Goal: Task Accomplishment & Management: Use online tool/utility

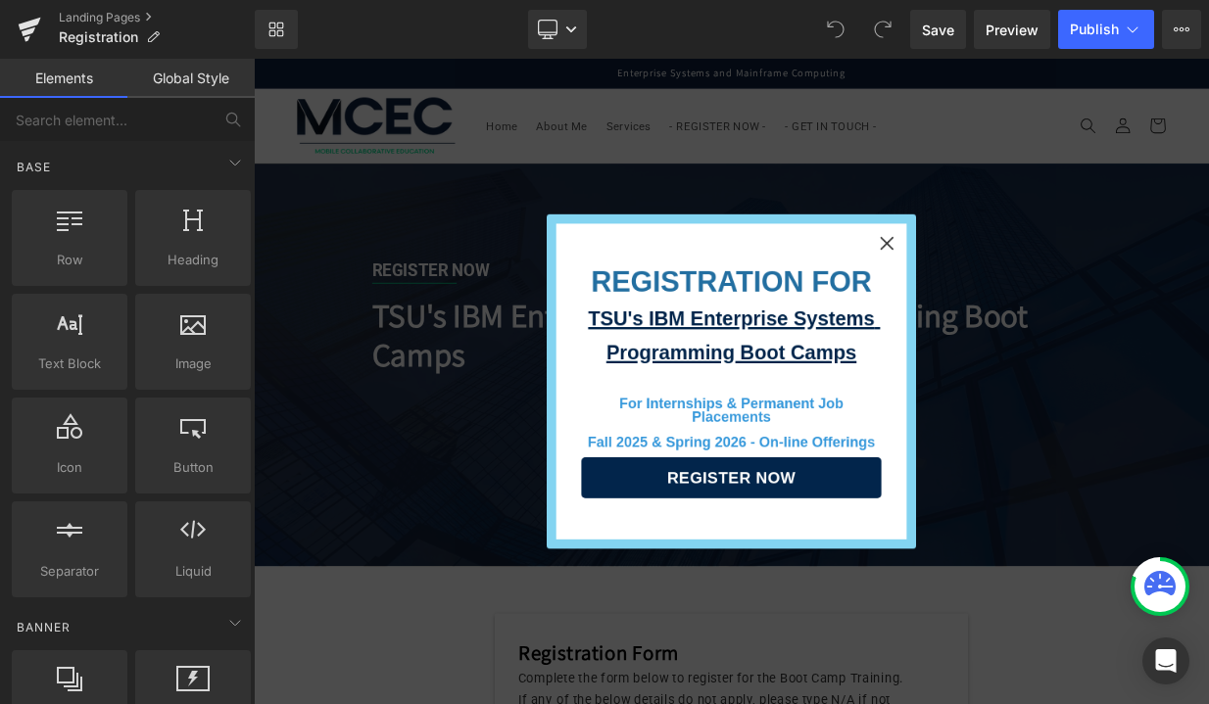
click at [1036, 293] on icon "Close" at bounding box center [1040, 287] width 38 height 38
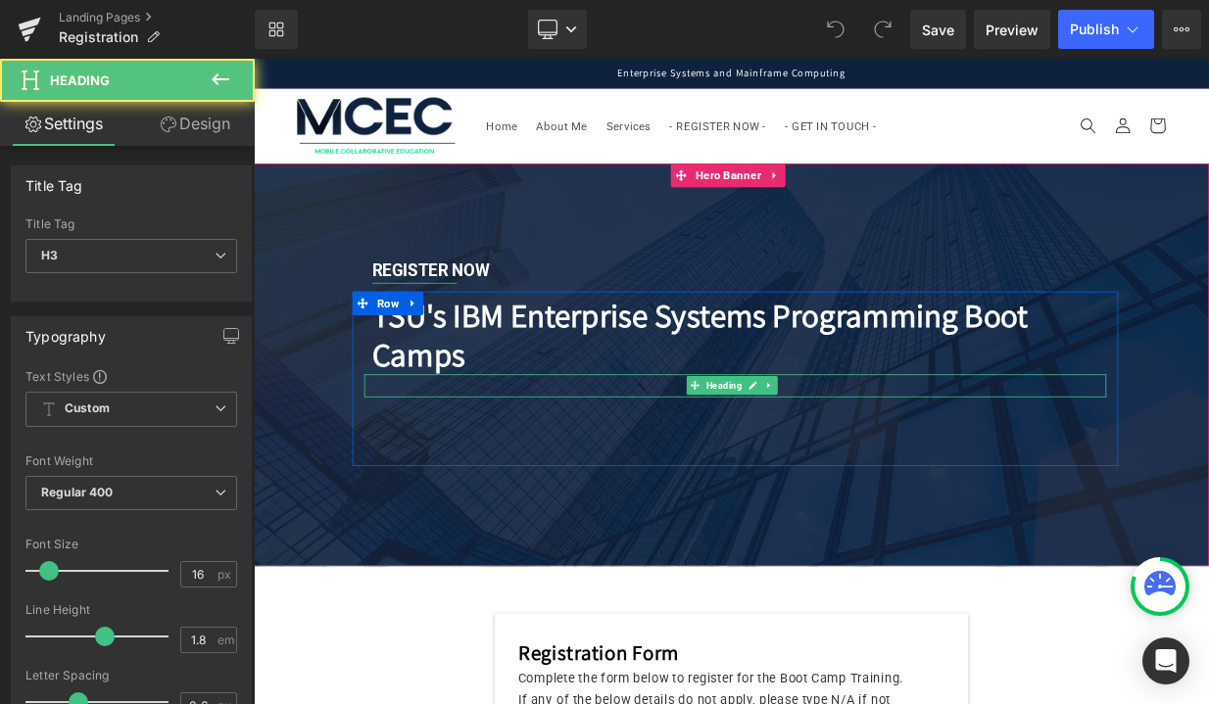
click at [752, 464] on div at bounding box center [851, 465] width 921 height 28
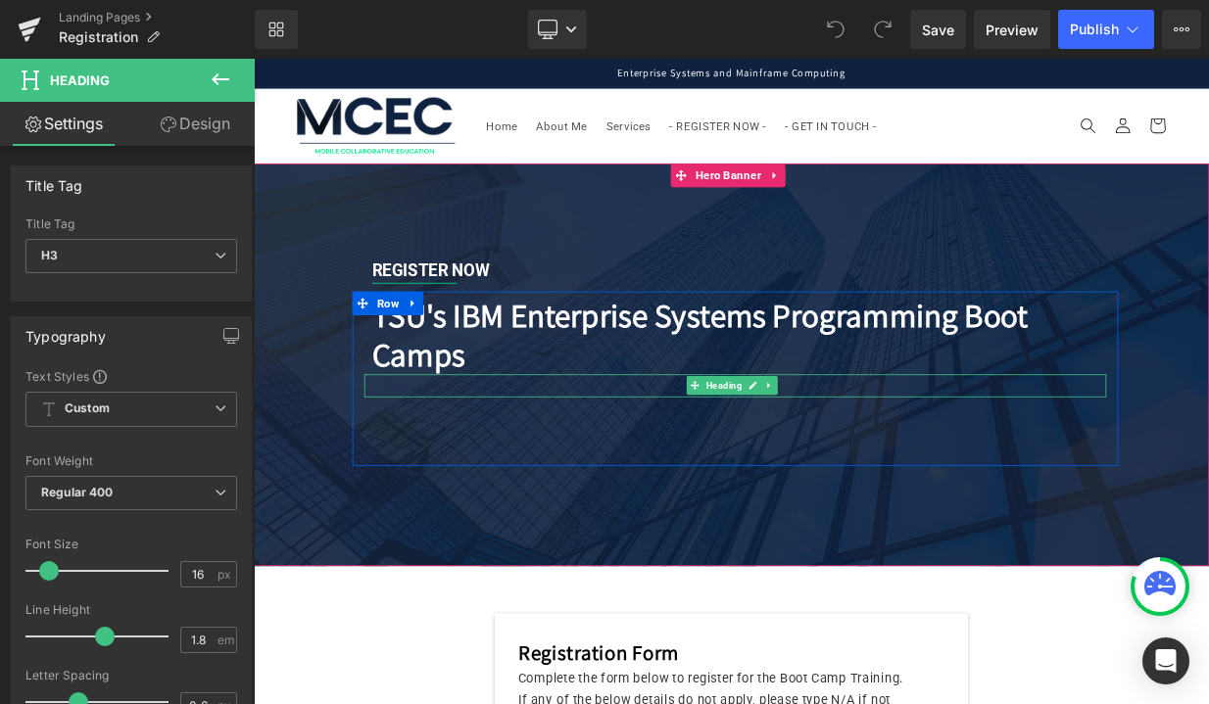
click at [537, 462] on div at bounding box center [851, 465] width 921 height 28
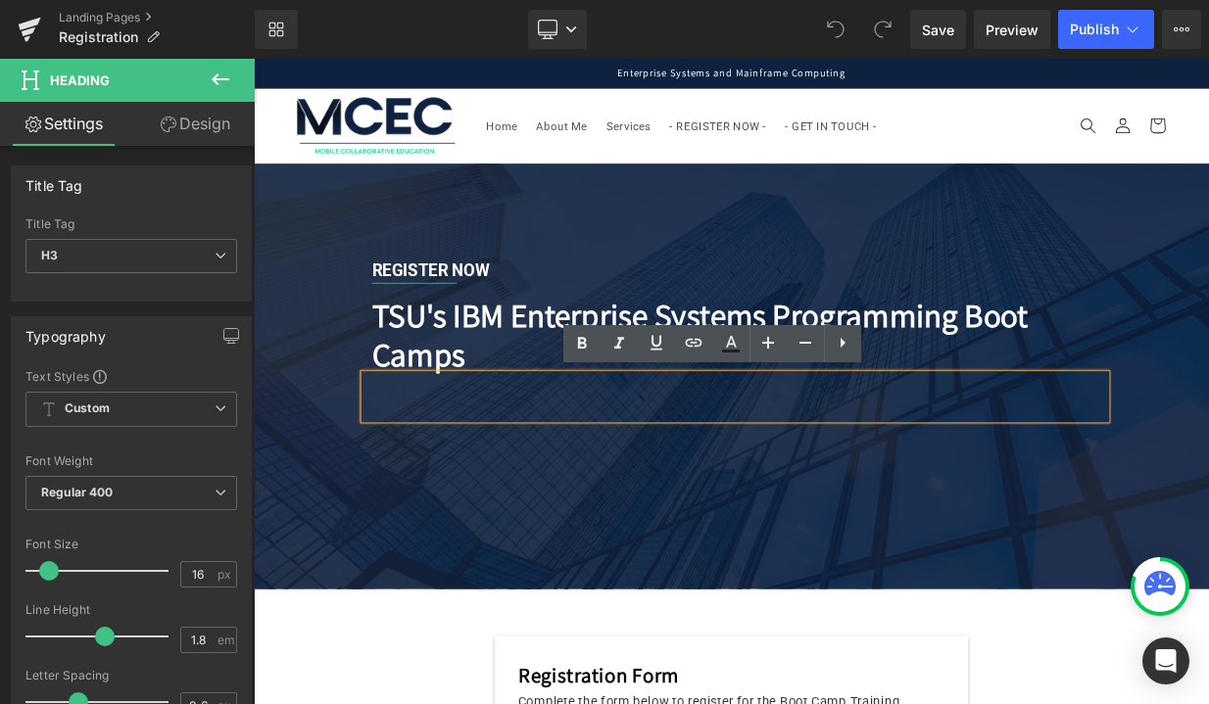
paste div
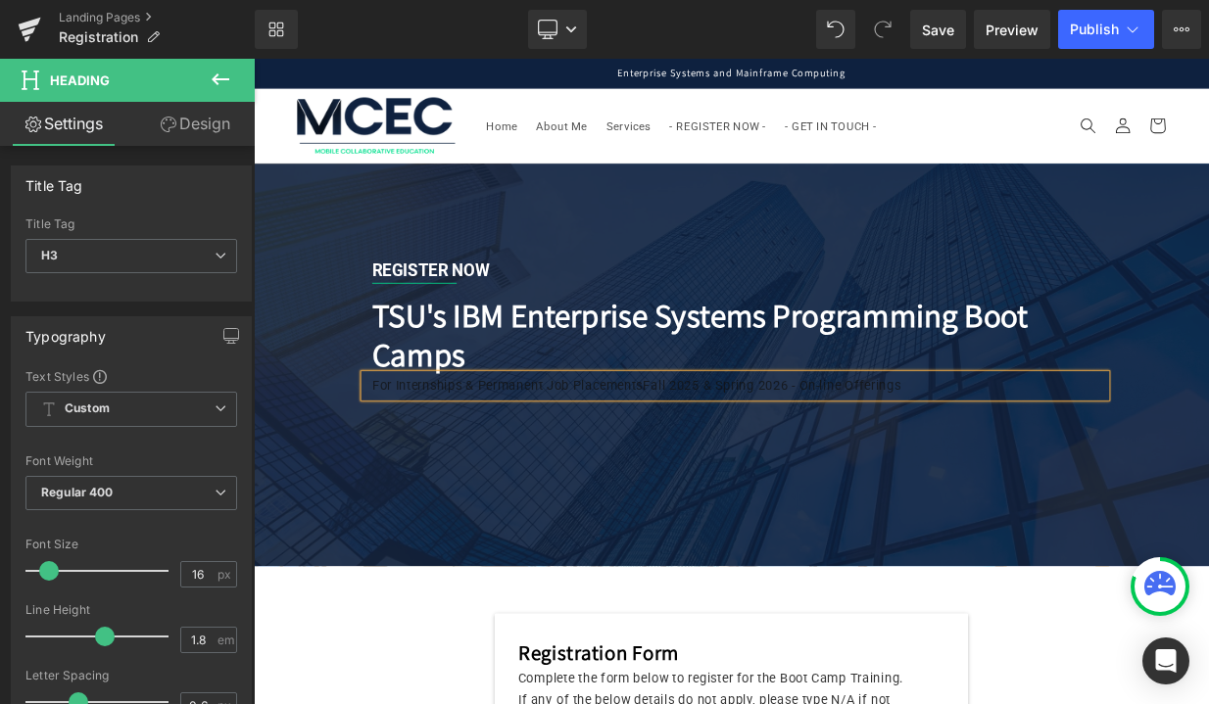
click at [744, 466] on div "For Internships & Permanent Job PlacementsFall 2025 & Spring 2026 - On-line Off…" at bounding box center [851, 465] width 921 height 28
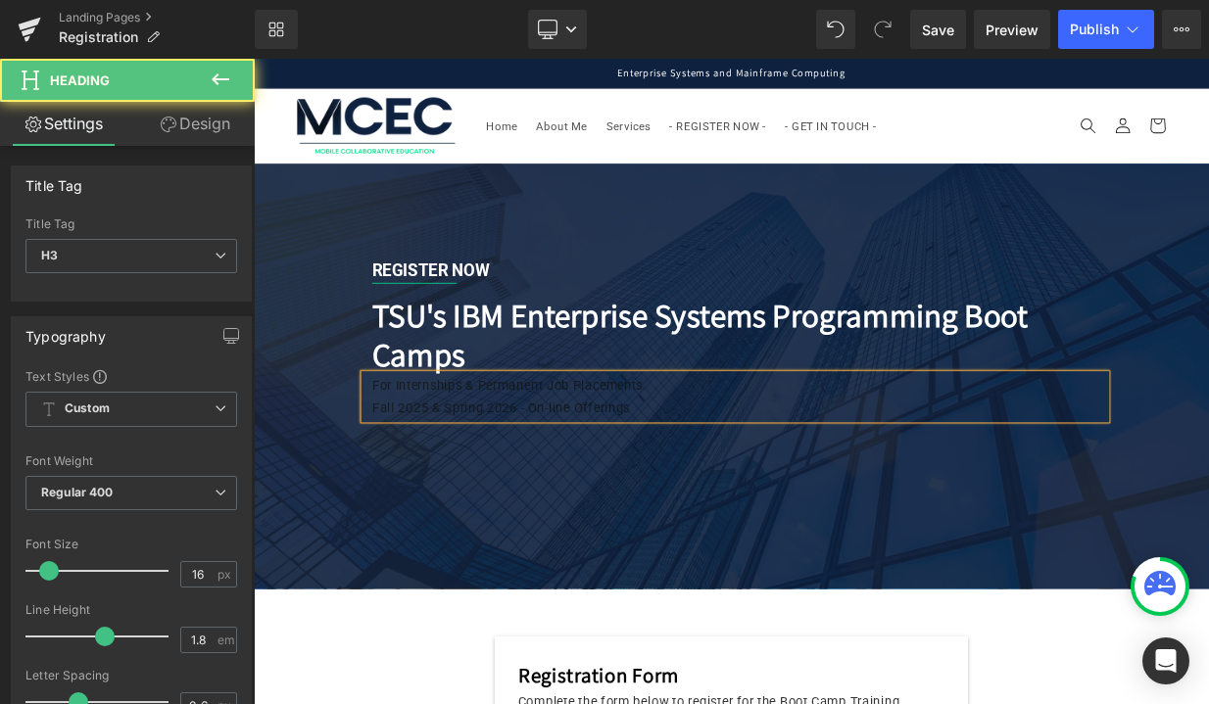
click at [747, 489] on div "Fall 2025 & Spring 2026 - On-line Offerings" at bounding box center [829, 493] width 857 height 28
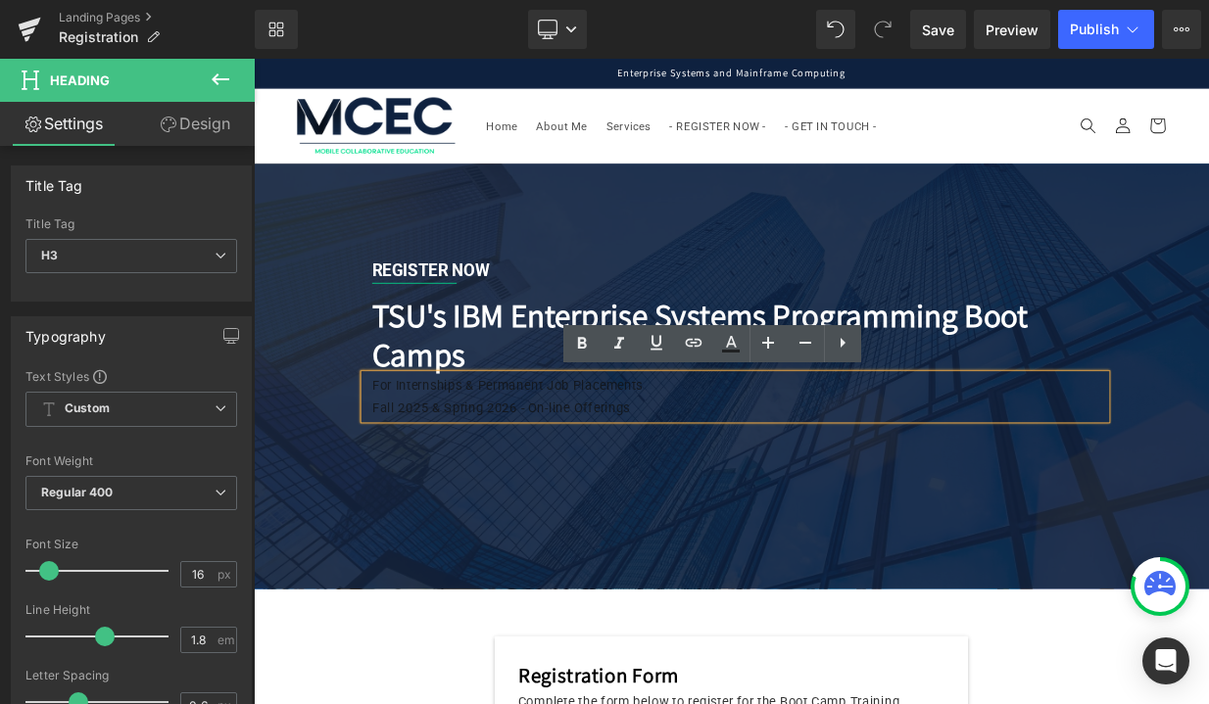
drag, startPoint x: 747, startPoint y: 489, endPoint x: 391, endPoint y: 421, distance: 362.9
click at [391, 421] on div "TSU's IBM Enterprise Systems Programming Boot Camps Heading For Internships & P…" at bounding box center [851, 446] width 950 height 184
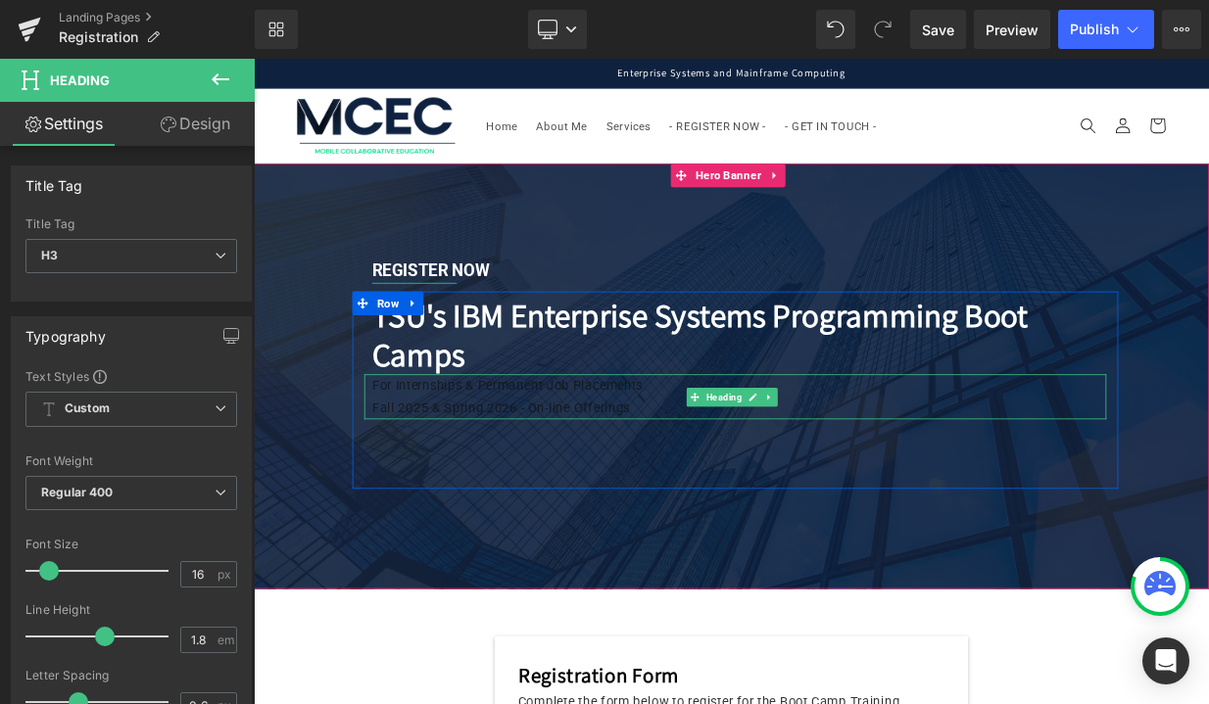
click at [405, 457] on div "For Internships & Permanent Job Placements Fall 2025 & Spring 2026 - On-line Of…" at bounding box center [851, 479] width 921 height 57
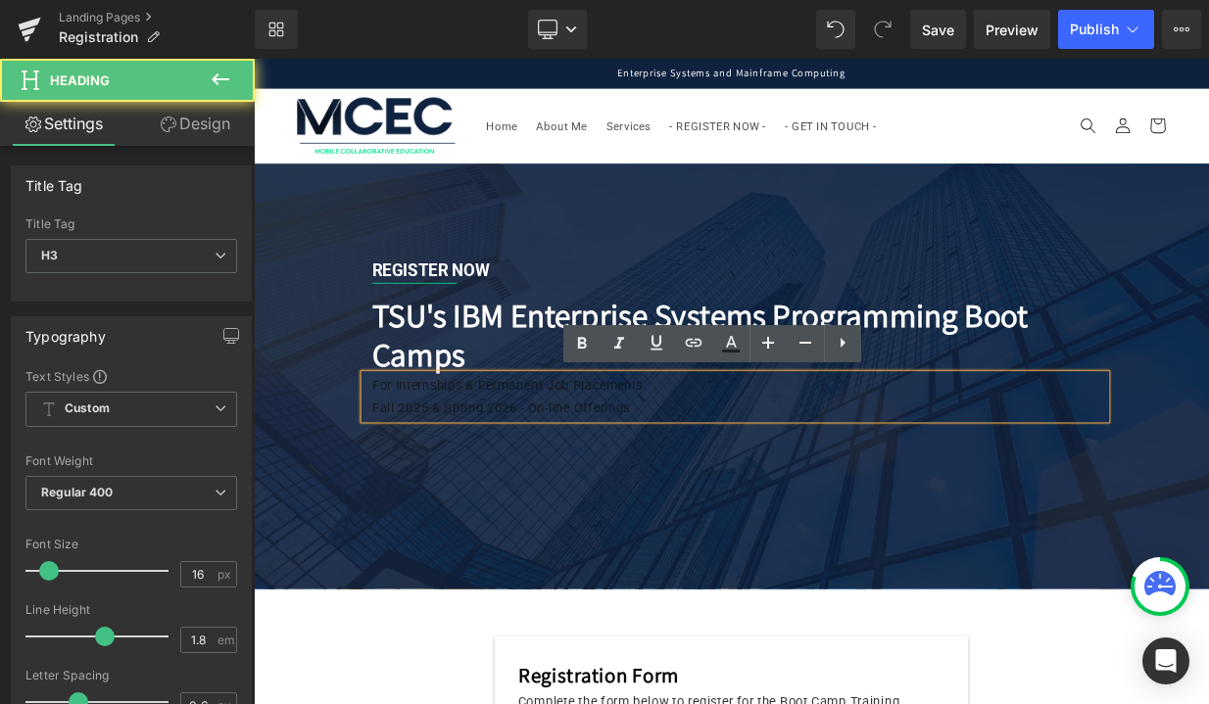
click at [405, 458] on div "For Internships & Permanent Job Placements Fall 2025 & Spring 2026 - On-line Of…" at bounding box center [851, 479] width 921 height 57
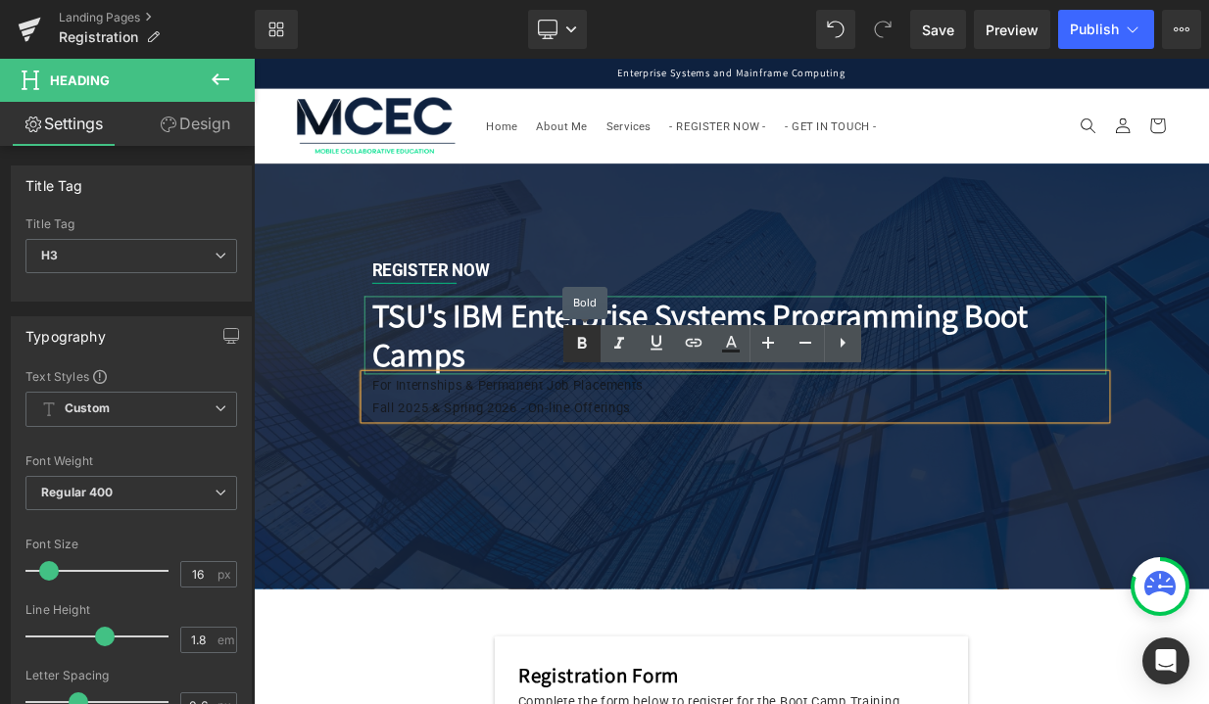
click at [583, 343] on icon at bounding box center [581, 344] width 9 height 12
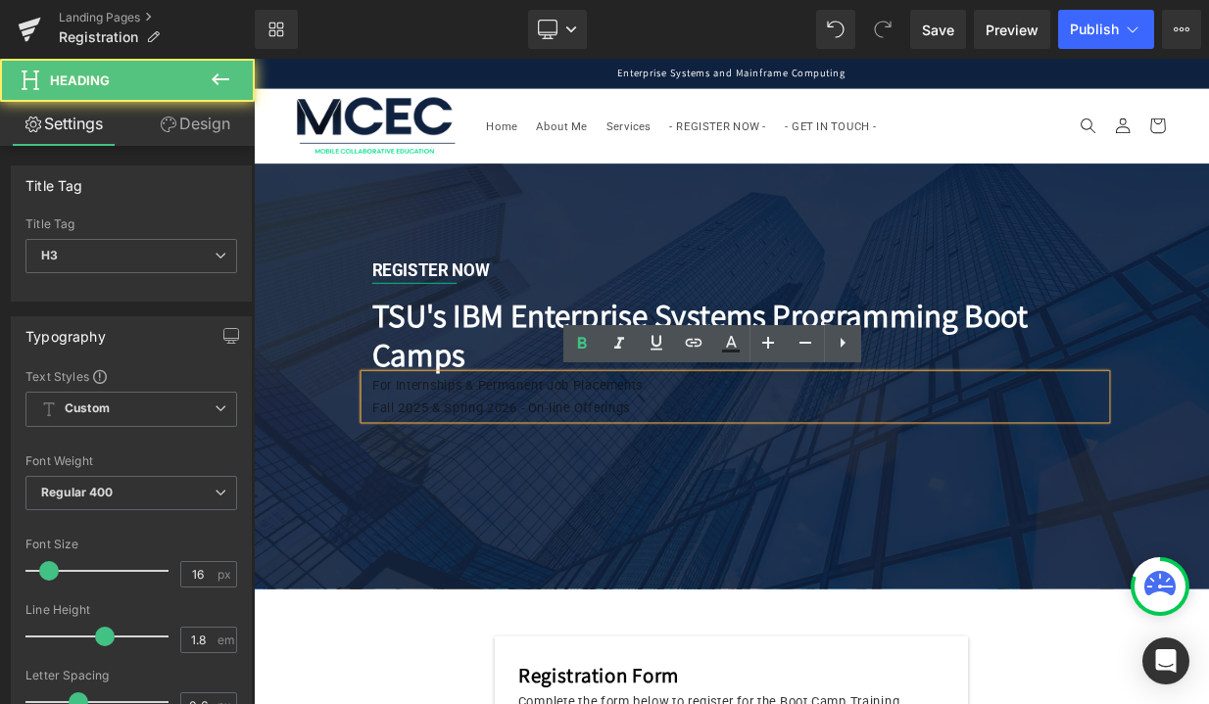
click at [644, 479] on div "Fall 2025 & Spring 2026 - On-line Offerings" at bounding box center [829, 493] width 857 height 28
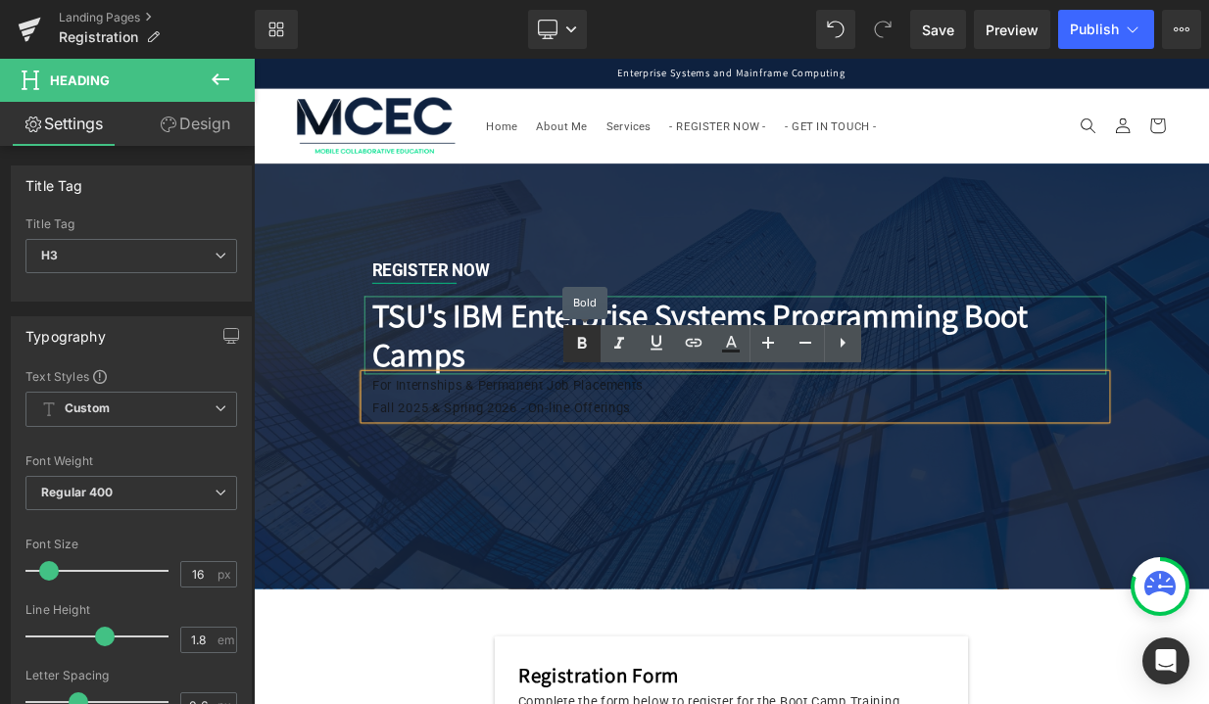
click at [581, 351] on icon at bounding box center [582, 344] width 24 height 24
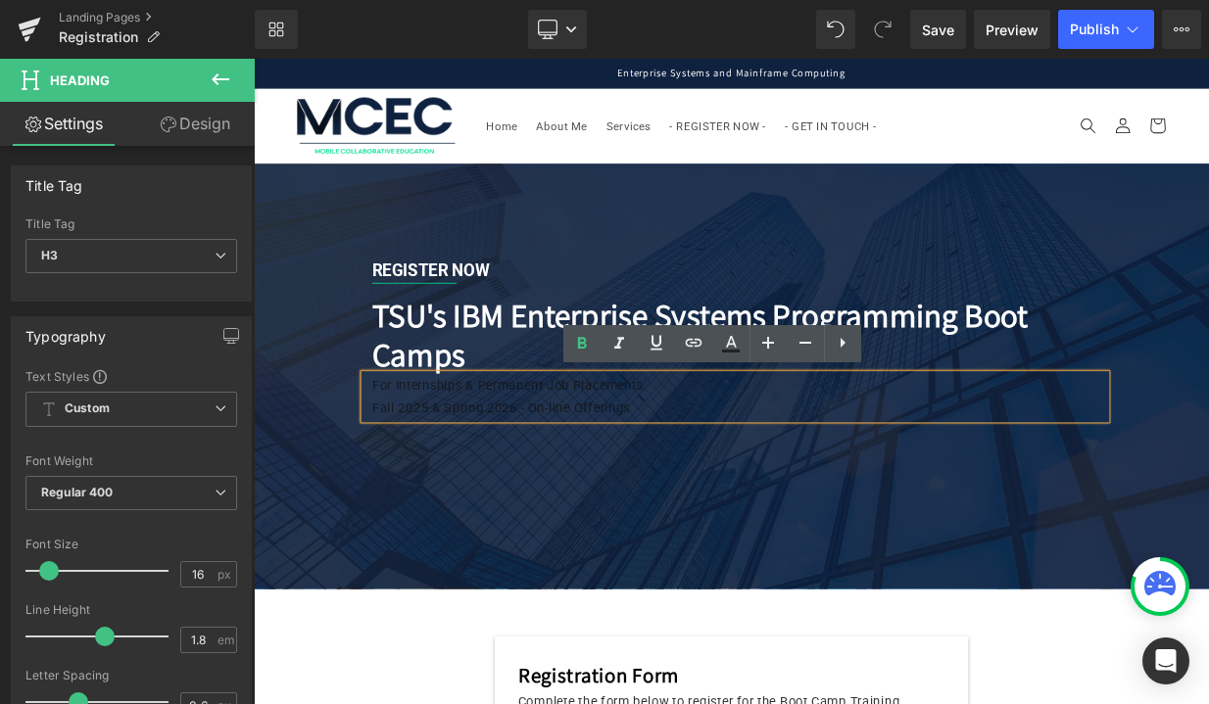
click at [648, 493] on div "Fall 2025 & Spring 2026 - On-line Offerings" at bounding box center [829, 493] width 857 height 28
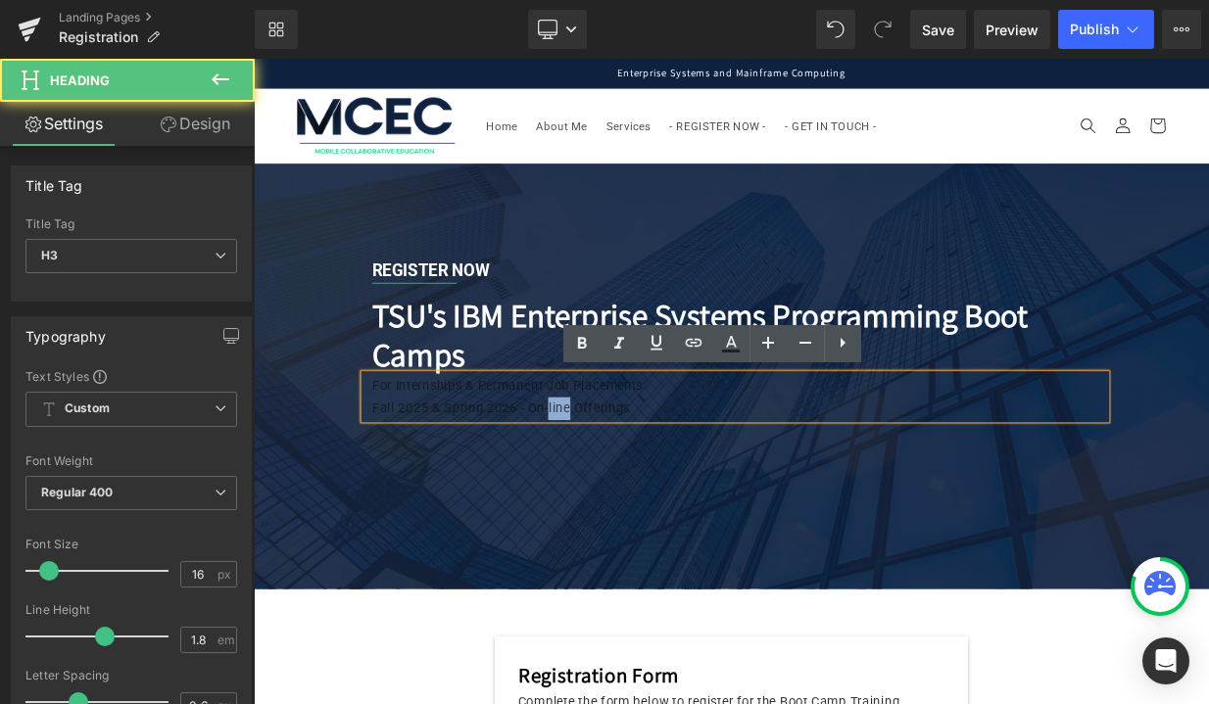
click at [648, 493] on div "Fall 2025 & Spring 2026 - On-line Offerings" at bounding box center [829, 493] width 857 height 28
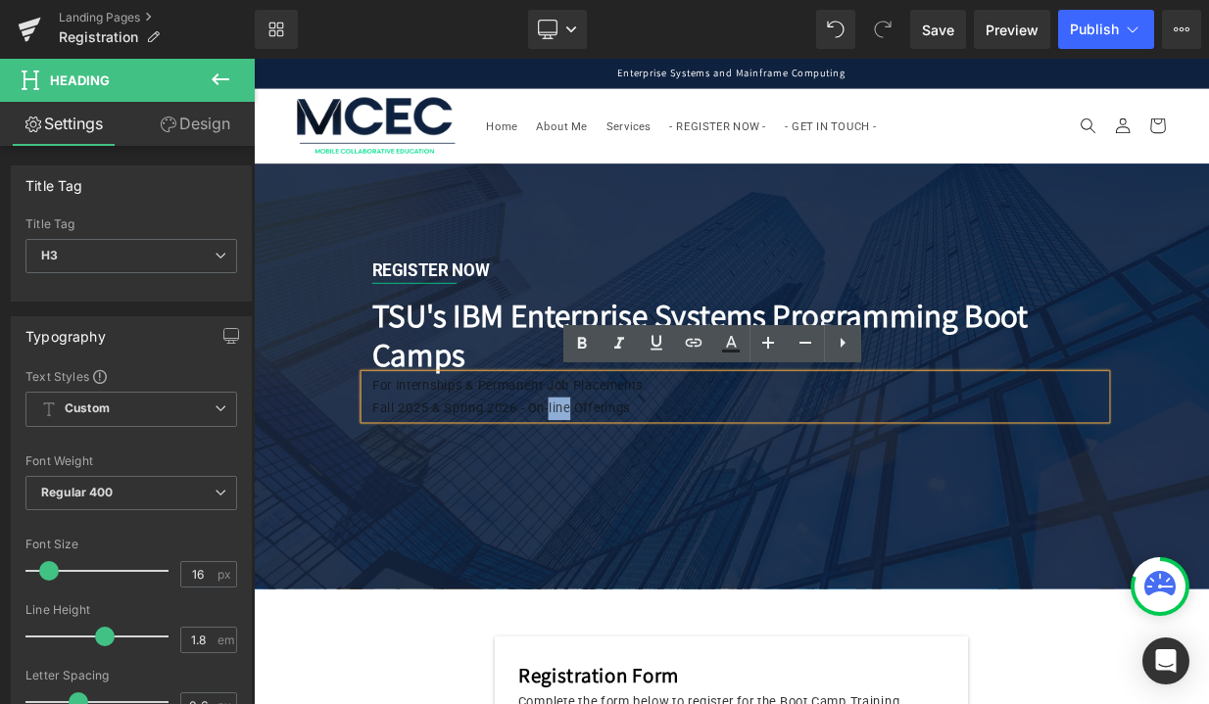
drag, startPoint x: 734, startPoint y: 488, endPoint x: 391, endPoint y: 454, distance: 344.6
click at [391, 454] on div "For Internships & Permanent Job Placements Fall 2025 & Spring 2026 - On-line Of…" at bounding box center [851, 479] width 921 height 57
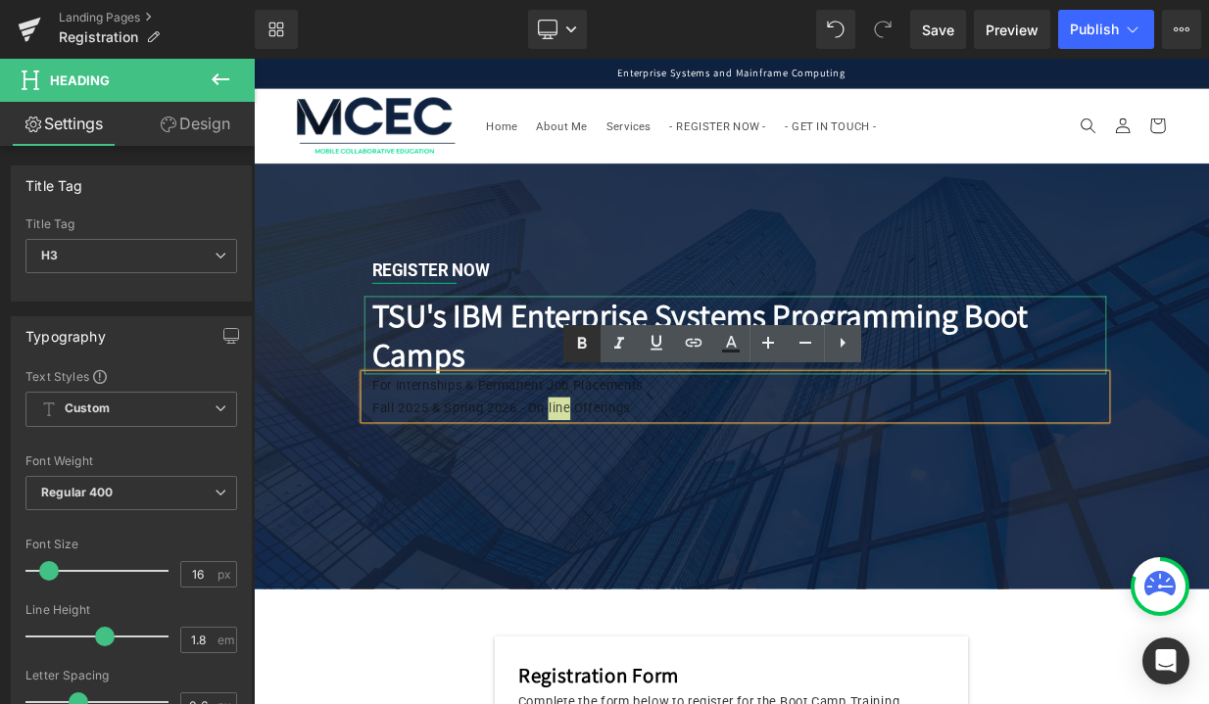
click at [584, 335] on icon at bounding box center [582, 344] width 24 height 24
click at [732, 346] on icon at bounding box center [731, 344] width 24 height 24
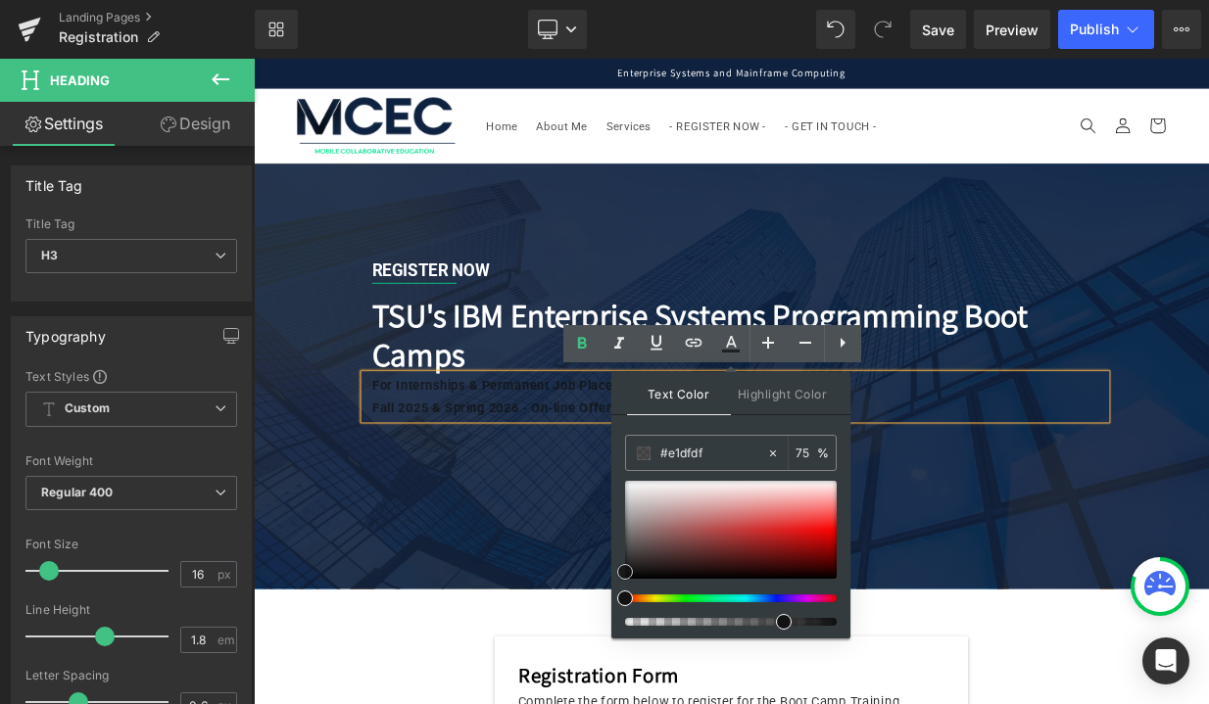
click at [633, 493] on div at bounding box center [731, 530] width 212 height 98
click at [633, 493] on span at bounding box center [633, 493] width 16 height 16
type input "#ffffff"
drag, startPoint x: 633, startPoint y: 493, endPoint x: 619, endPoint y: 476, distance: 21.6
click at [619, 476] on span at bounding box center [625, 481] width 16 height 16
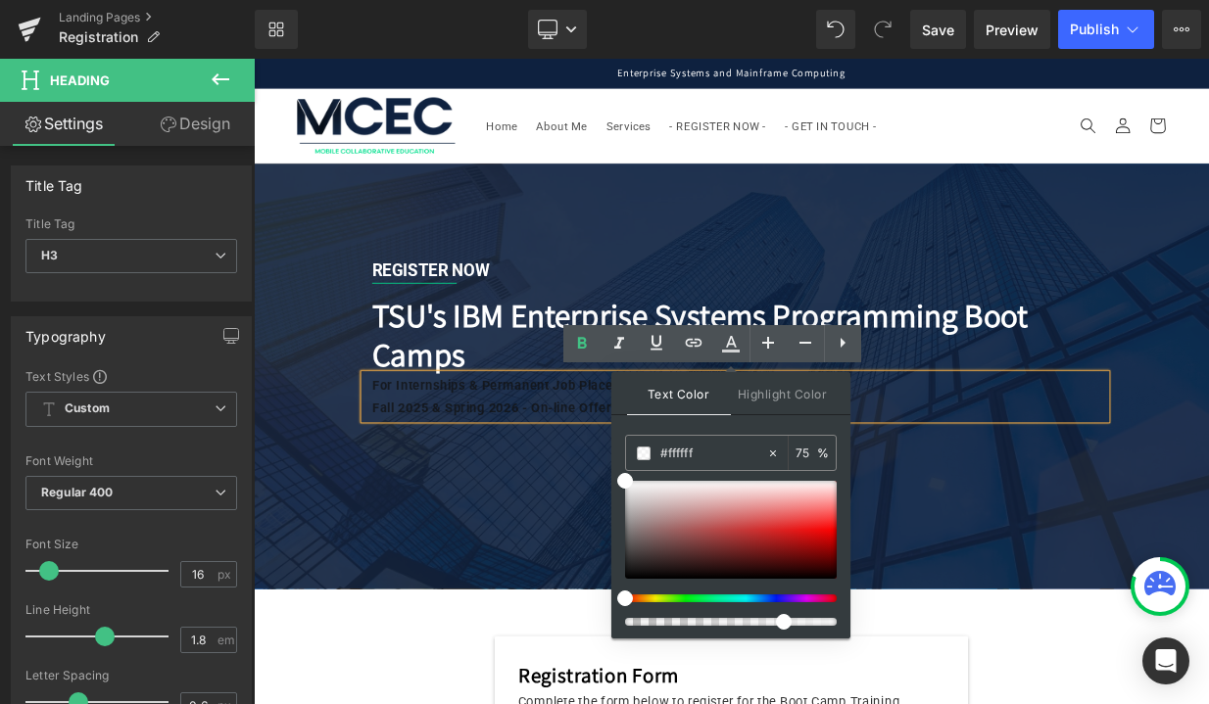
click at [1045, 463] on div "For Internships & Permanent Job Placements Fall 2025 & Spring 2026 - On-line Of…" at bounding box center [851, 479] width 921 height 57
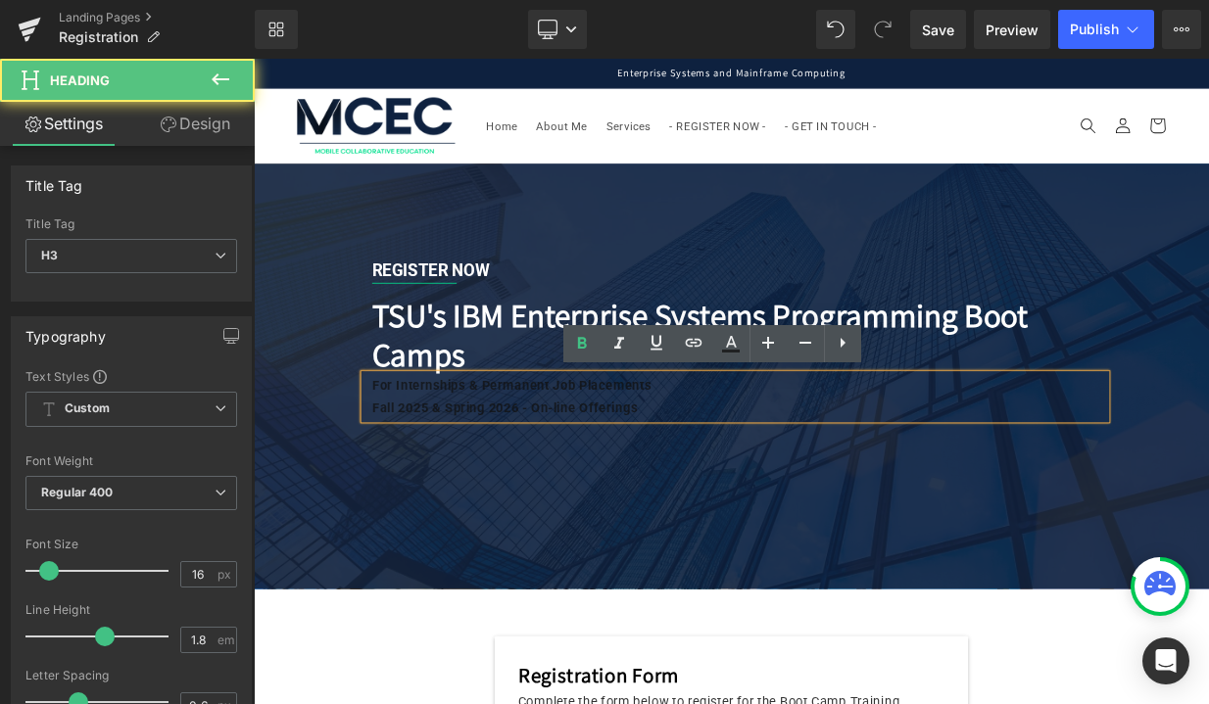
click at [762, 486] on div "Fall 2025 & Spring 2026 - On-line Offerings" at bounding box center [829, 493] width 857 height 28
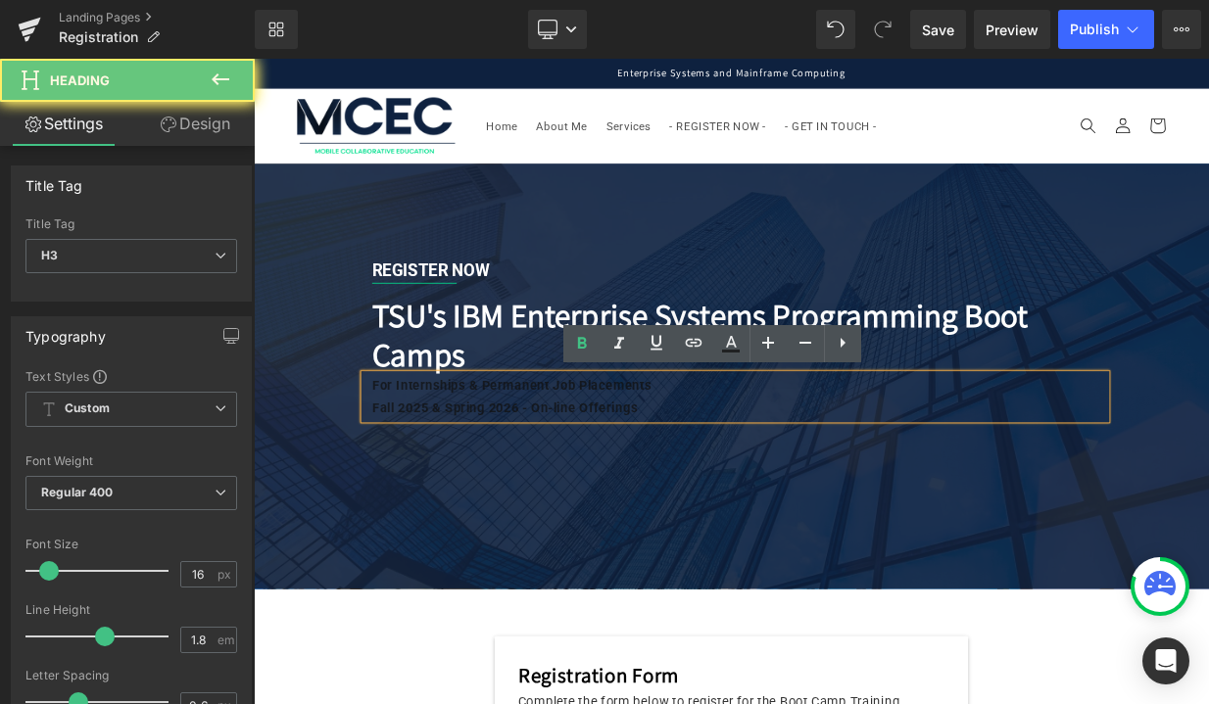
click at [762, 486] on div "Fall 2025 & Spring 2026 - On-line Offerings" at bounding box center [829, 493] width 857 height 28
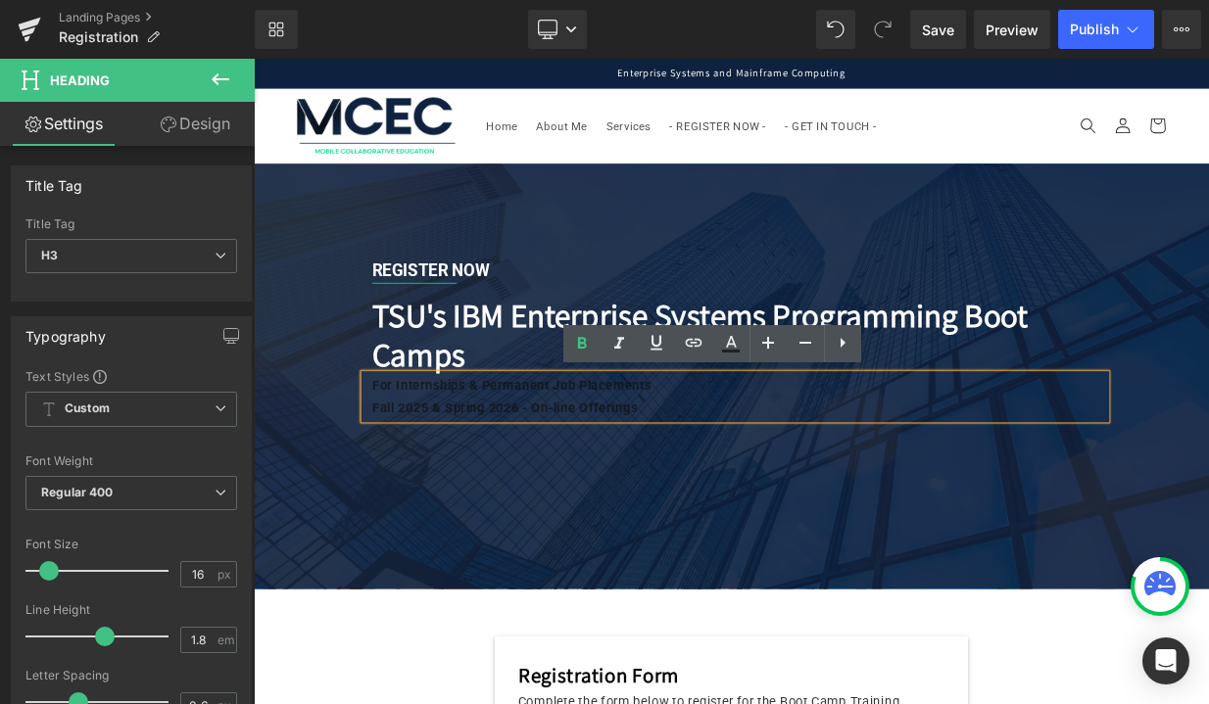
drag, startPoint x: 762, startPoint y: 486, endPoint x: 416, endPoint y: 486, distance: 345.8
click at [416, 486] on div "Fall 2025 & Spring 2026 - On-line Offerings" at bounding box center [829, 493] width 857 height 28
click at [730, 489] on strong "Fall 2025 & Spring 2026 - On-line Offerings" at bounding box center [565, 492] width 329 height 19
drag, startPoint x: 747, startPoint y: 489, endPoint x: 364, endPoint y: 436, distance: 385.7
click at [364, 436] on div "REGISTER NOW Text Block Separator Row TSU's IBM Enterprise Systems Programming …" at bounding box center [851, 447] width 980 height 291
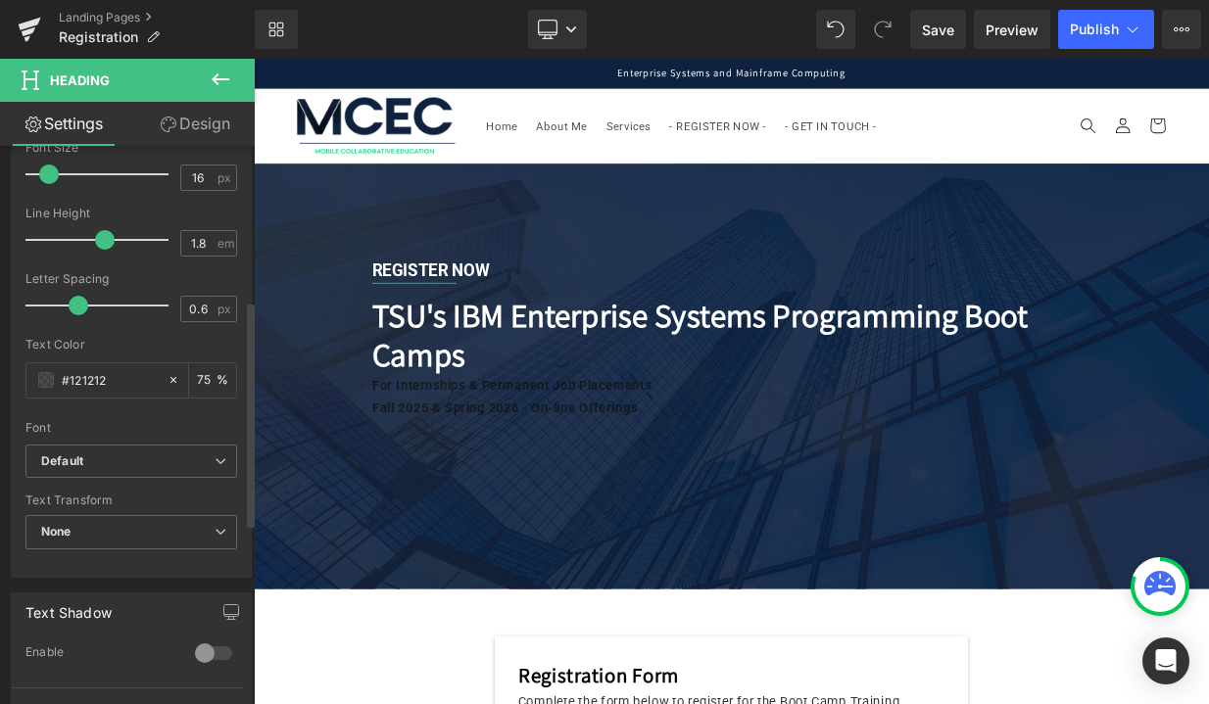
scroll to position [441, 0]
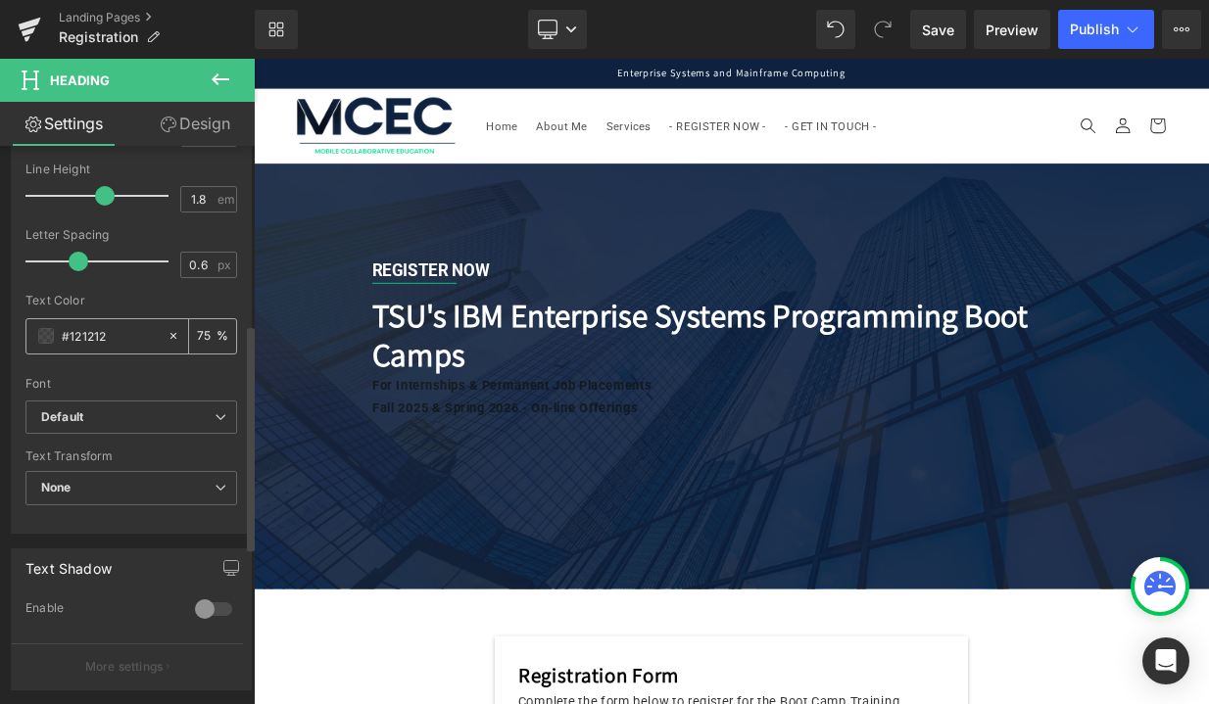
click at [114, 328] on input "#121212" at bounding box center [110, 336] width 96 height 22
click at [167, 335] on icon at bounding box center [174, 336] width 14 height 14
type input "none"
type input "0"
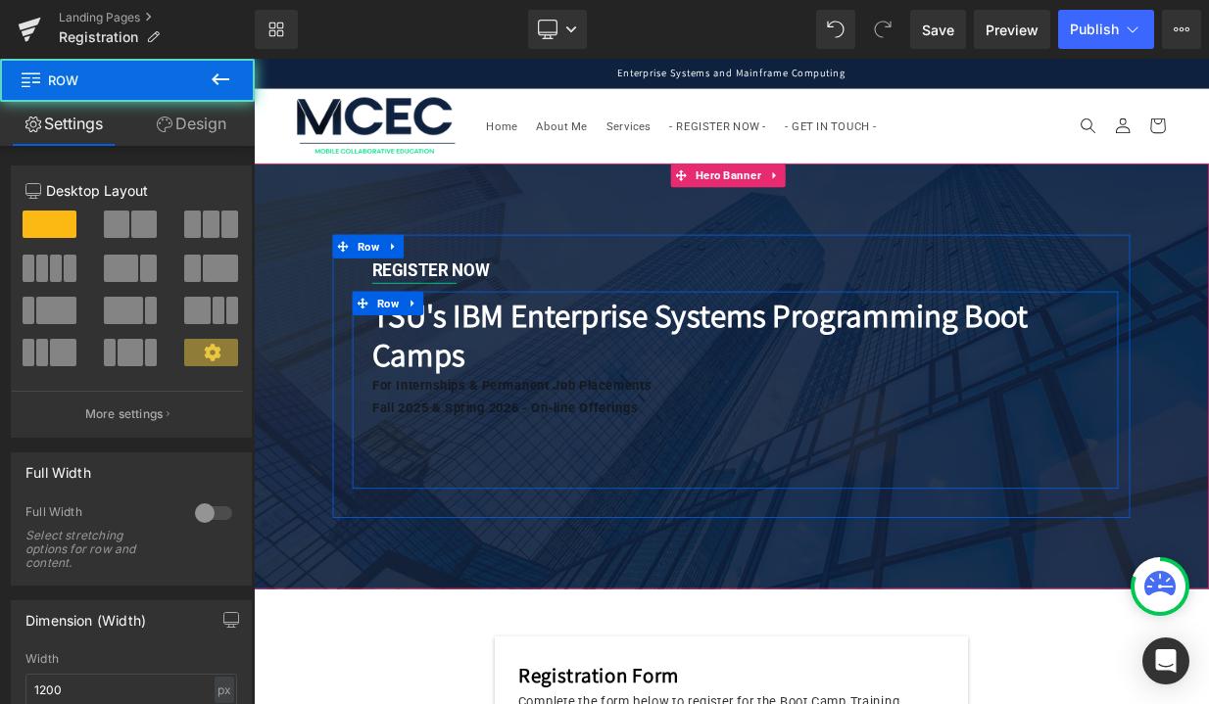
click at [506, 574] on div "TSU's IBM Enterprise Systems Programming Boot Camps Heading For Internships & P…" at bounding box center [851, 470] width 950 height 245
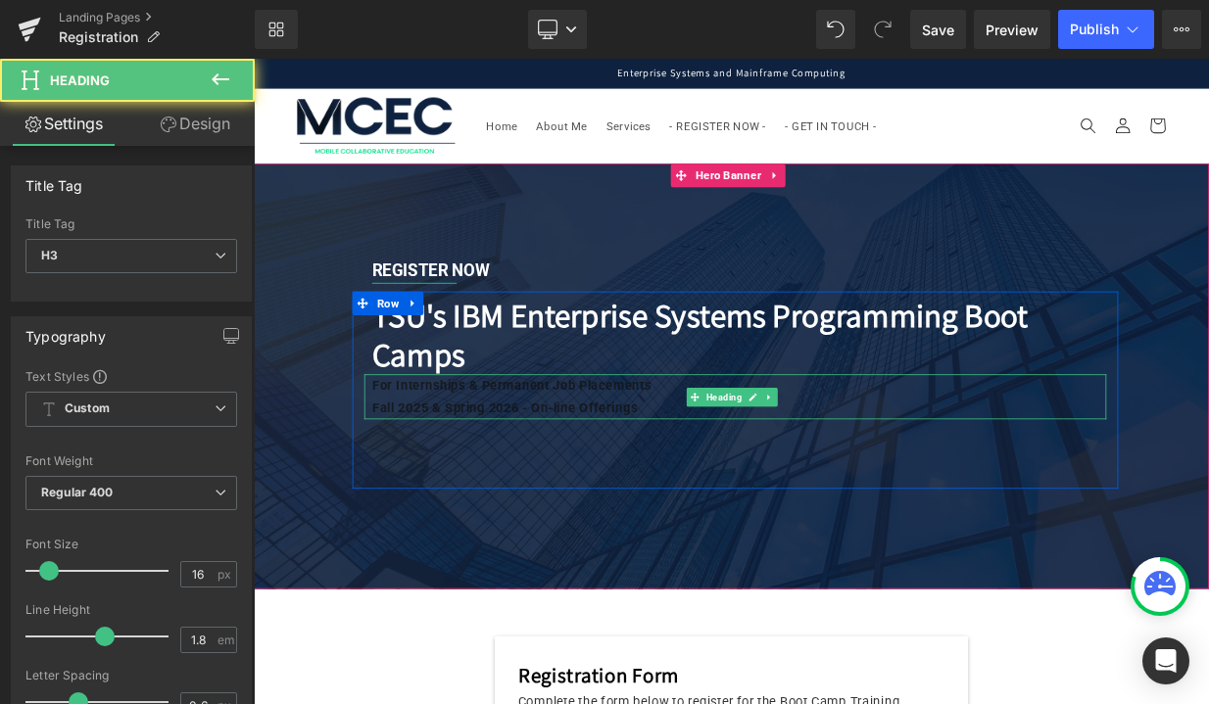
click at [470, 479] on div "Fall 2025 & Spring 2026 - On-line Offerings" at bounding box center [829, 493] width 857 height 28
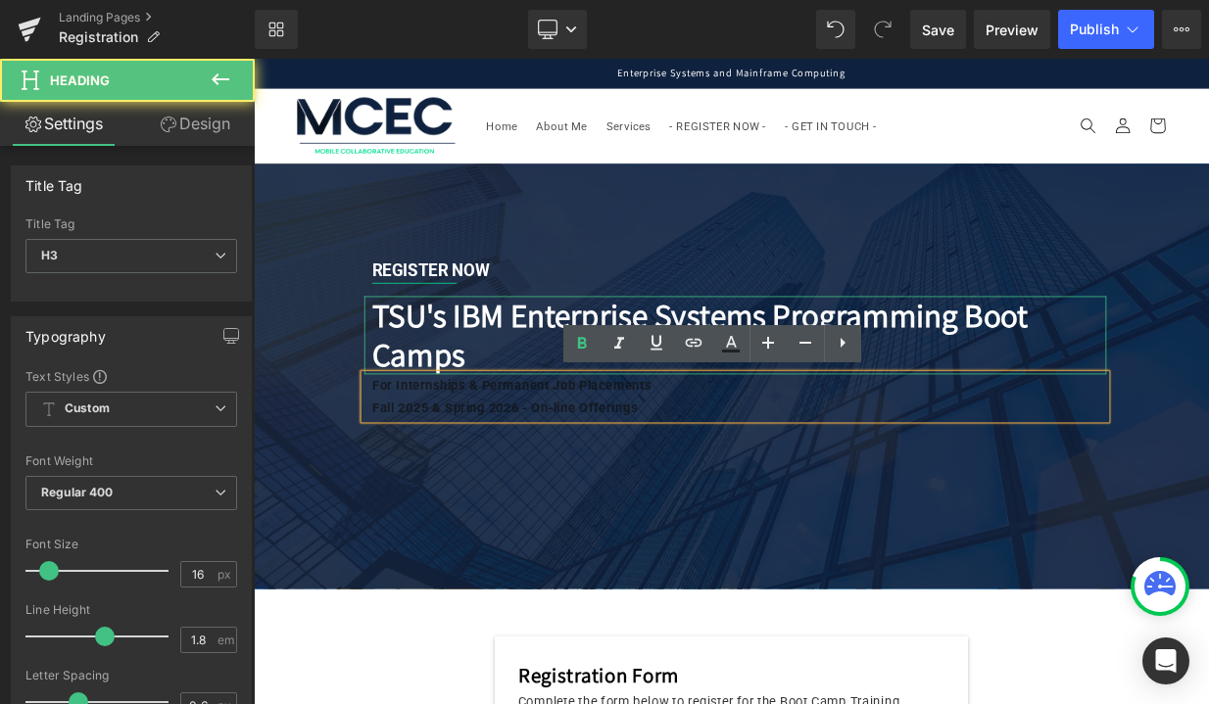
drag, startPoint x: 818, startPoint y: 479, endPoint x: 420, endPoint y: 362, distance: 414.5
click at [420, 362] on div "TSU's IBM Enterprise Systems Programming Boot Camps Heading For Internships & P…" at bounding box center [851, 446] width 950 height 184
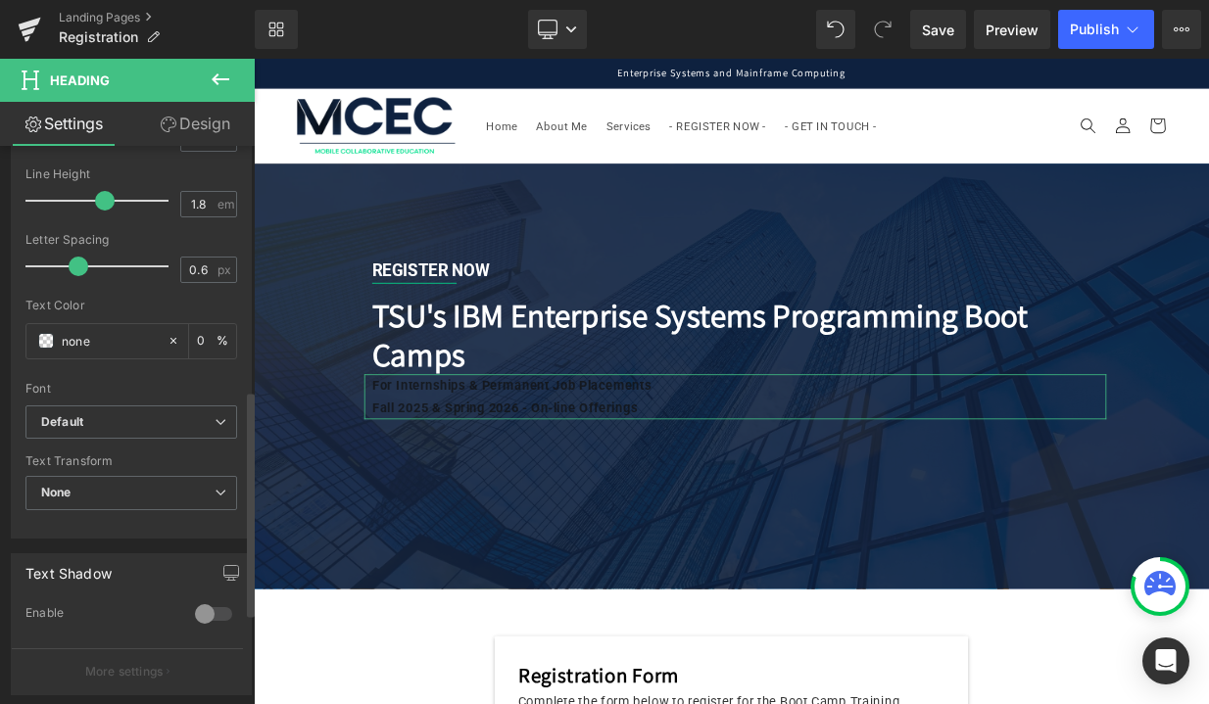
scroll to position [434, 0]
click at [124, 345] on input "none" at bounding box center [110, 343] width 96 height 22
click at [170, 344] on icon at bounding box center [173, 343] width 6 height 6
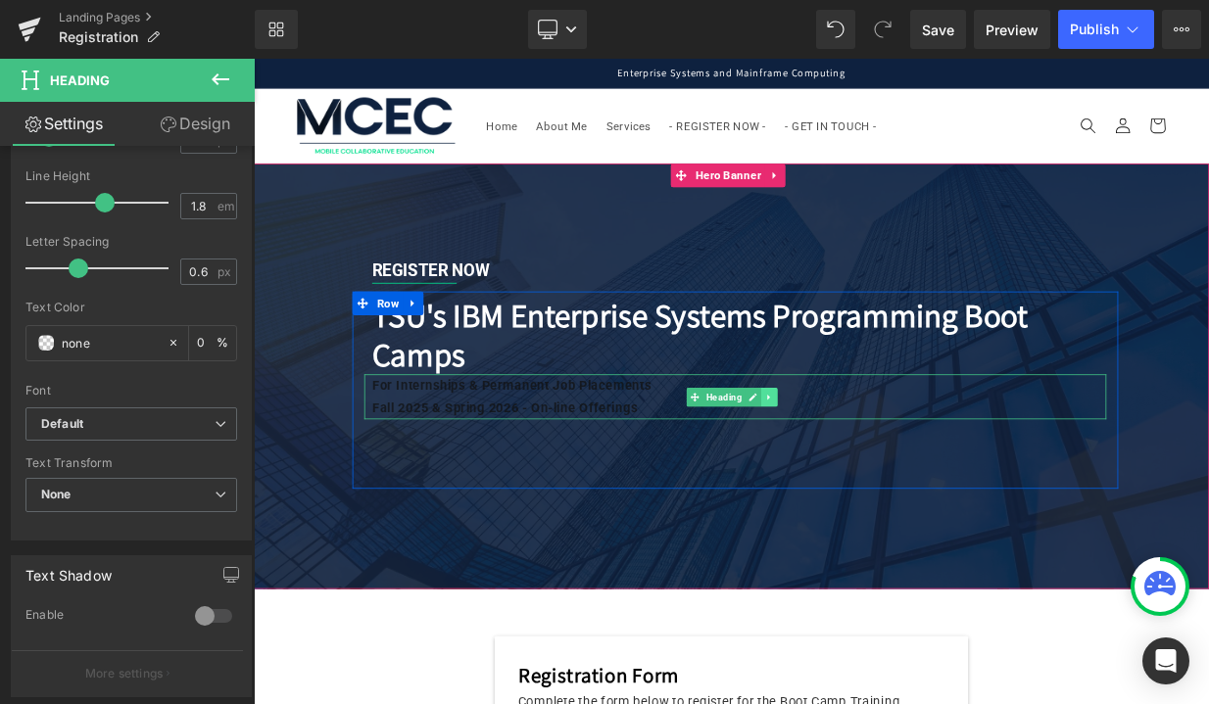
click at [895, 473] on icon at bounding box center [894, 479] width 11 height 12
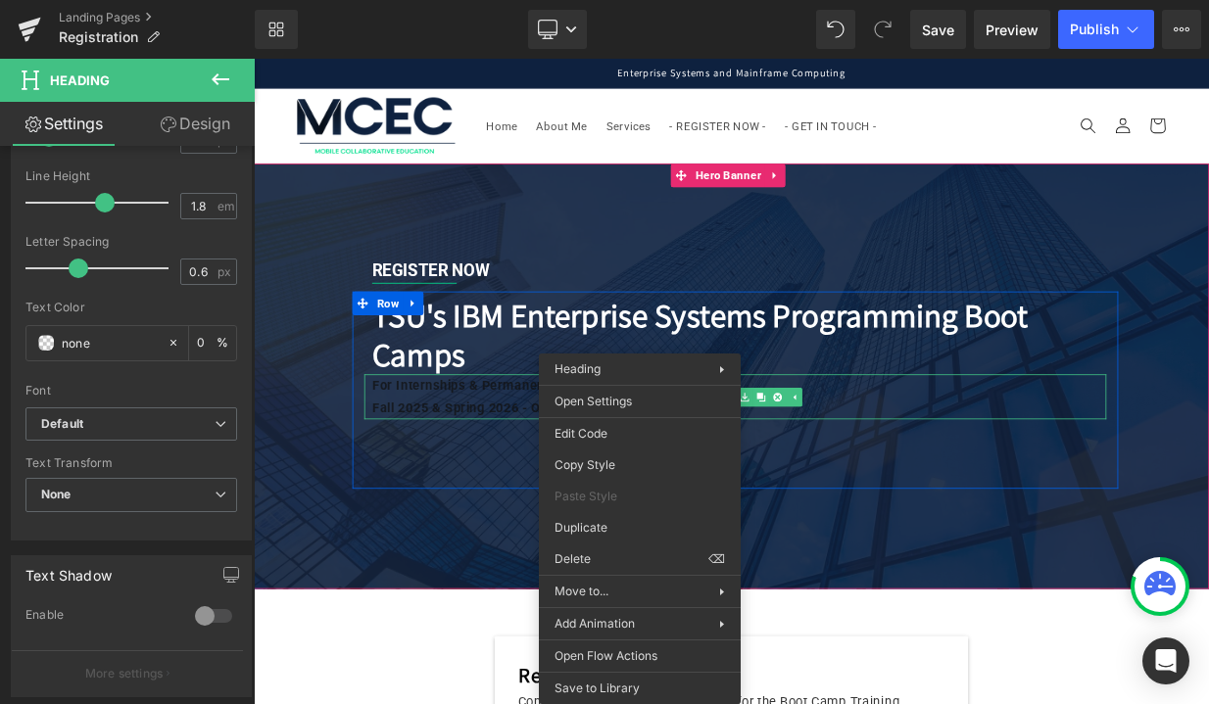
click at [597, 479] on div "Fall 2025 & Spring 2026 - On-line Offerings" at bounding box center [829, 493] width 857 height 28
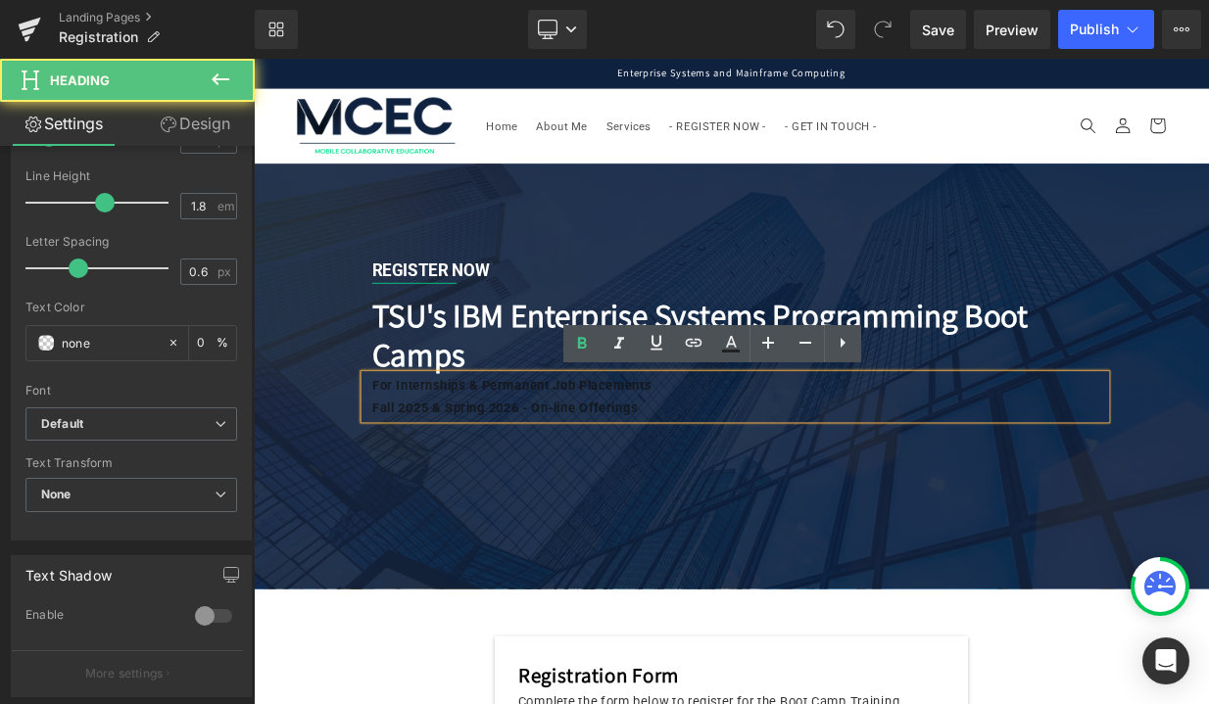
click at [597, 479] on div "Fall 2025 & Spring 2026 - On-line Offerings" at bounding box center [829, 493] width 857 height 28
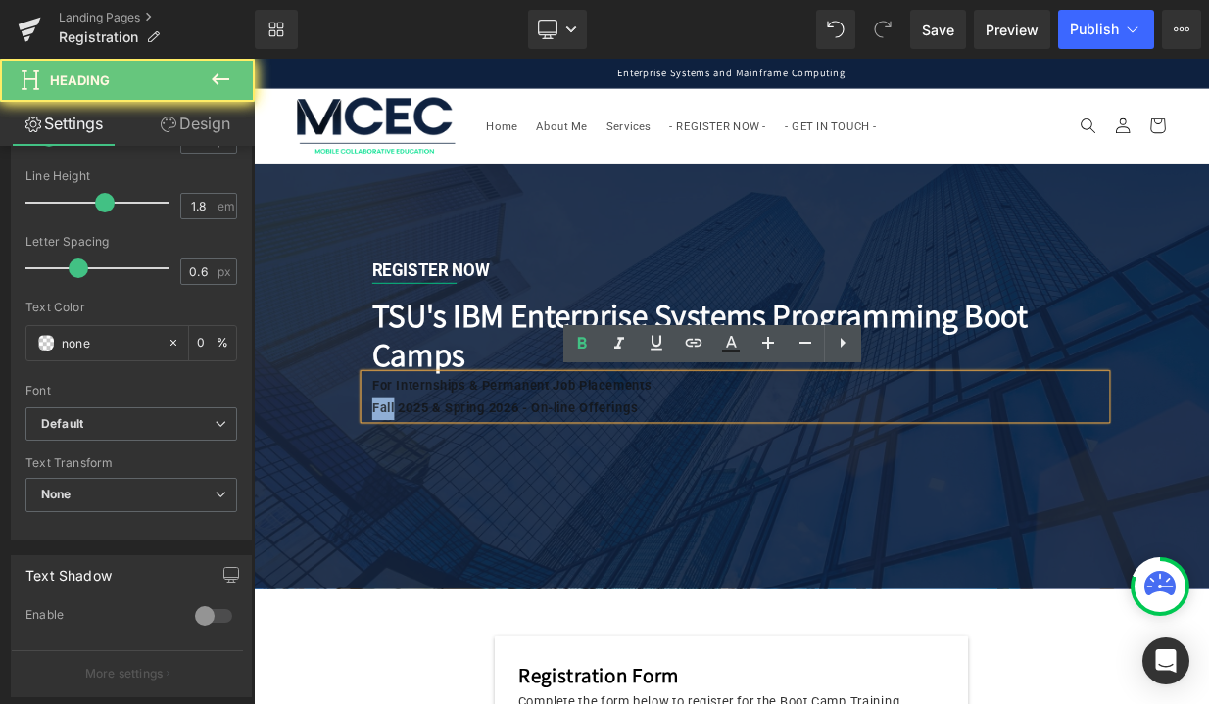
click at [597, 479] on div "Fall 2025 & Spring 2026 - On-line Offerings" at bounding box center [829, 493] width 857 height 28
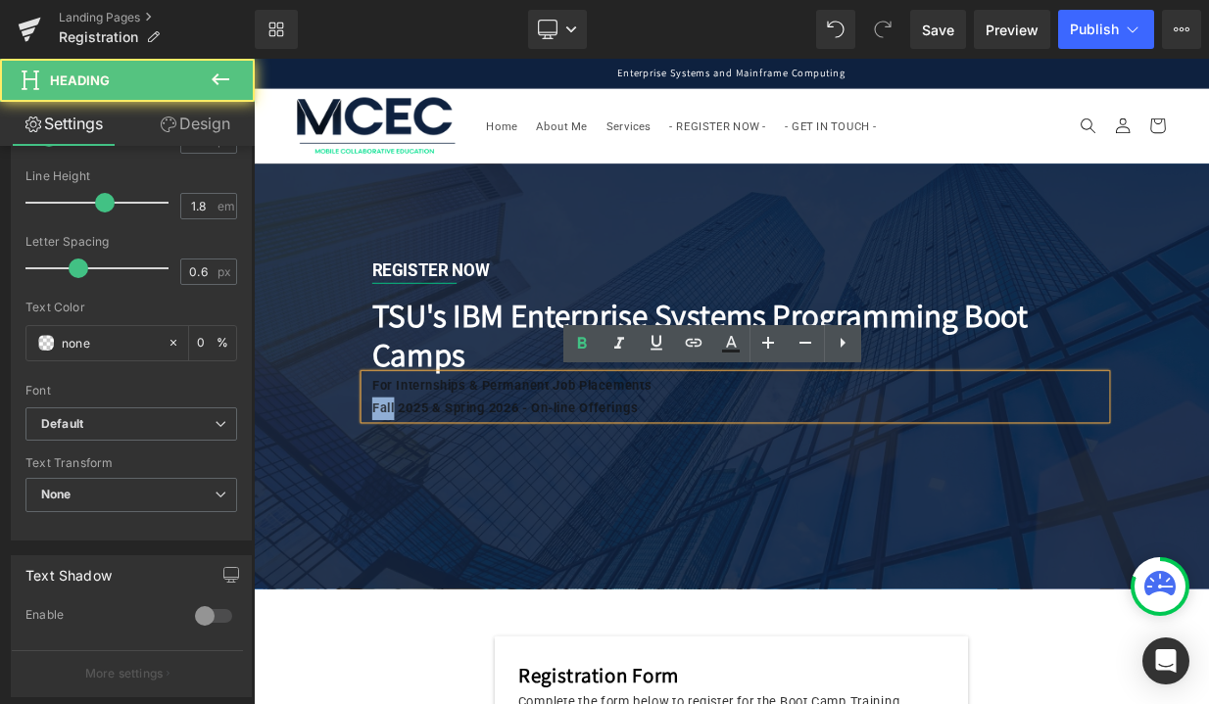
drag, startPoint x: 772, startPoint y: 493, endPoint x: 384, endPoint y: 425, distance: 393.8
click at [384, 425] on div "TSU's IBM Enterprise Systems Programming Boot Camps Heading For Internships & P…" at bounding box center [851, 446] width 950 height 184
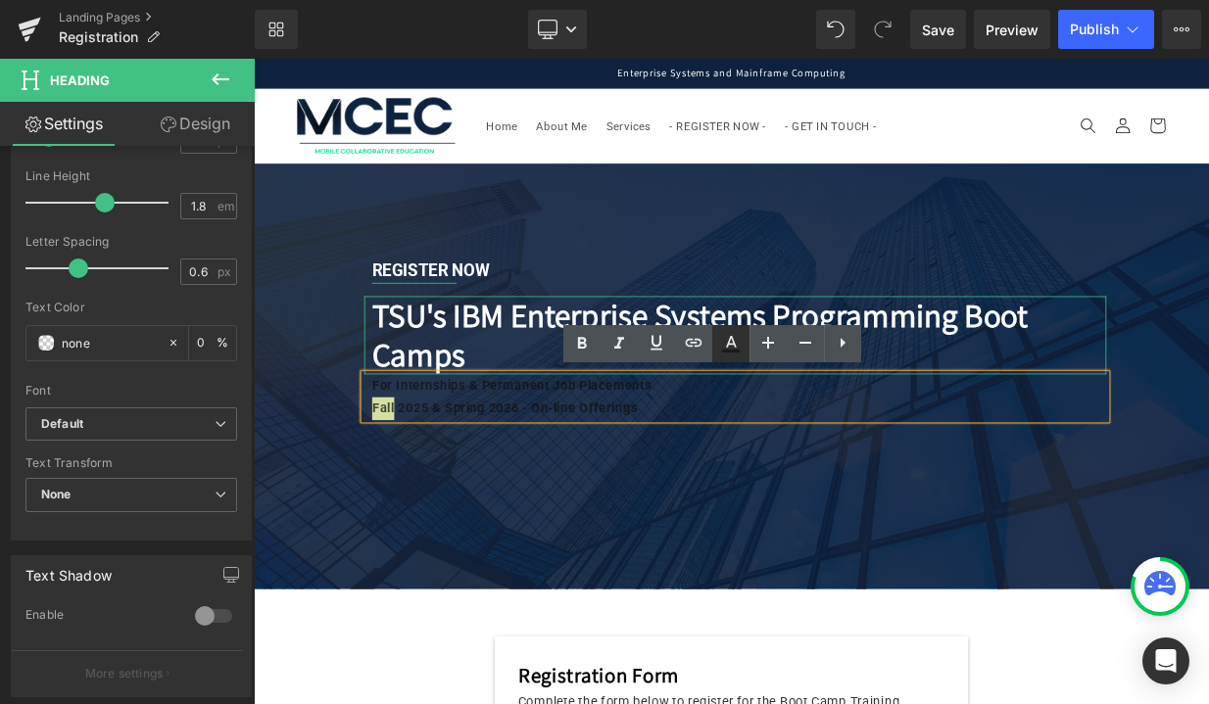
click at [737, 339] on icon at bounding box center [731, 344] width 24 height 24
type input "#121212"
type input "75"
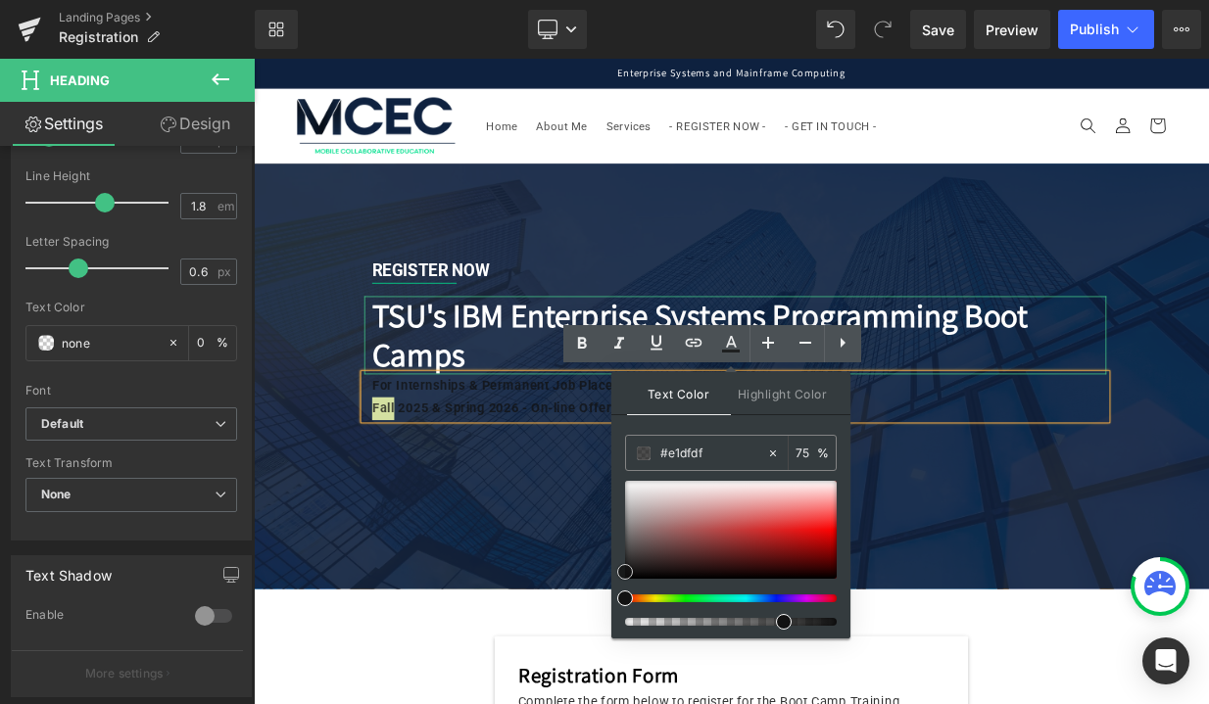
click at [634, 493] on div at bounding box center [731, 530] width 212 height 98
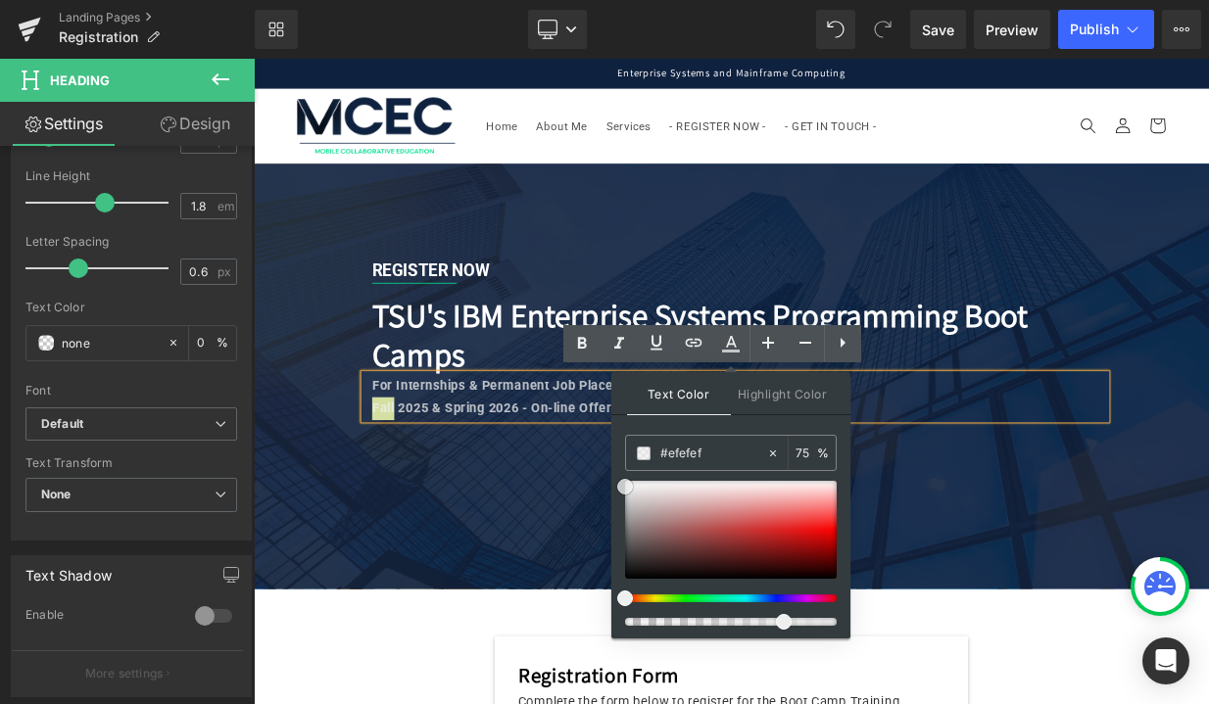
drag, startPoint x: 883, startPoint y: 545, endPoint x: 691, endPoint y: 575, distance: 194.4
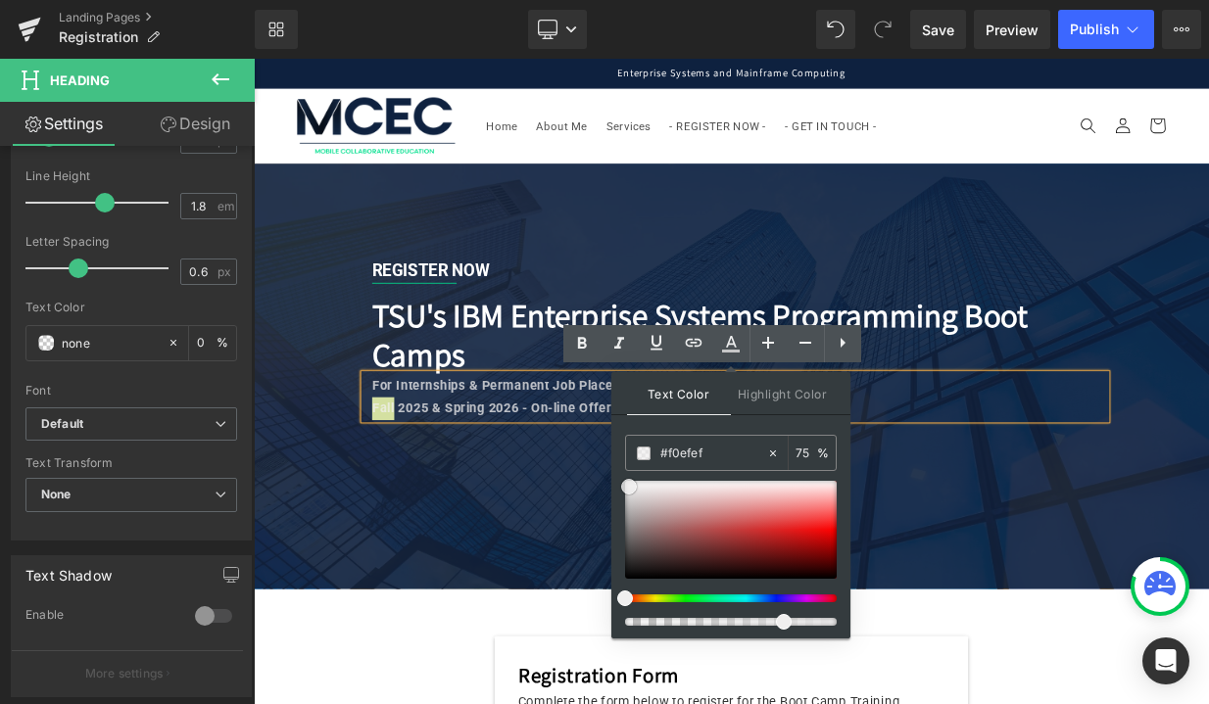
type input "#efefef"
click at [629, 485] on span at bounding box center [628, 487] width 16 height 16
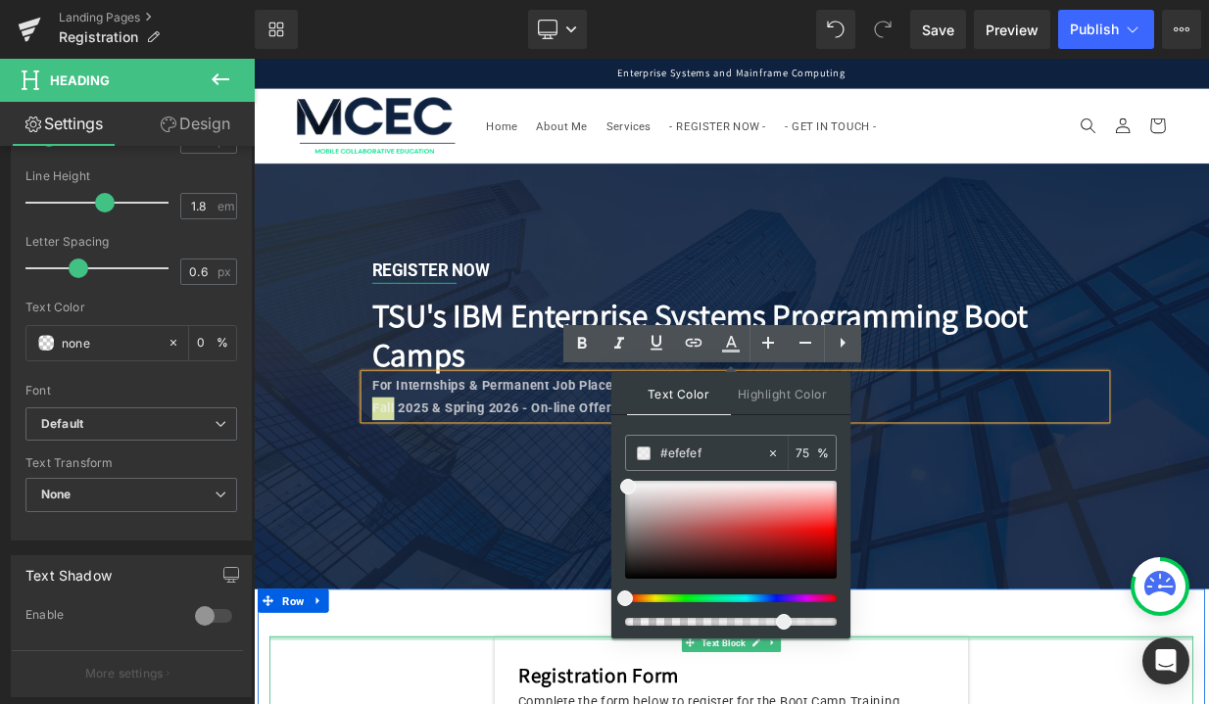
type input "88"
click at [802, 623] on div at bounding box center [723, 622] width 212 height 8
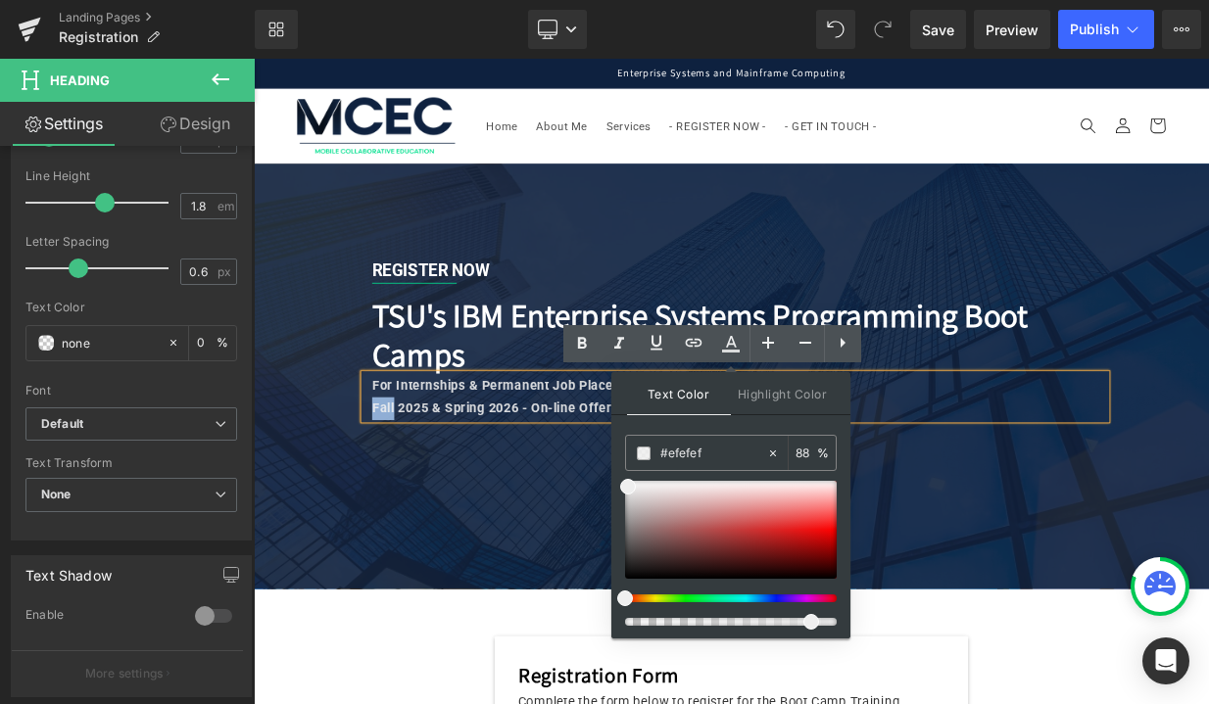
click at [594, 619] on div "REGISTER NOW Text Block Separator Row TSU's IBM Enterprise Systems Programming …" at bounding box center [846, 453] width 989 height 352
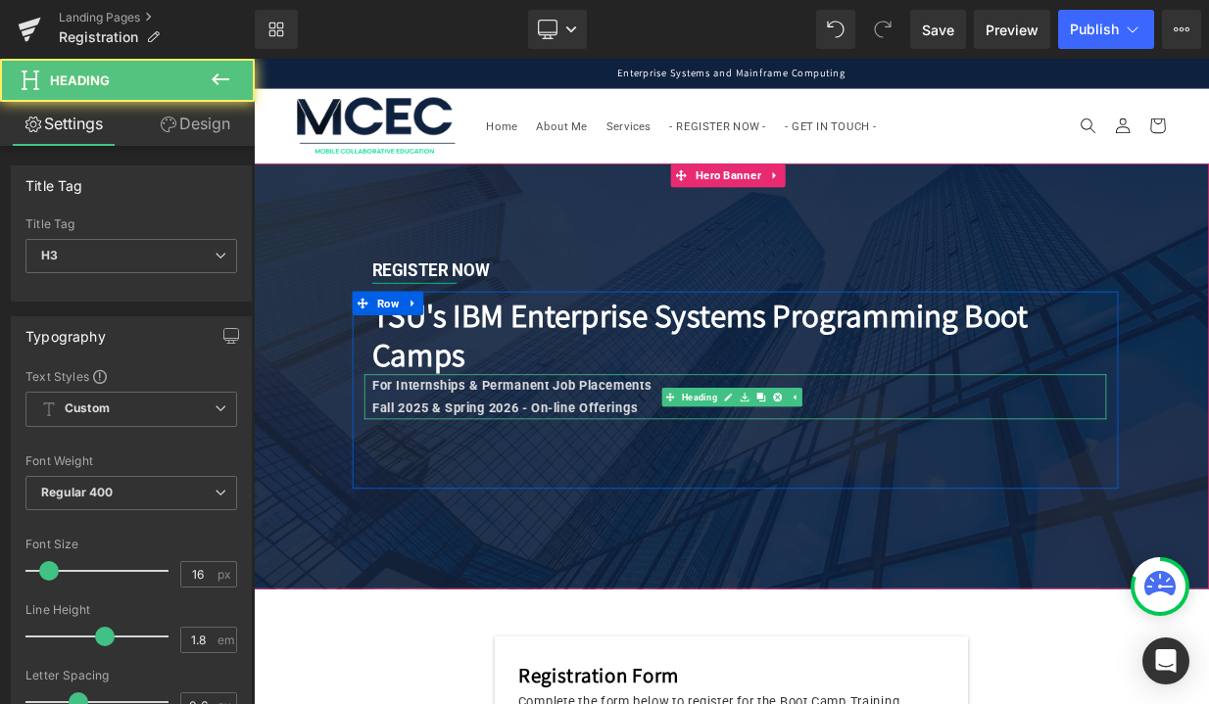
click at [666, 479] on div "Fall 2025 & Spring 2026 - On-line Offerings" at bounding box center [829, 493] width 857 height 28
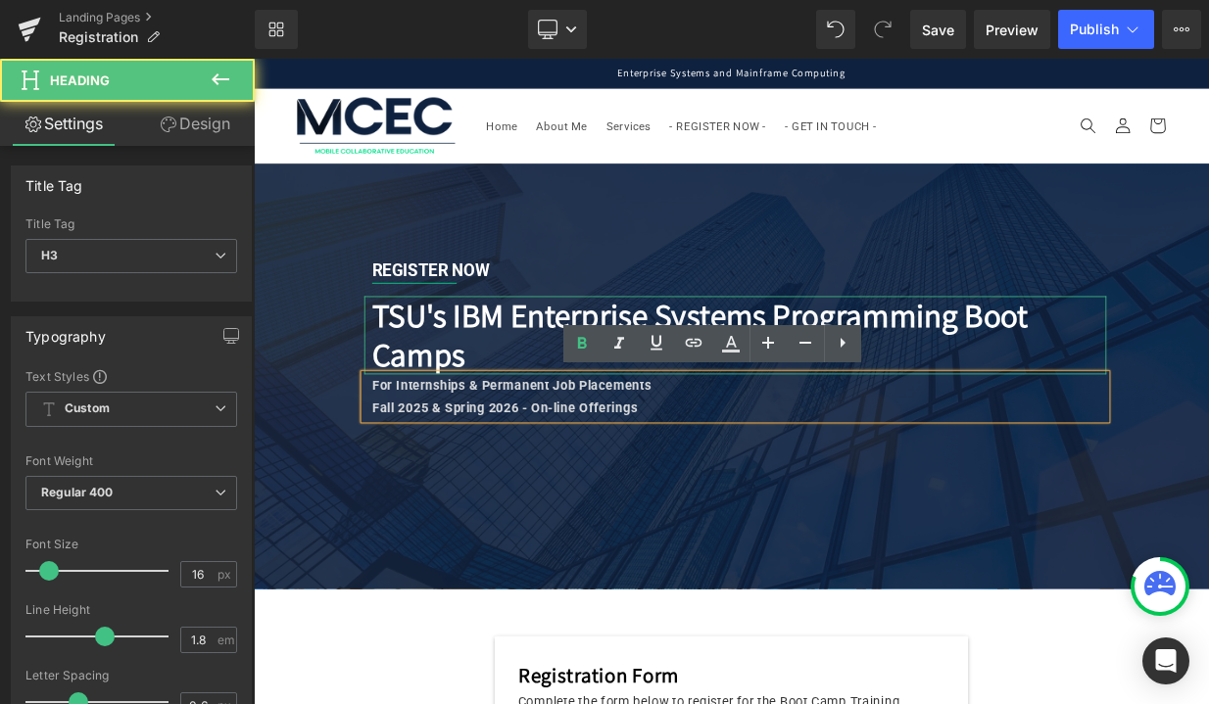
drag, startPoint x: 756, startPoint y: 487, endPoint x: 451, endPoint y: 416, distance: 313.7
click at [451, 416] on div "TSU's IBM Enterprise Systems Programming Boot Camps Heading For Internships & P…" at bounding box center [851, 446] width 950 height 184
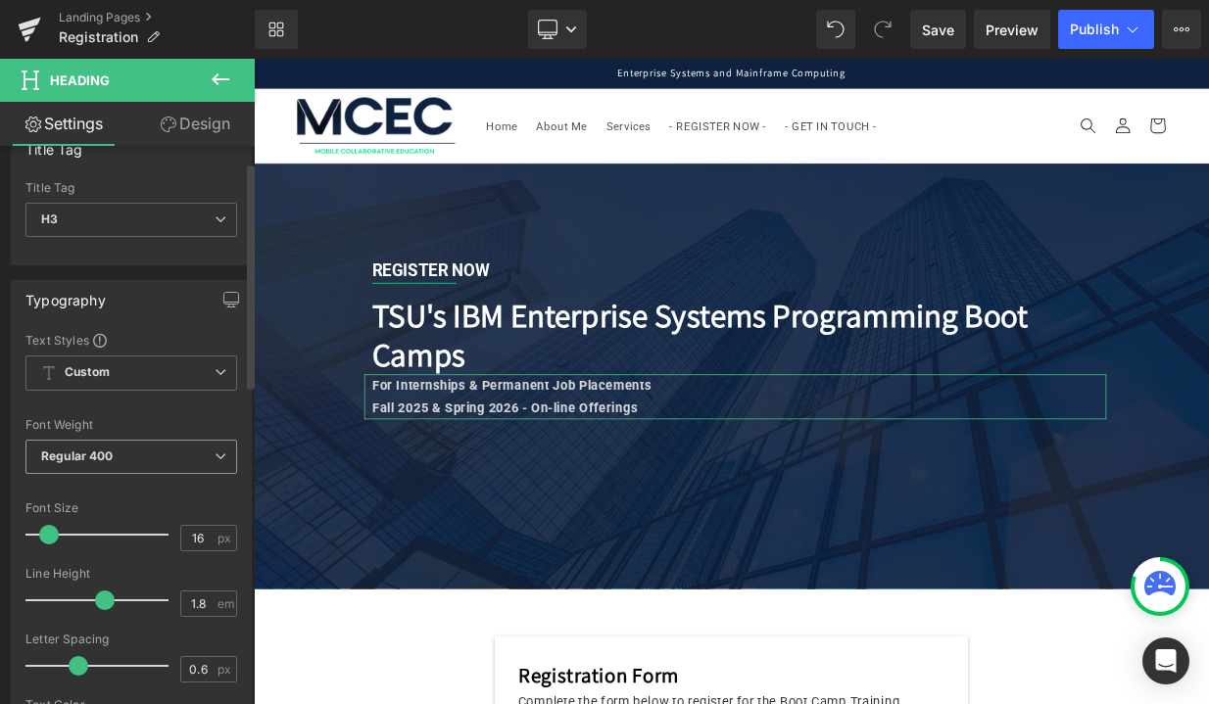
scroll to position [42, 0]
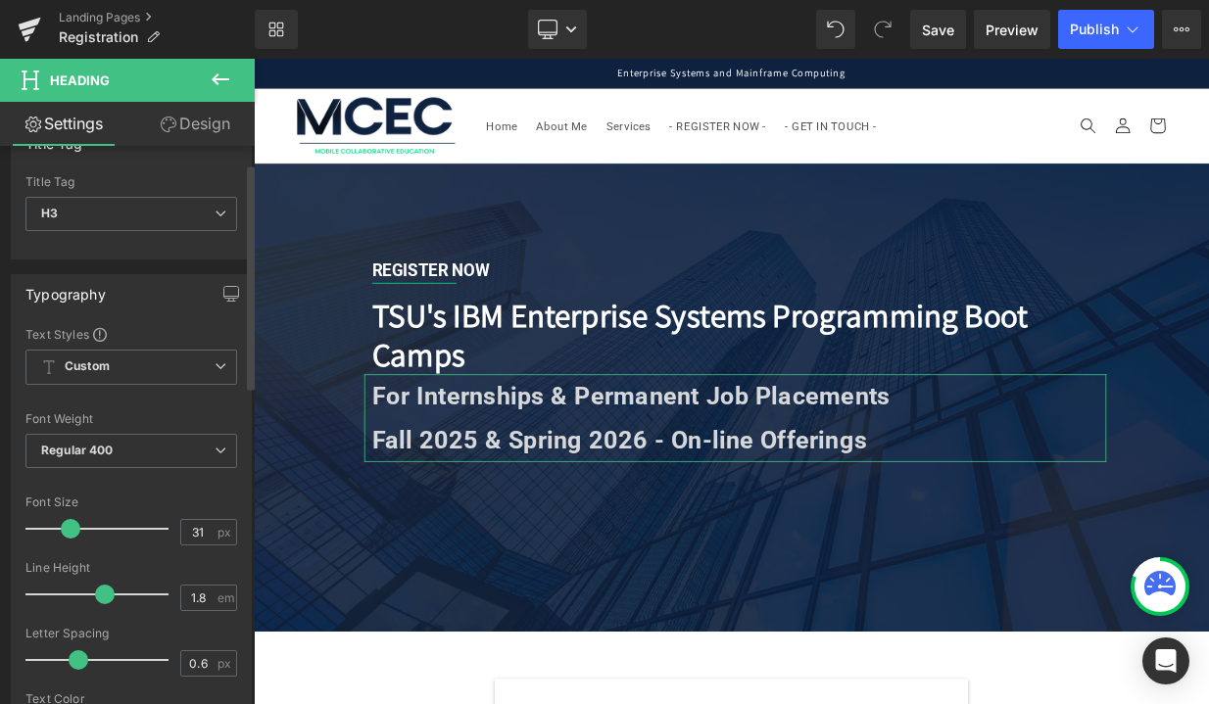
type input "30"
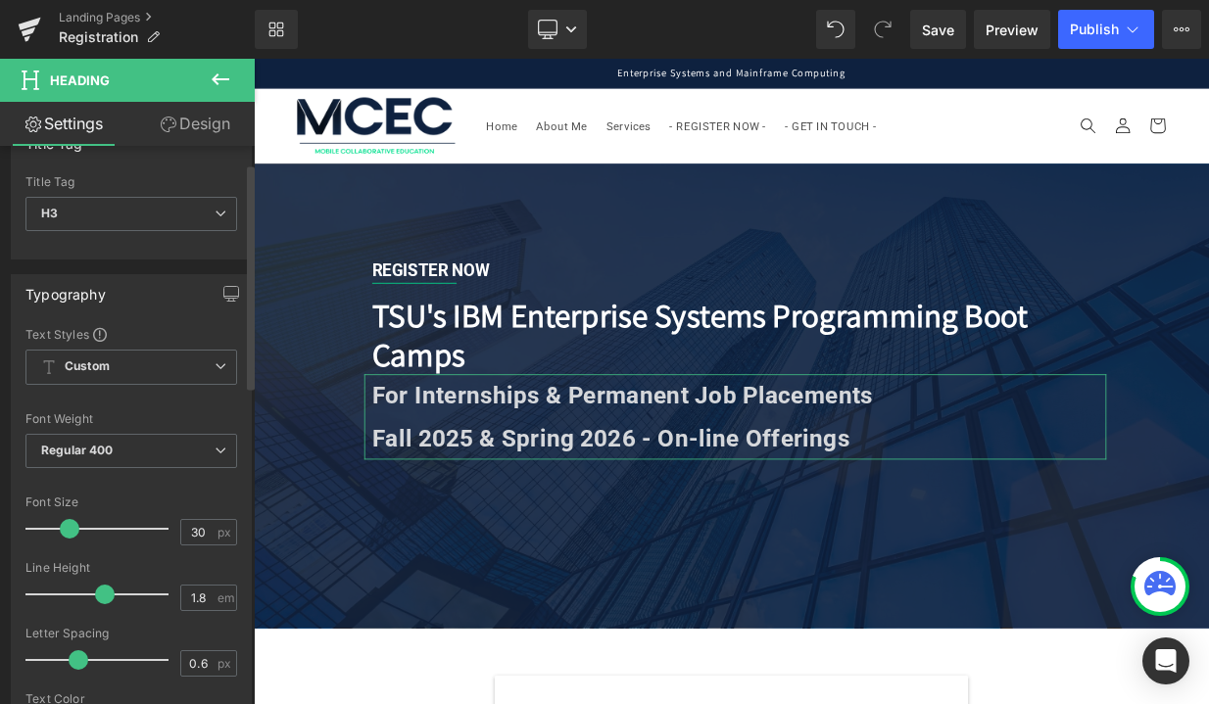
drag, startPoint x: 52, startPoint y: 529, endPoint x: 71, endPoint y: 529, distance: 18.6
click at [71, 529] on span at bounding box center [70, 529] width 20 height 20
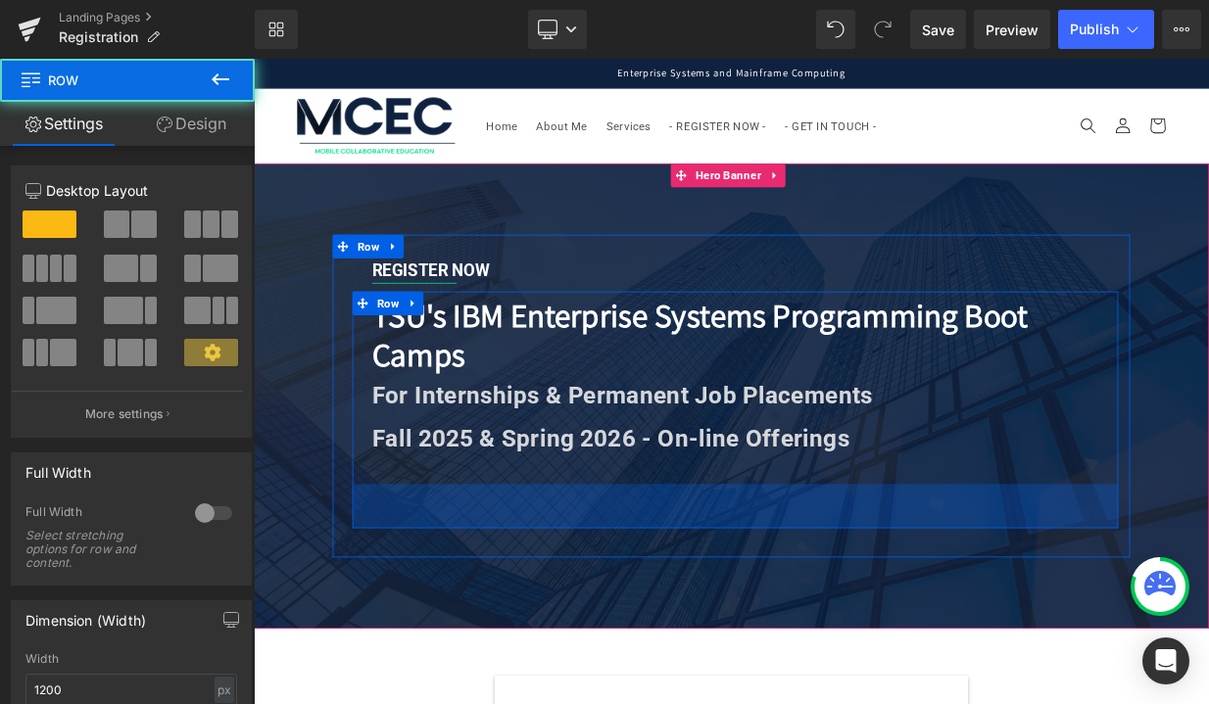
click at [450, 604] on div "56px" at bounding box center [851, 614] width 950 height 55
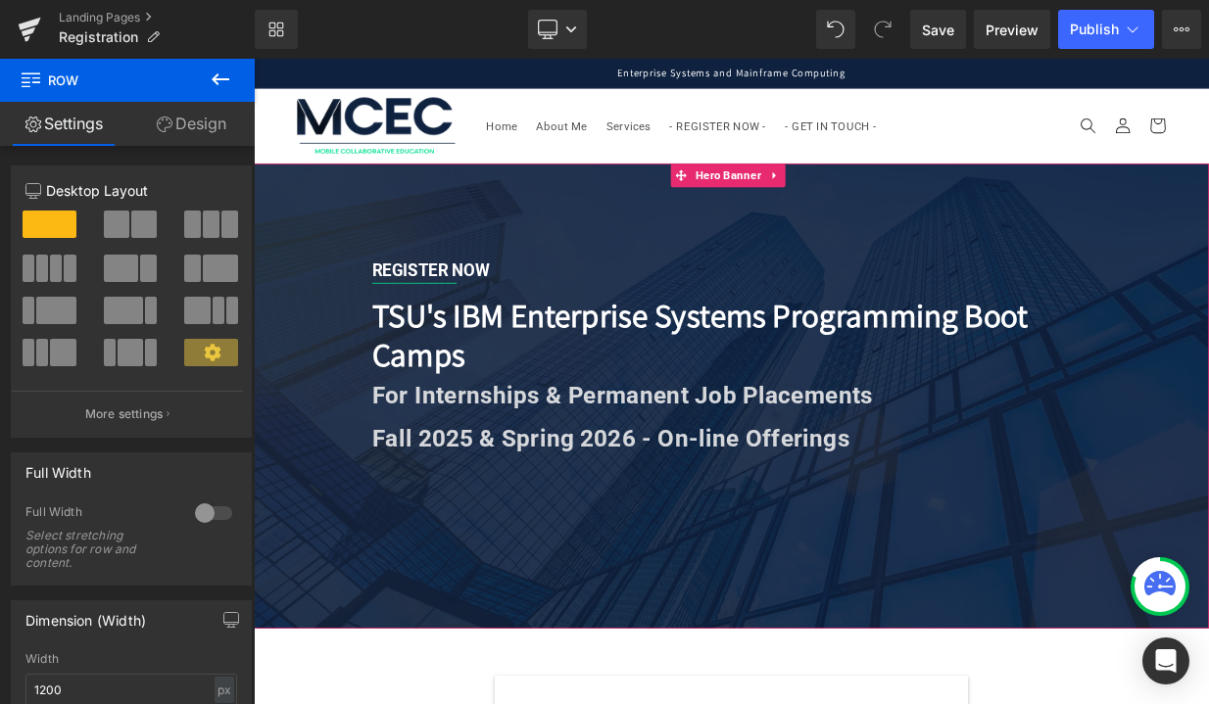
click at [445, 681] on div at bounding box center [846, 477] width 1185 height 577
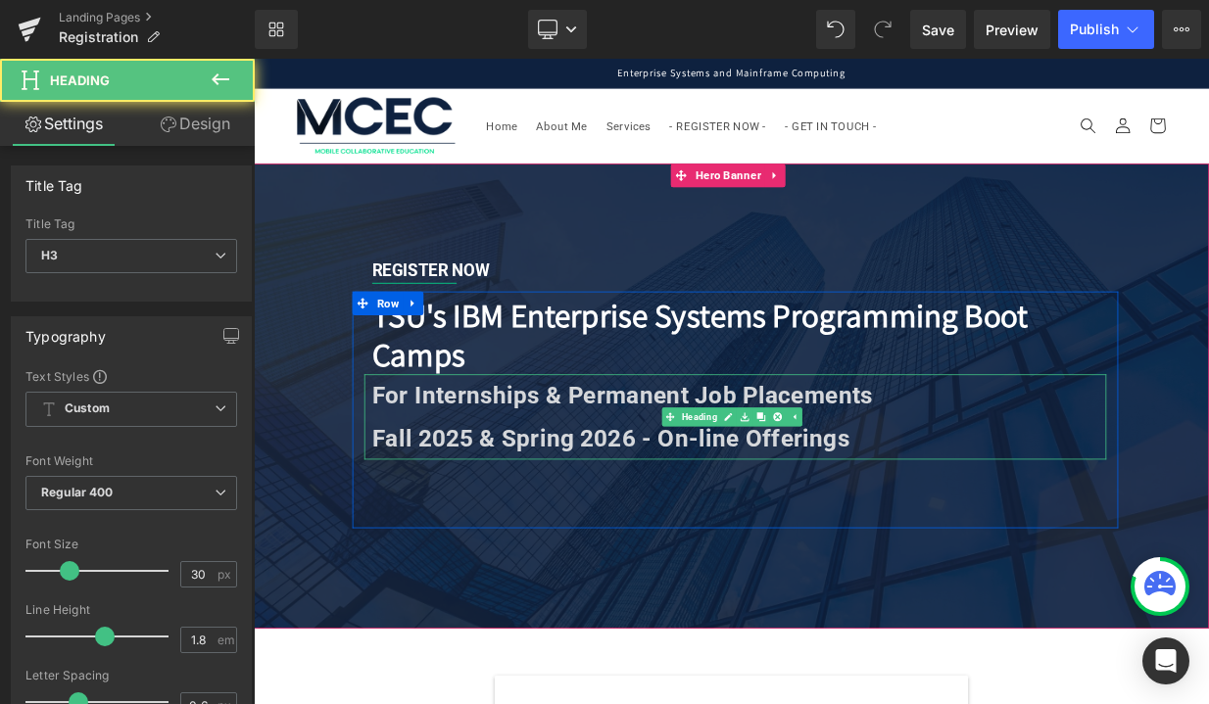
click at [407, 467] on strong "For Internships & Permanent Job Placements" at bounding box center [711, 476] width 621 height 34
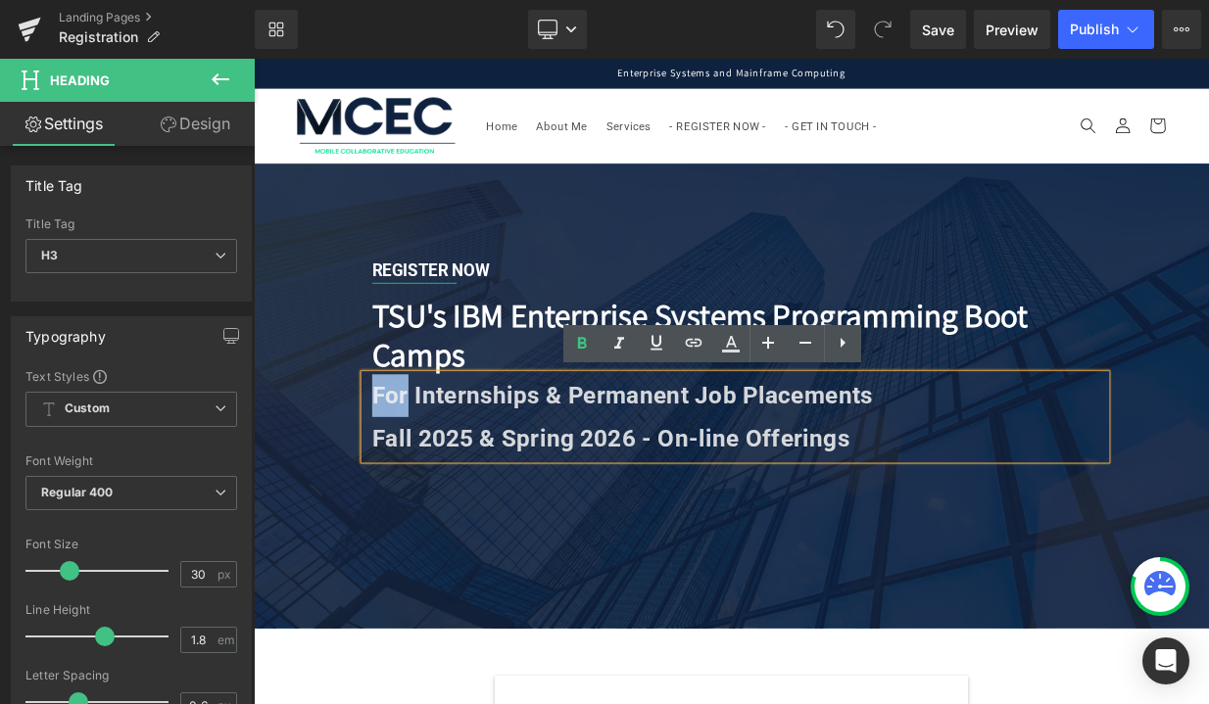
click at [407, 467] on strong "For Internships & Permanent Job Placements" at bounding box center [711, 476] width 621 height 34
drag, startPoint x: 407, startPoint y: 467, endPoint x: 895, endPoint y: 568, distance: 499.2
click at [895, 568] on div "TSU's IBM Enterprise Systems Programming Boot Camps Heading For Internships & P…" at bounding box center [851, 470] width 950 height 233
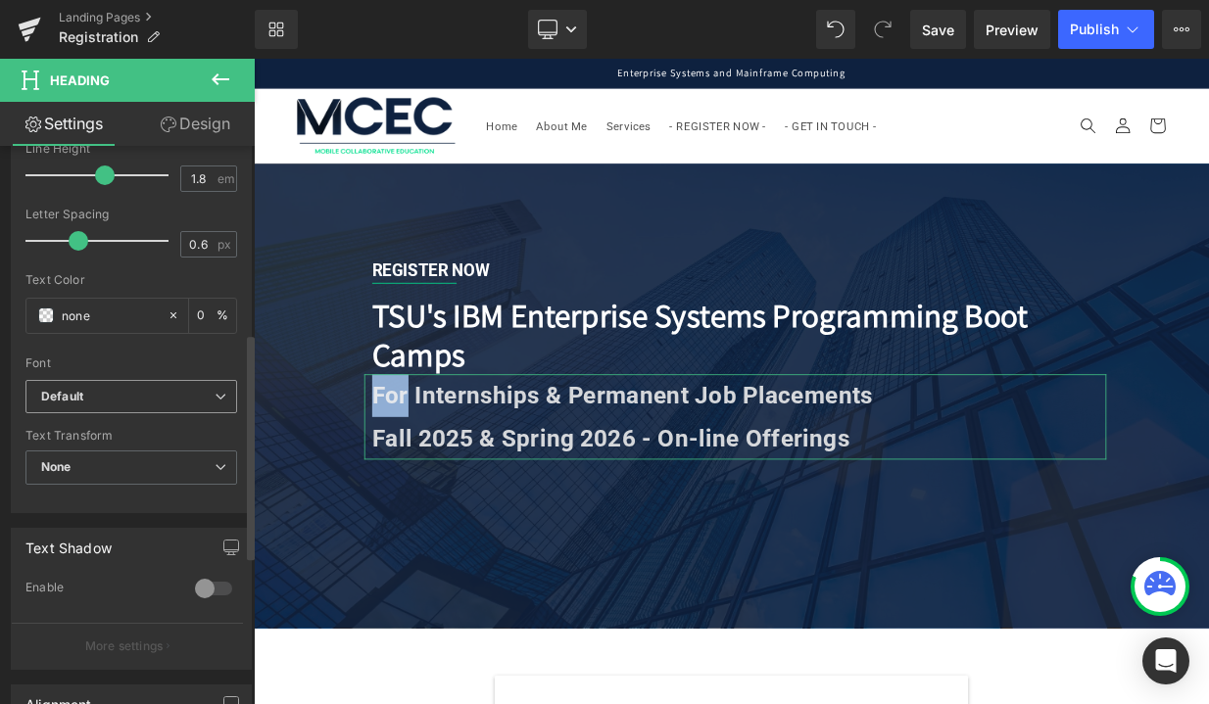
scroll to position [463, 0]
click at [213, 585] on div at bounding box center [213, 586] width 47 height 31
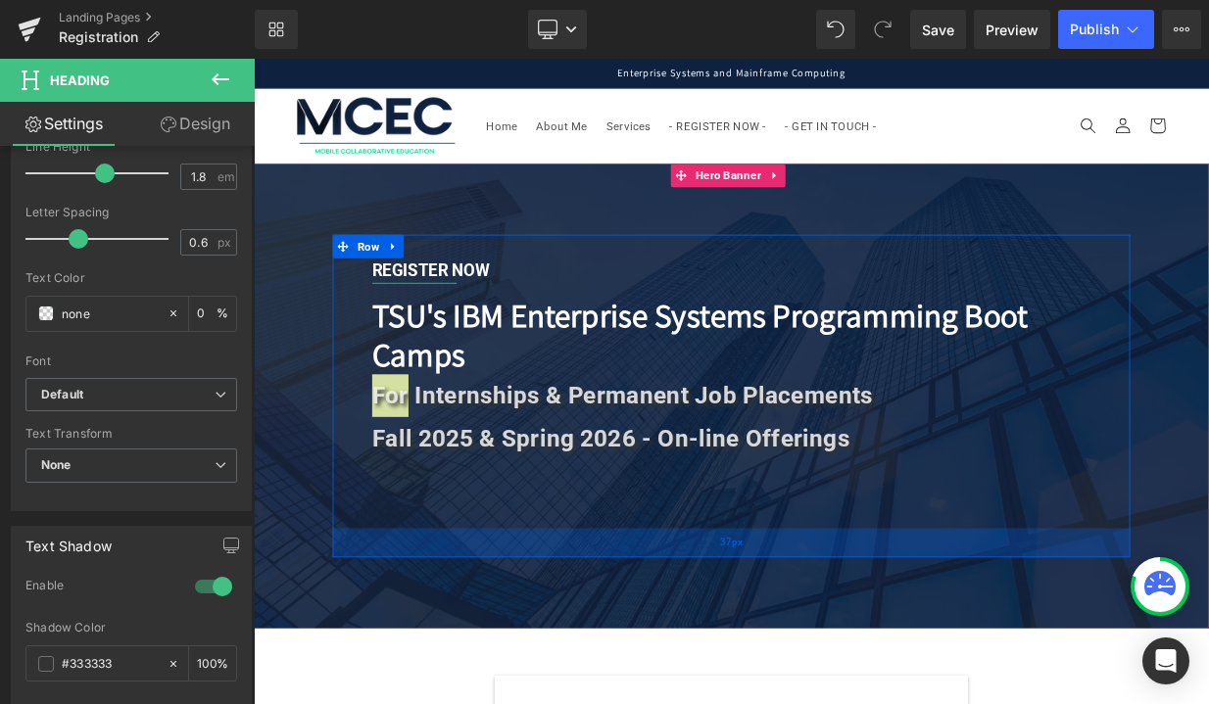
click at [450, 649] on div "37px" at bounding box center [846, 660] width 989 height 36
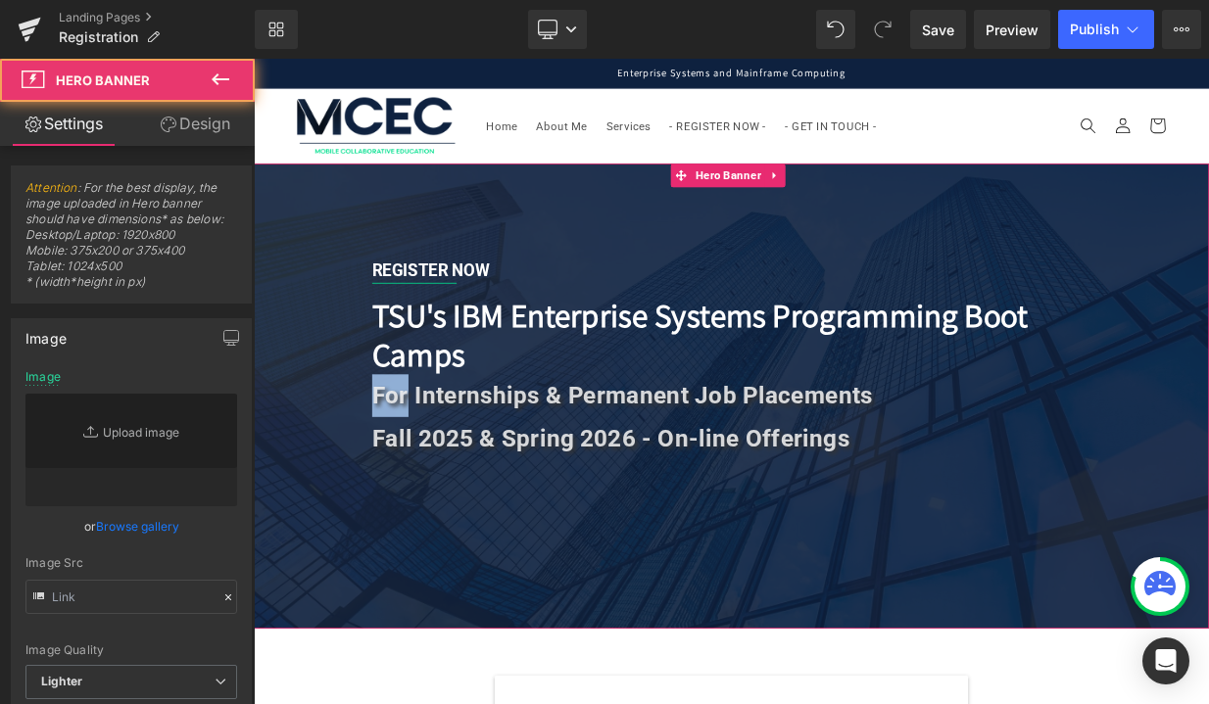
click at [441, 703] on div at bounding box center [846, 477] width 1185 height 577
type input "[URL][DOMAIN_NAME]"
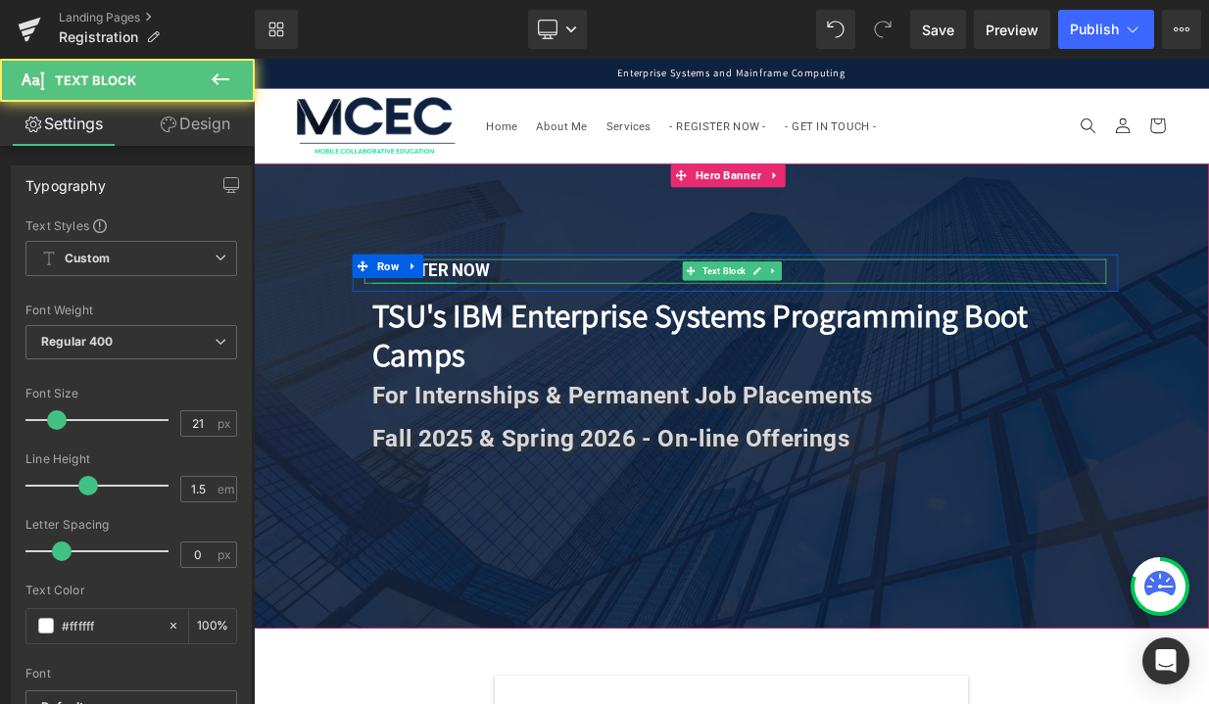
click at [515, 319] on b "REGISTER NOW" at bounding box center [473, 323] width 145 height 24
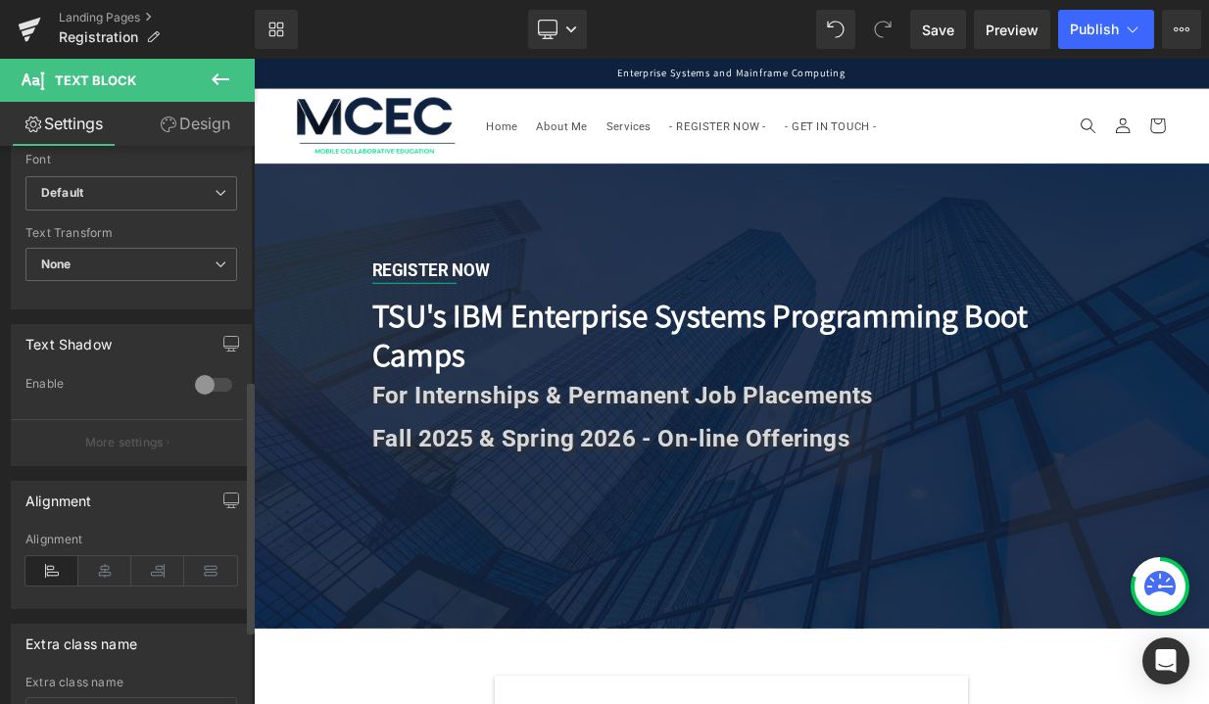
scroll to position [515, 0]
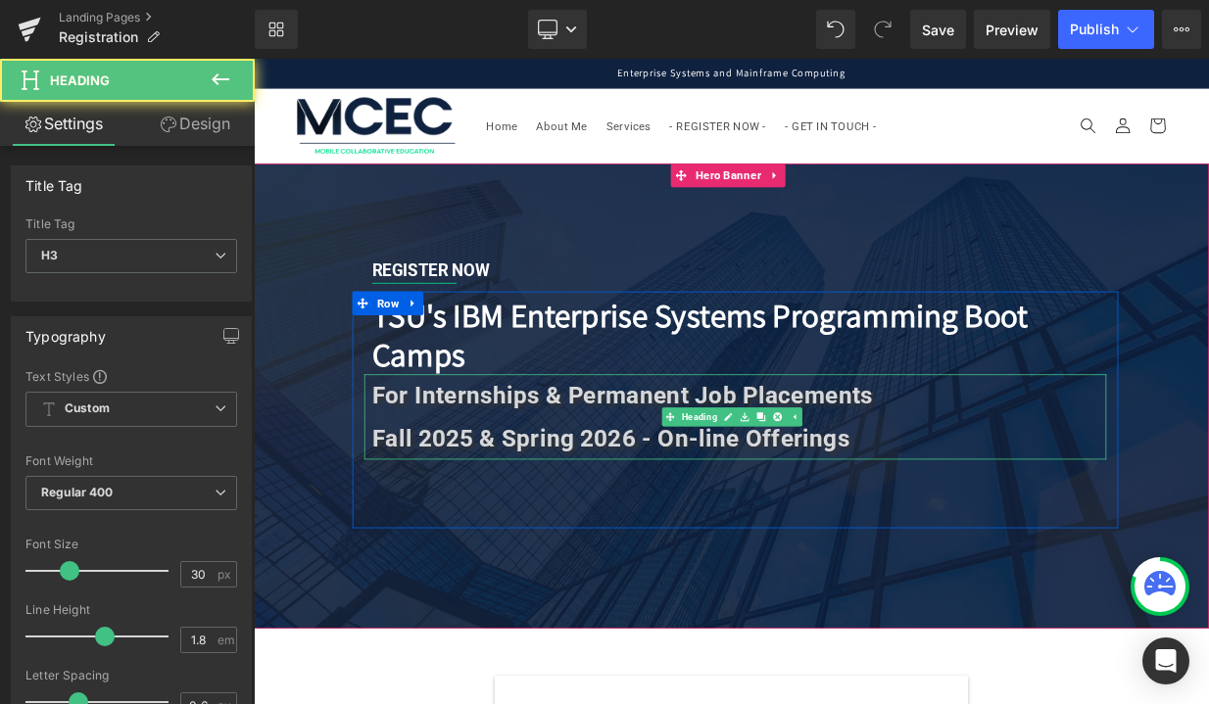
click at [486, 483] on strong "For Internships & Permanent Job Placements" at bounding box center [711, 476] width 621 height 34
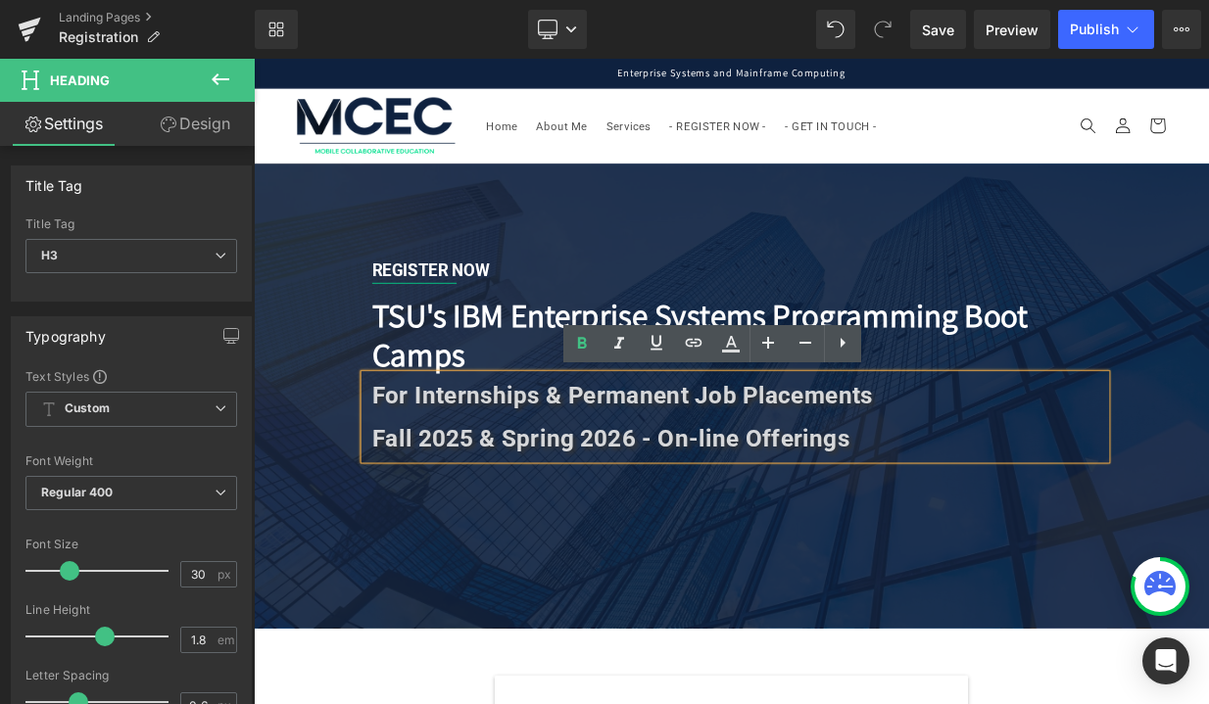
drag, startPoint x: 1026, startPoint y: 530, endPoint x: 396, endPoint y: 458, distance: 634.0
click at [396, 458] on div "For Internships & Permanent Job Placements Fall 2025 & Spring 2026 - On-line Of…" at bounding box center [851, 504] width 921 height 106
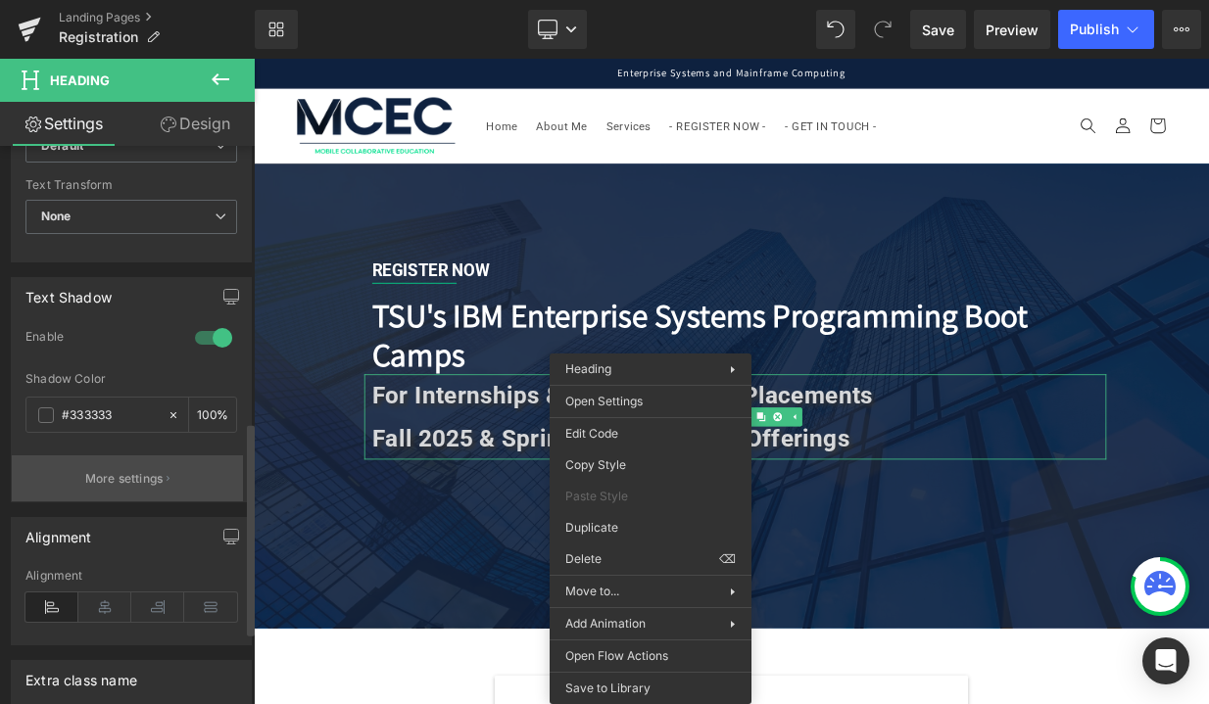
scroll to position [723, 0]
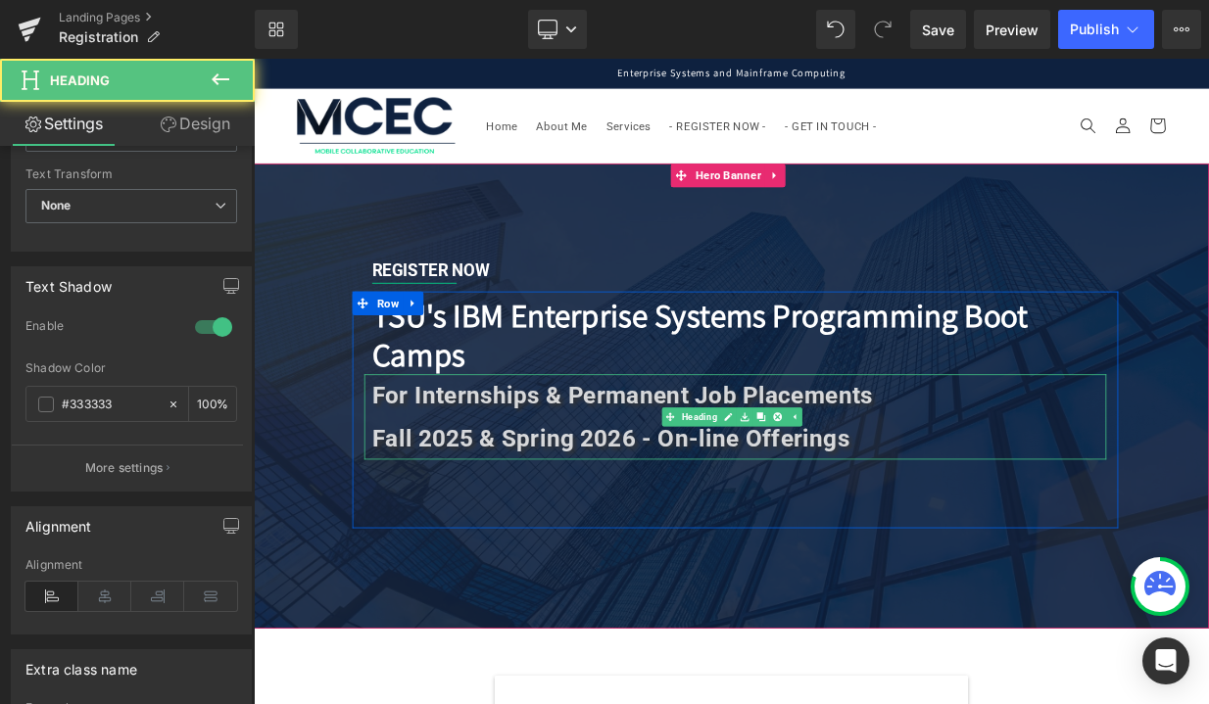
drag, startPoint x: 814, startPoint y: 465, endPoint x: 634, endPoint y: 491, distance: 182.0
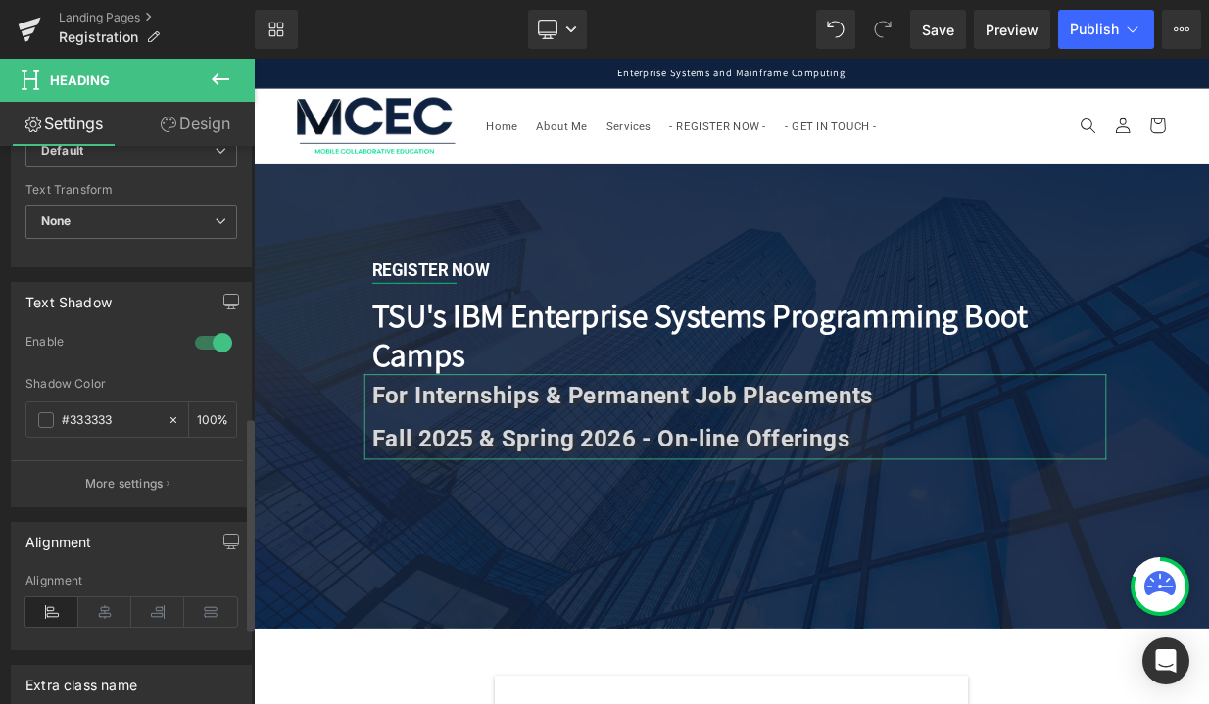
scroll to position [692, 0]
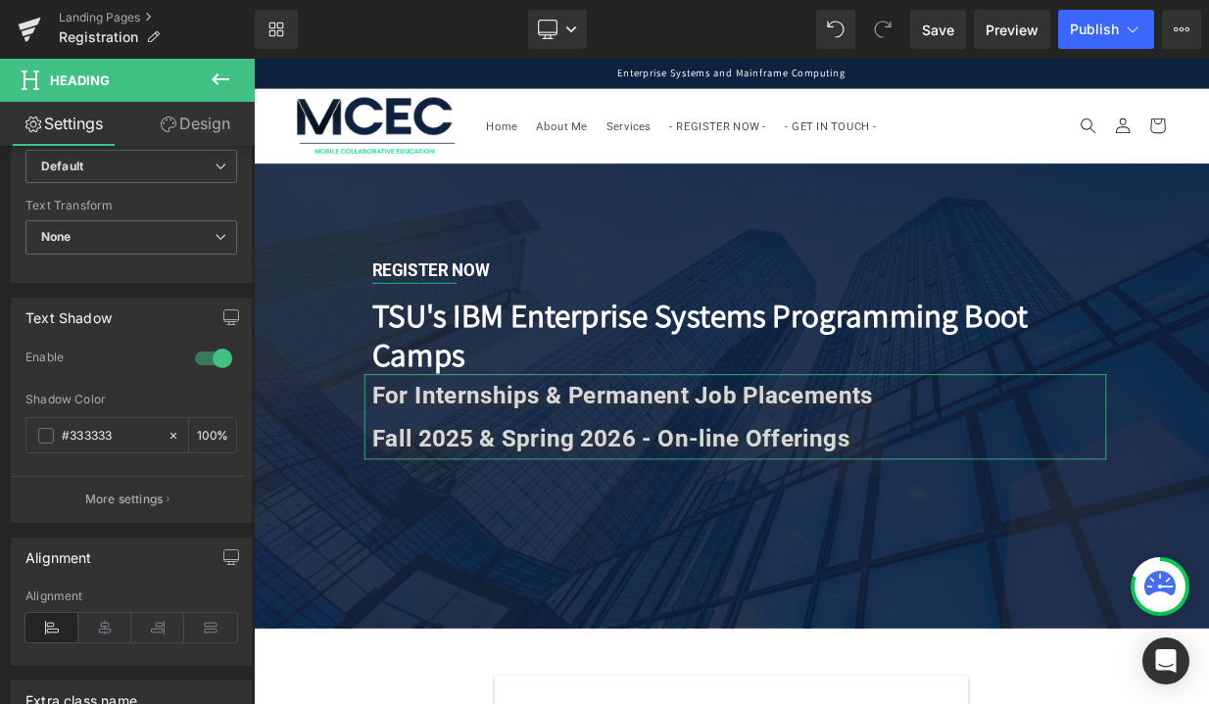
click at [191, 120] on link "Design" at bounding box center [194, 124] width 127 height 44
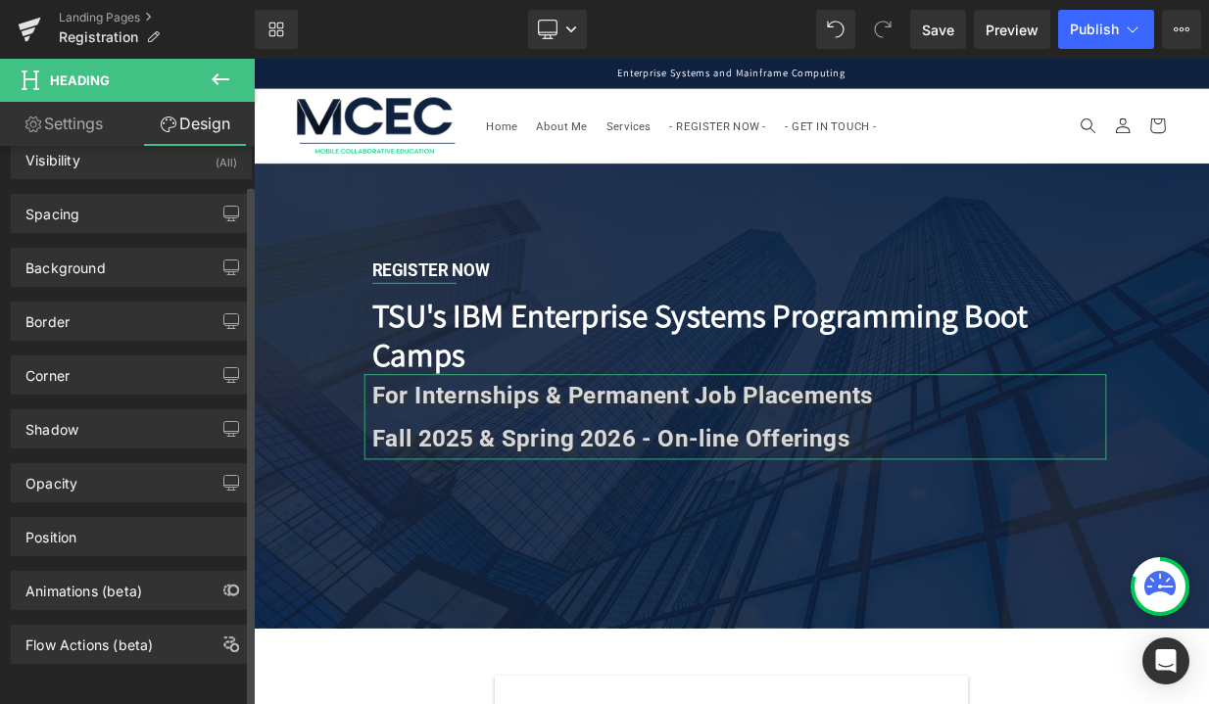
scroll to position [41, 0]
click at [97, 127] on link "Settings" at bounding box center [63, 124] width 127 height 44
type input "0"
type input "100"
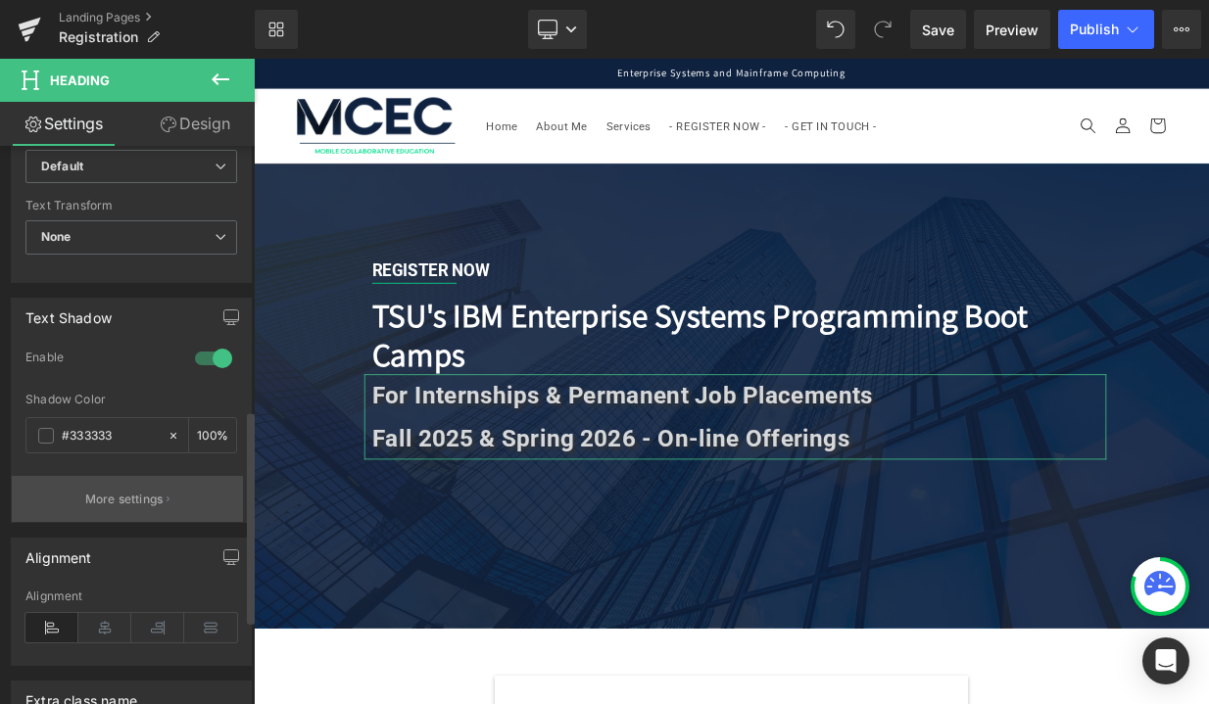
click at [100, 503] on p "More settings" at bounding box center [124, 500] width 78 height 18
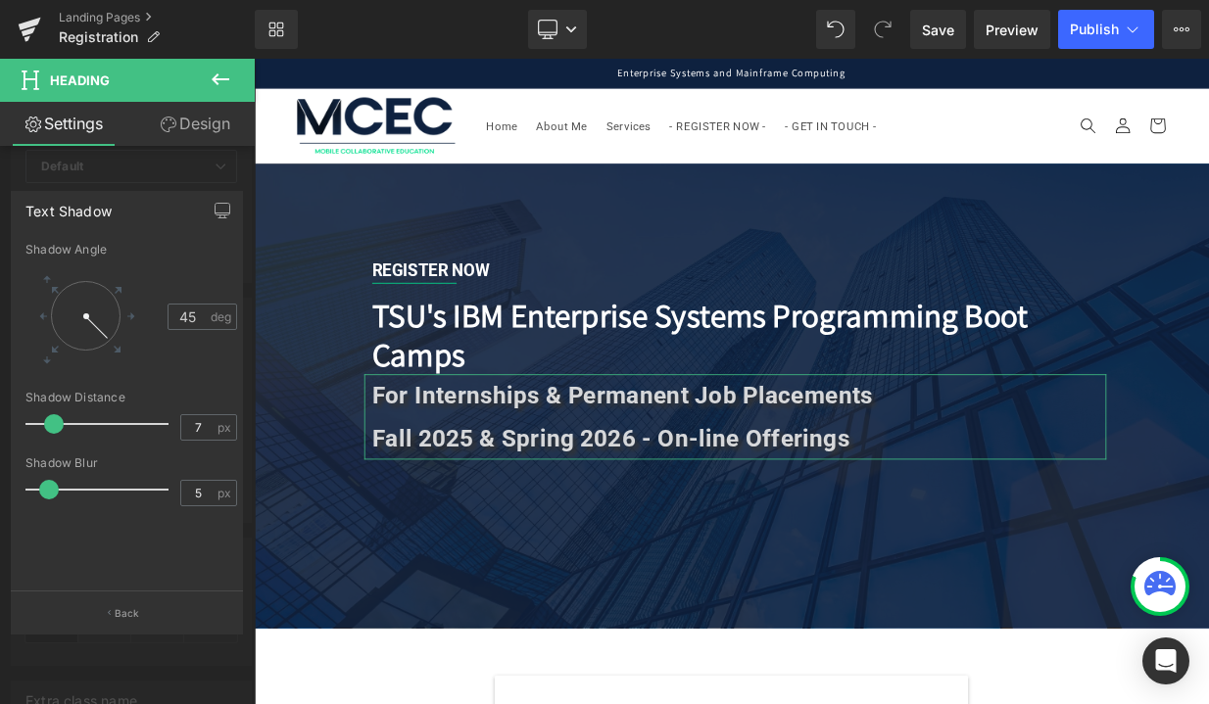
type input "6"
click at [56, 423] on span at bounding box center [51, 424] width 20 height 20
click at [193, 120] on link "Design" at bounding box center [194, 124] width 127 height 44
type input "75"
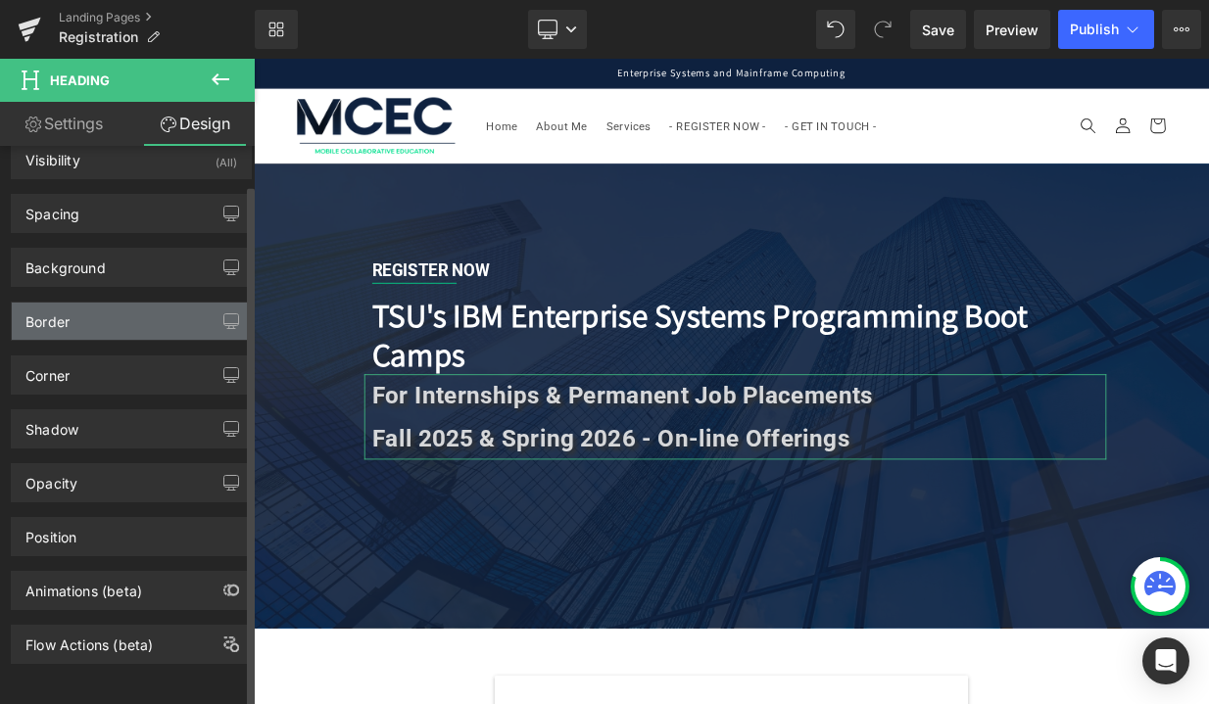
click at [90, 310] on div "Border" at bounding box center [131, 321] width 239 height 37
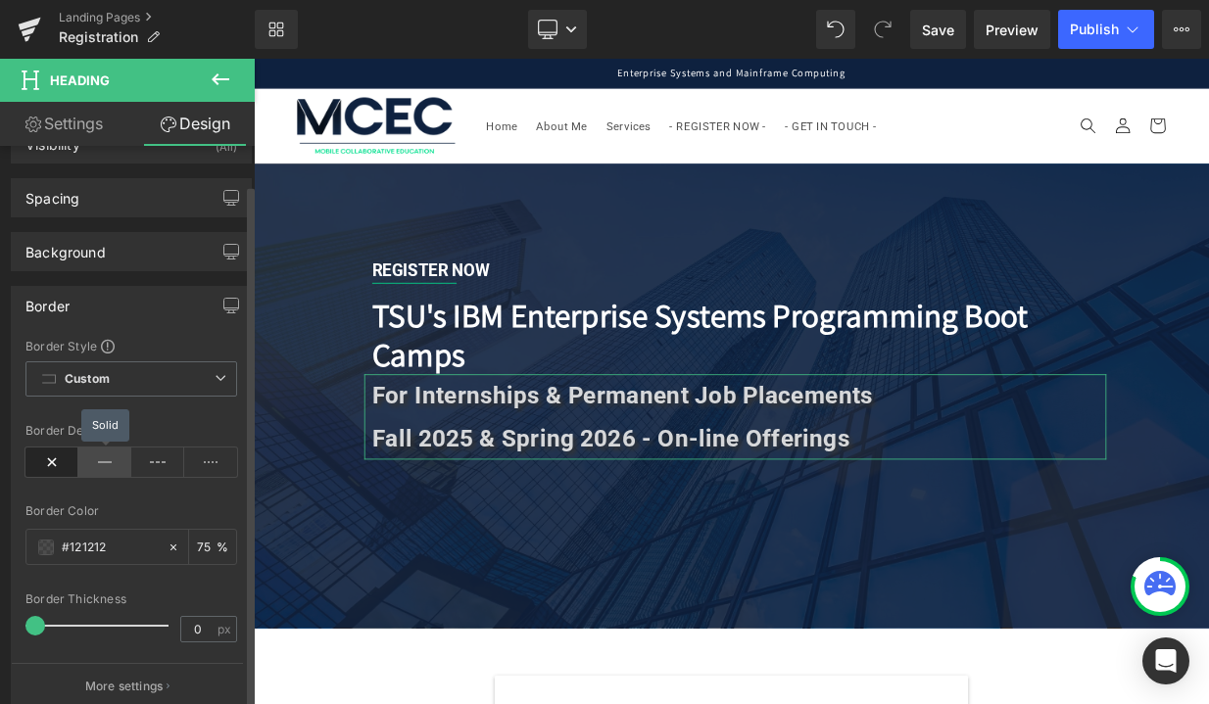
click at [100, 456] on icon at bounding box center [104, 462] width 53 height 29
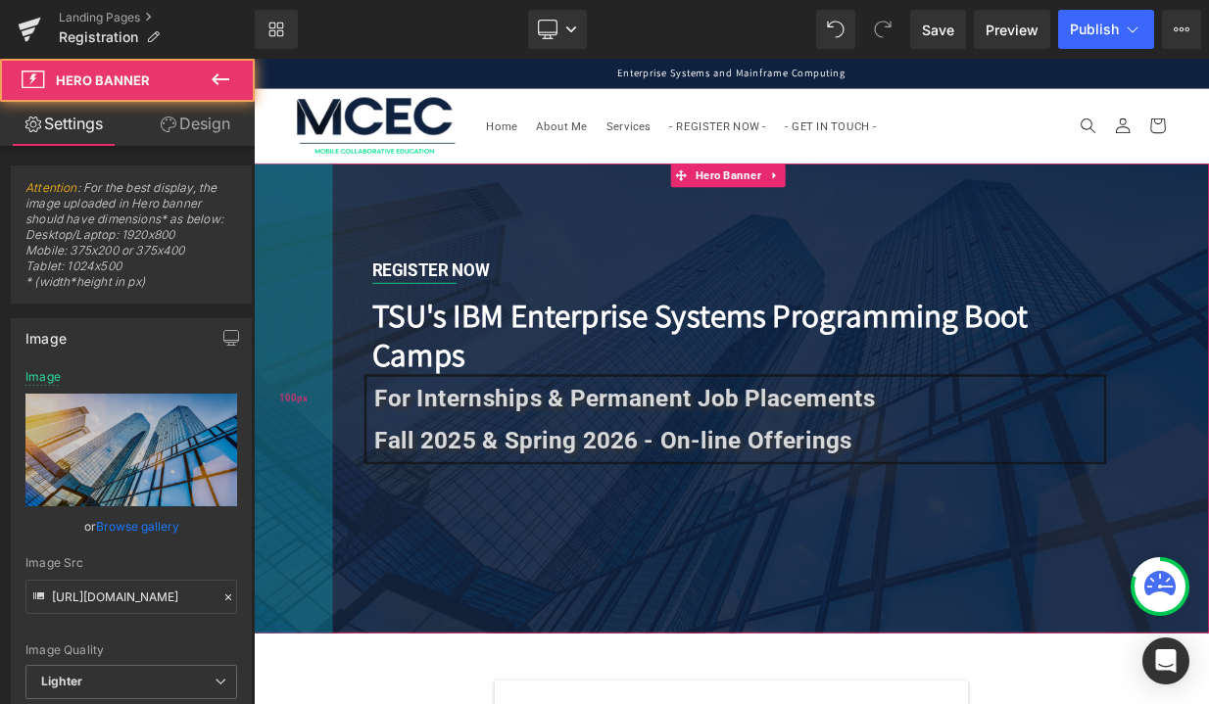
click at [336, 619] on div "100px" at bounding box center [303, 480] width 98 height 583
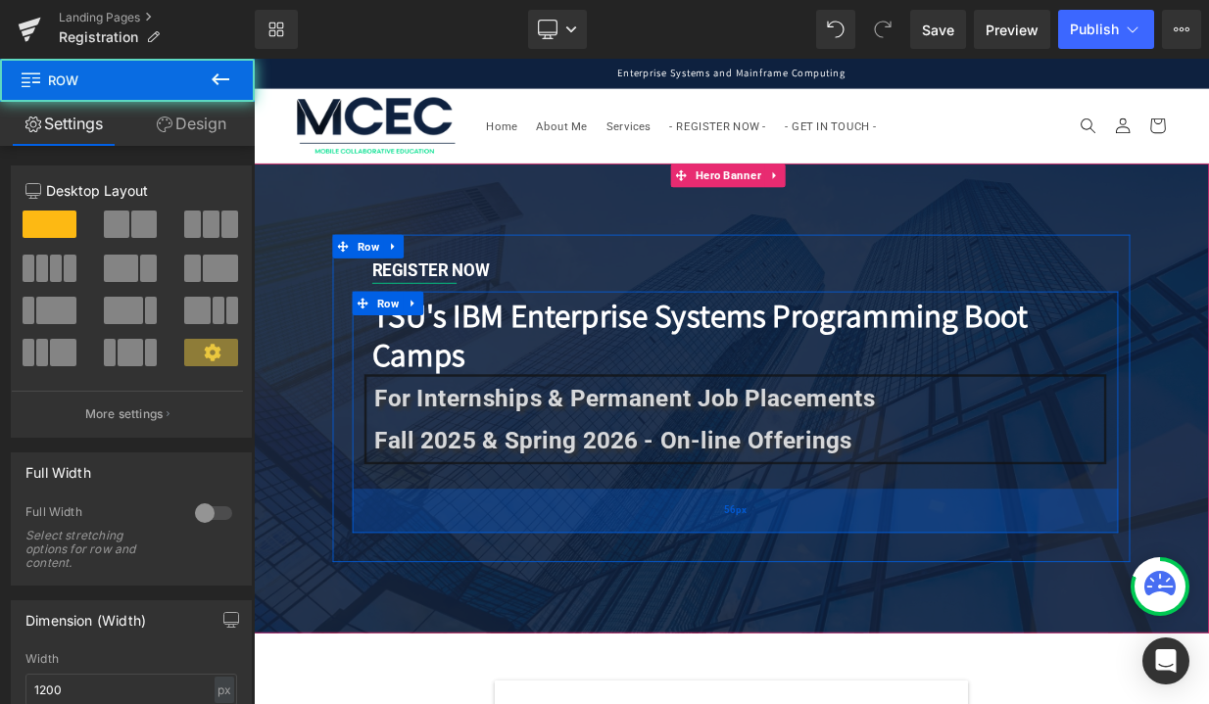
click at [491, 635] on div "56px" at bounding box center [851, 620] width 950 height 55
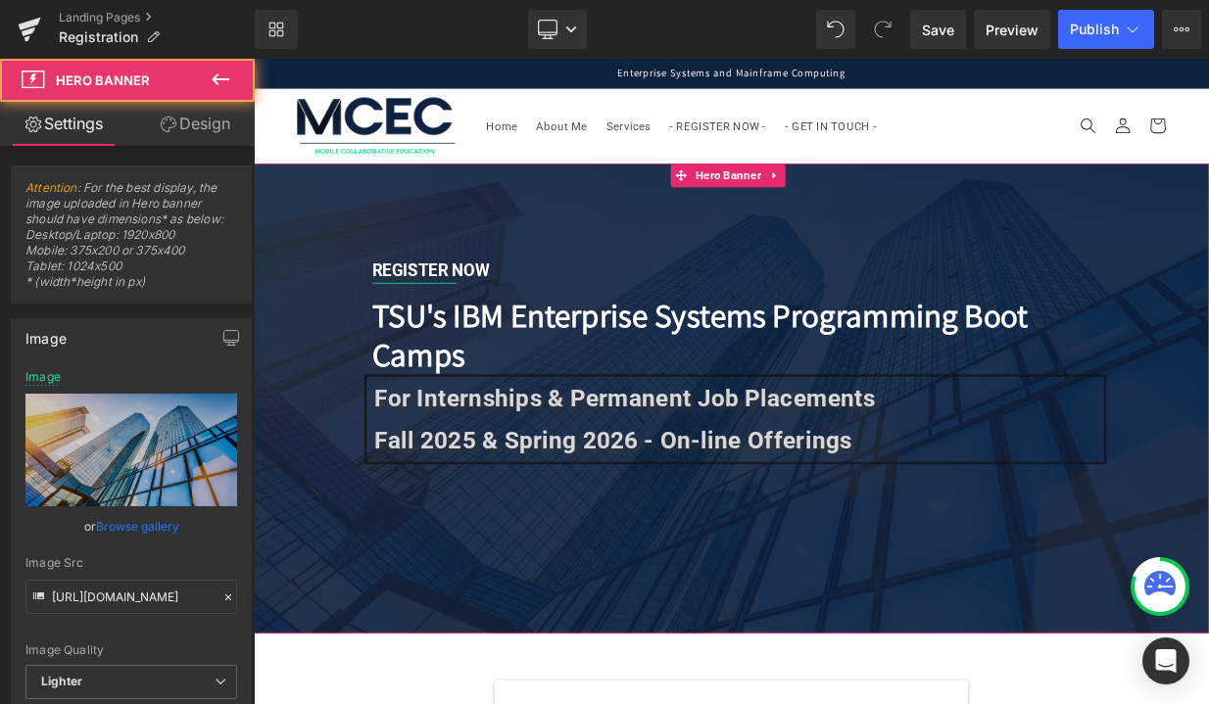
click at [470, 701] on div at bounding box center [846, 480] width 1185 height 583
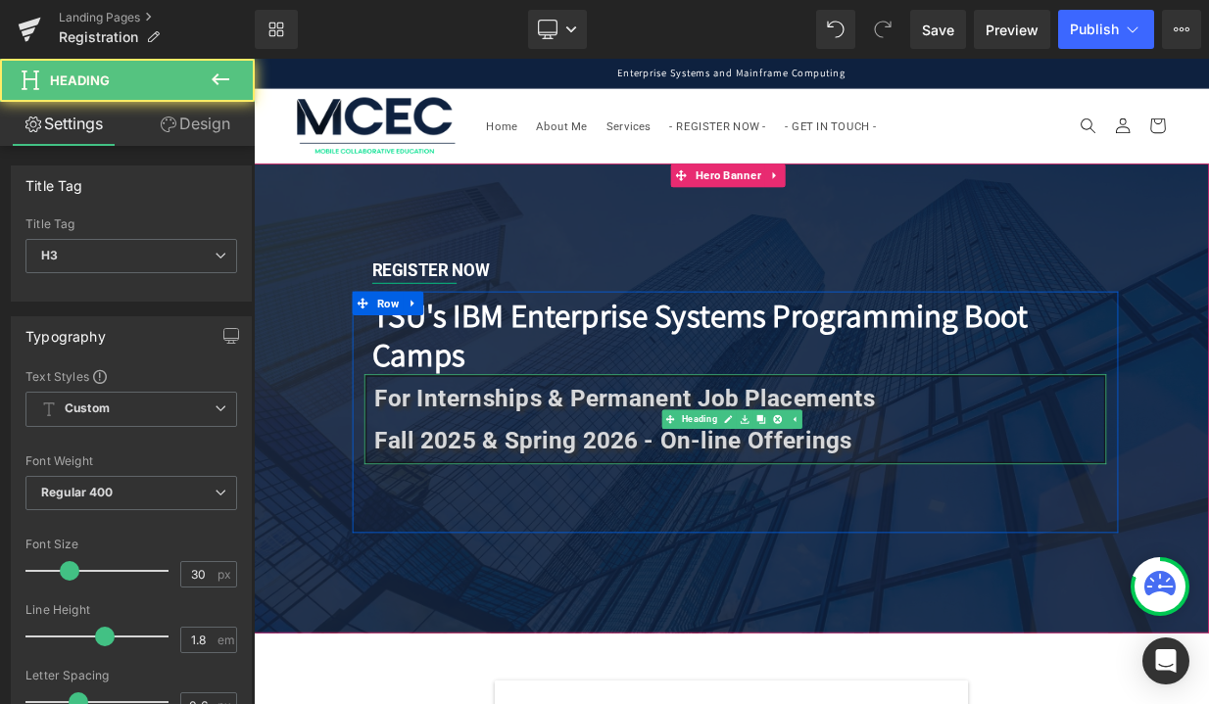
click at [524, 540] on strong "Fall 2025 & Spring 2026 - On-line Offerings" at bounding box center [700, 532] width 593 height 34
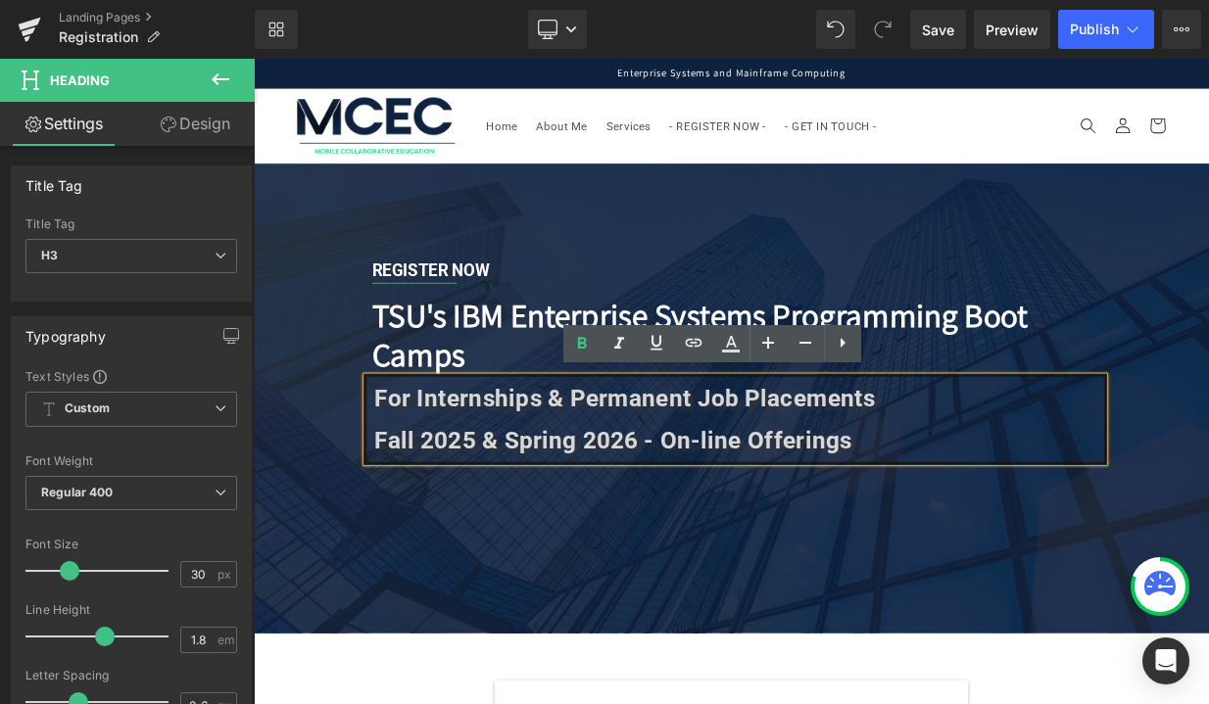
drag, startPoint x: 1033, startPoint y: 533, endPoint x: 431, endPoint y: 447, distance: 607.7
click at [431, 451] on div "For Internships & Permanent Job Placements Fall 2025 & Spring 2026 - On-line Of…" at bounding box center [851, 507] width 921 height 112
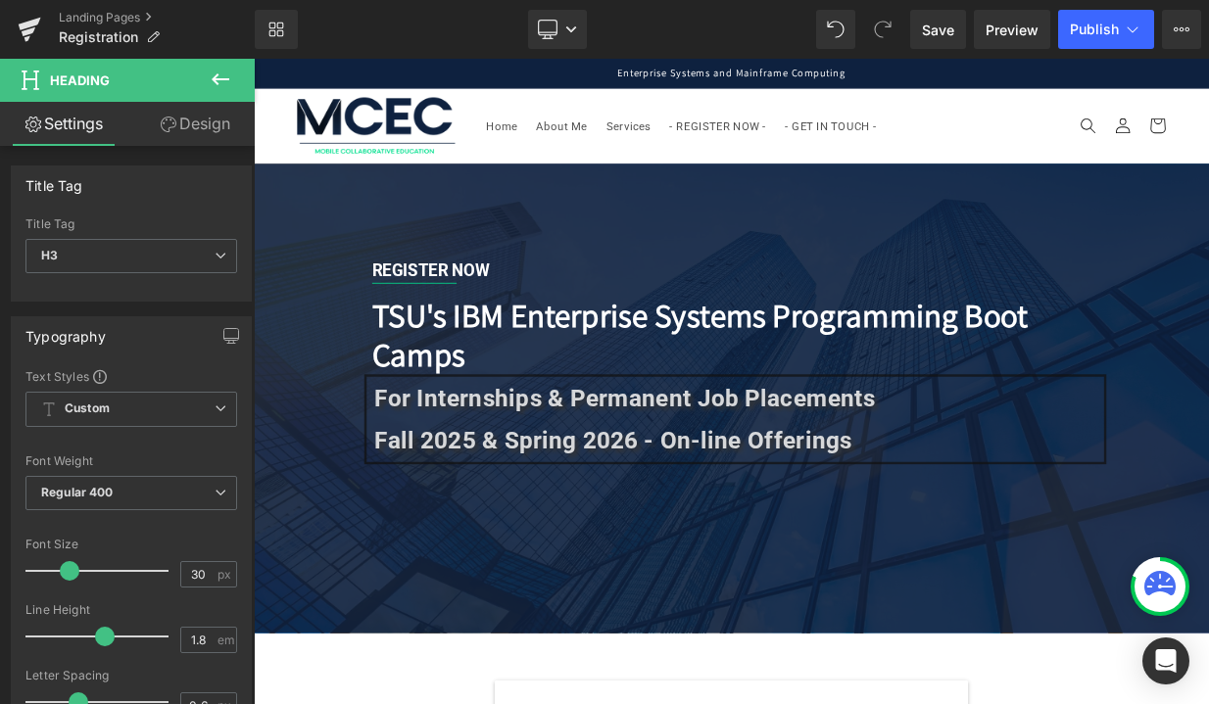
click at [191, 121] on link "Design" at bounding box center [194, 124] width 127 height 44
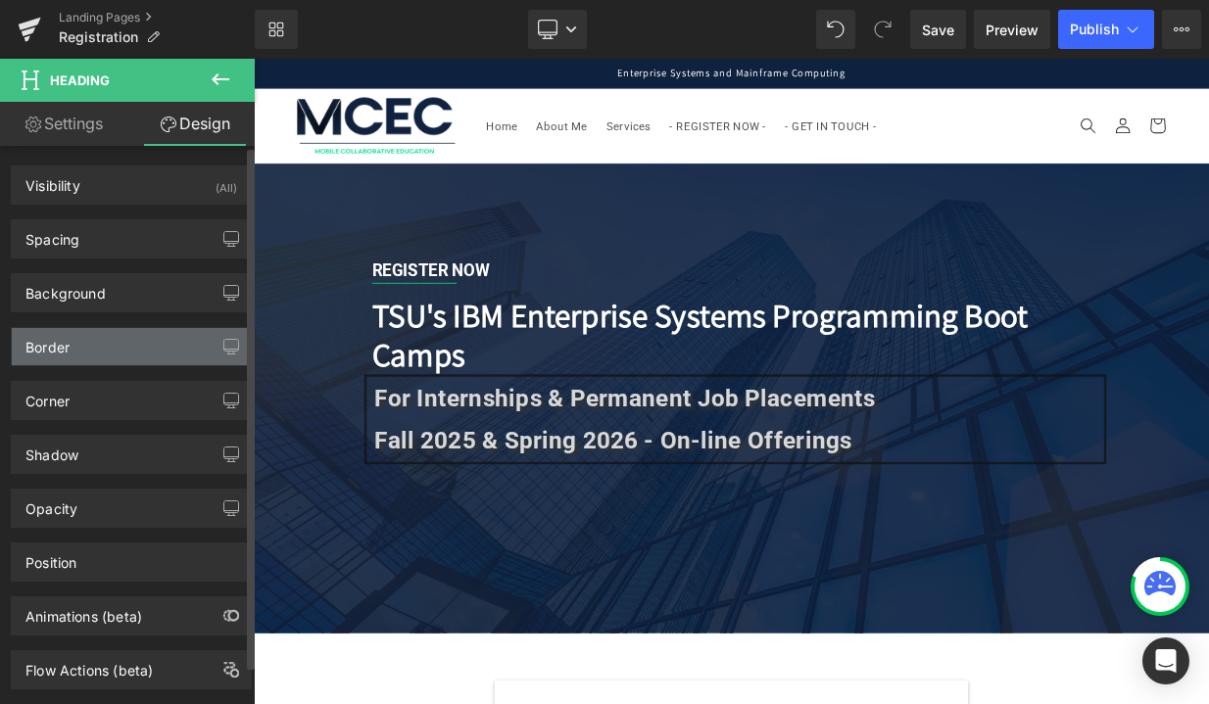
click at [72, 353] on div "Border" at bounding box center [131, 346] width 239 height 37
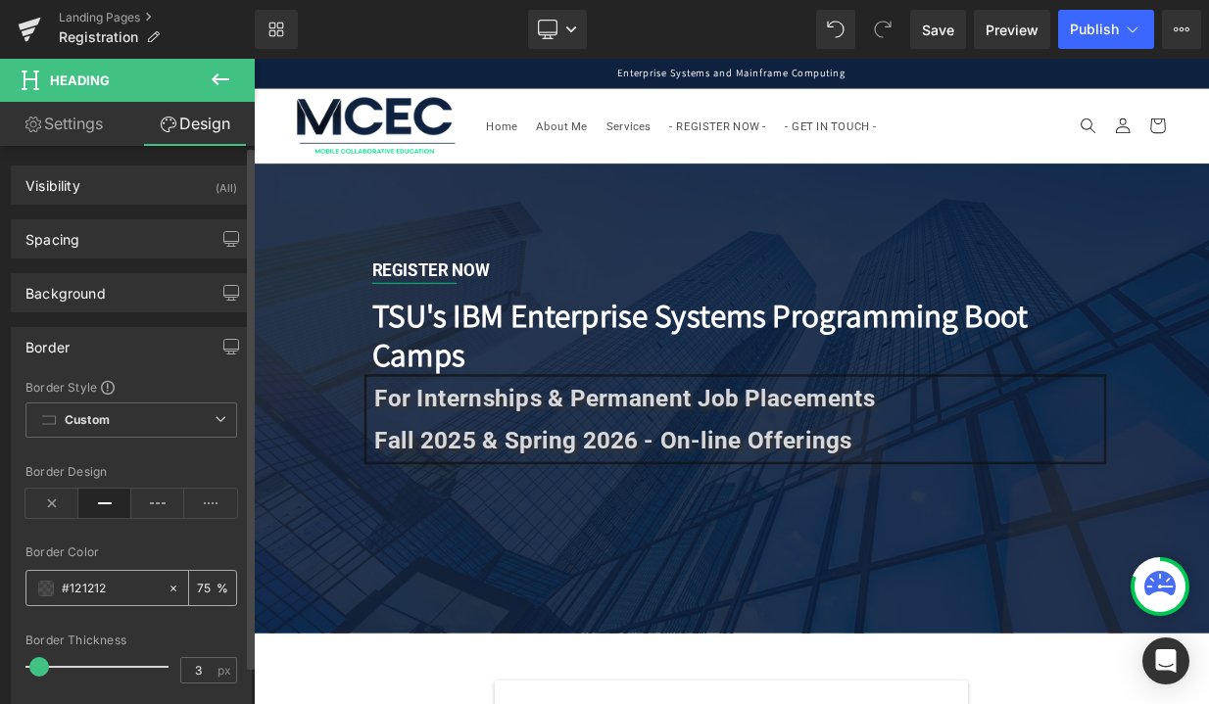
click at [81, 588] on input "#121212" at bounding box center [110, 589] width 96 height 22
click at [170, 589] on icon at bounding box center [173, 588] width 6 height 6
type input "none"
type input "0"
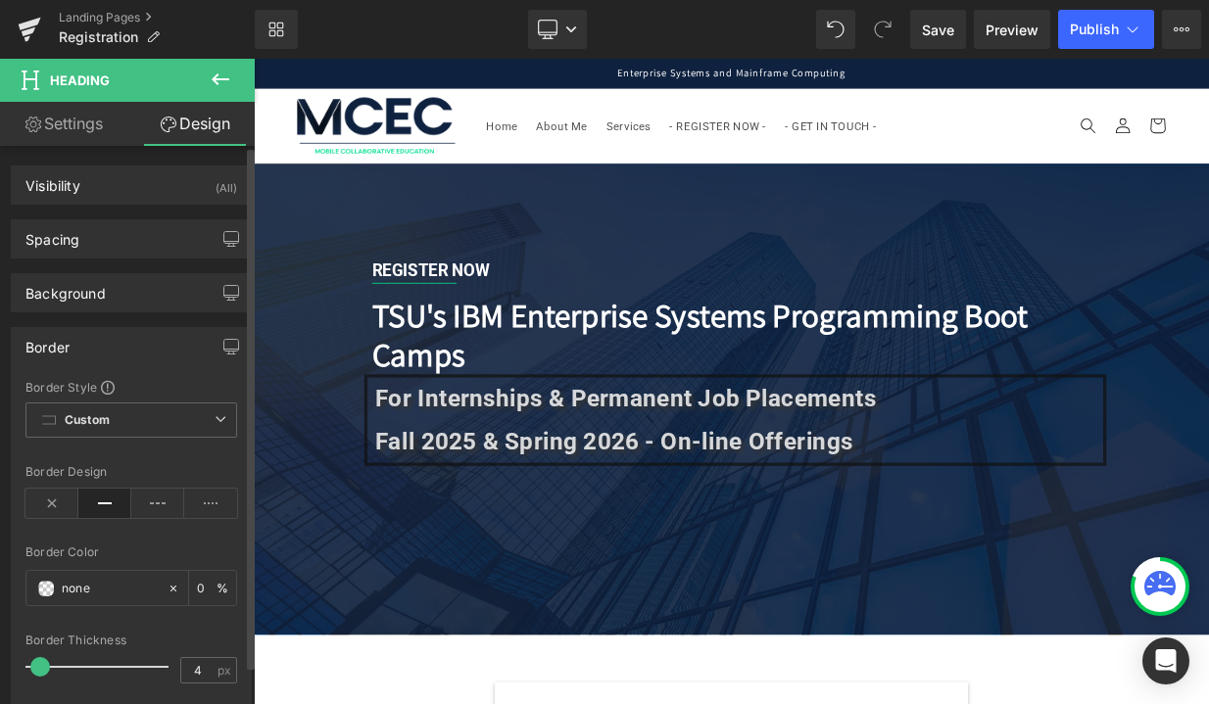
type input "3"
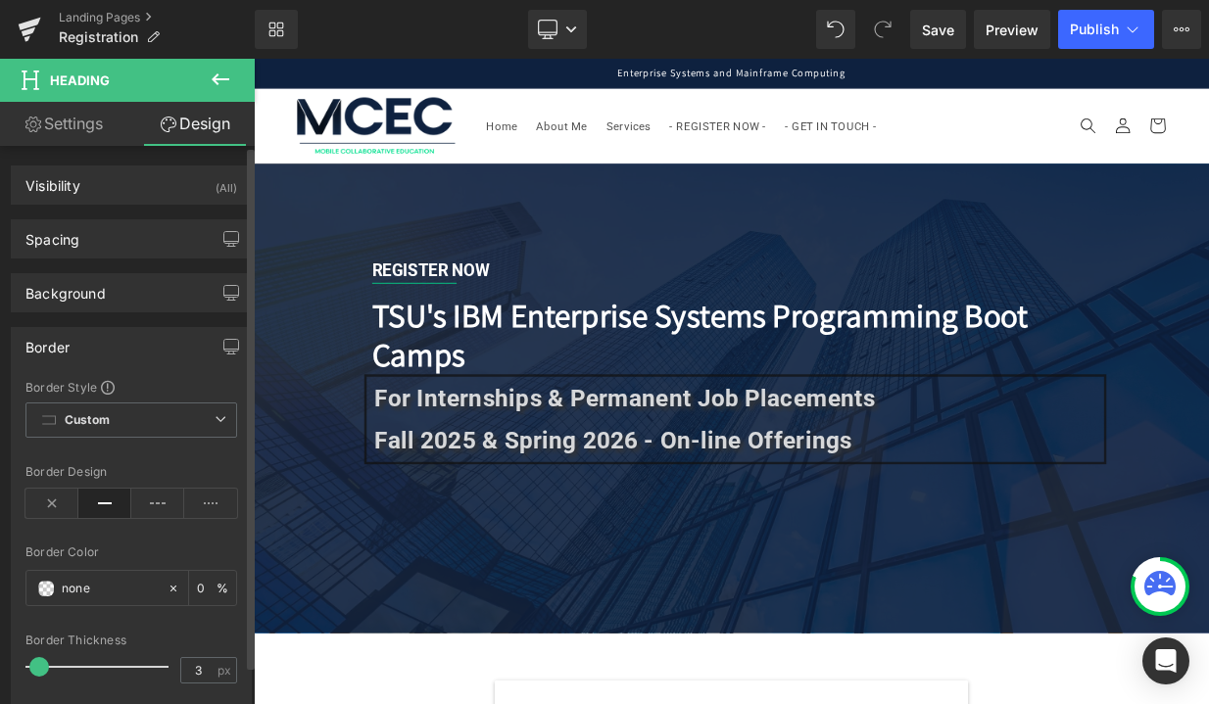
click at [42, 669] on span at bounding box center [39, 667] width 20 height 20
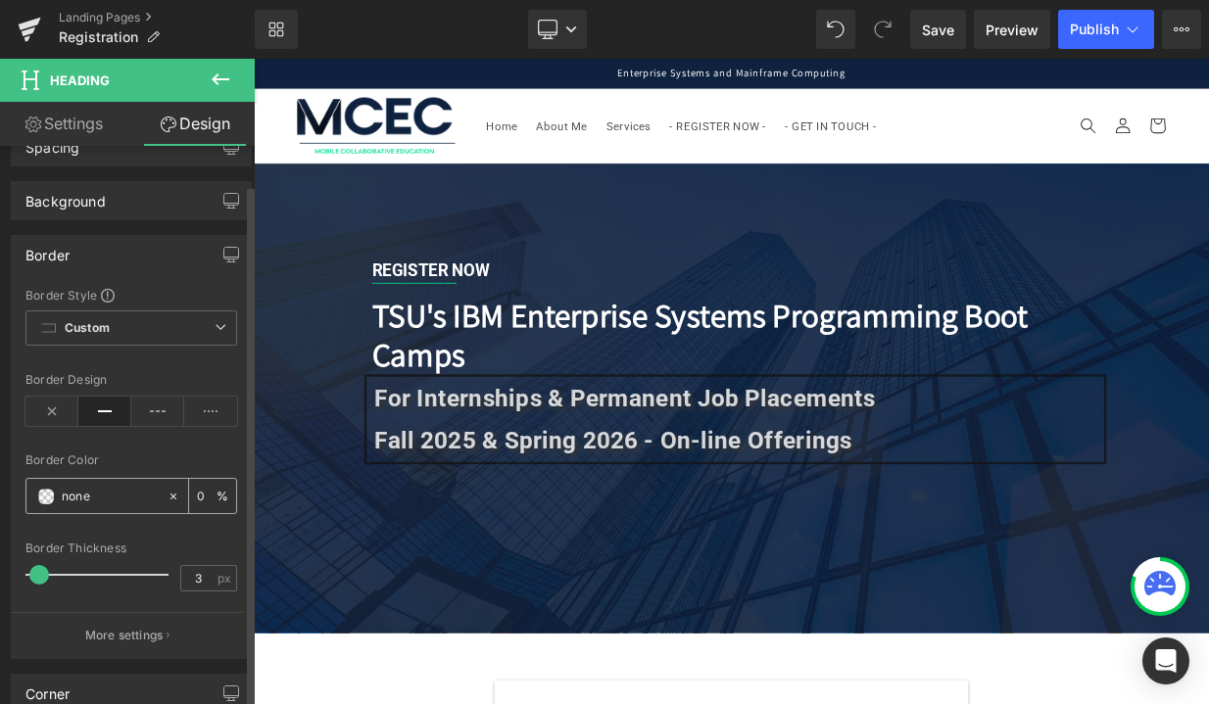
scroll to position [100, 0]
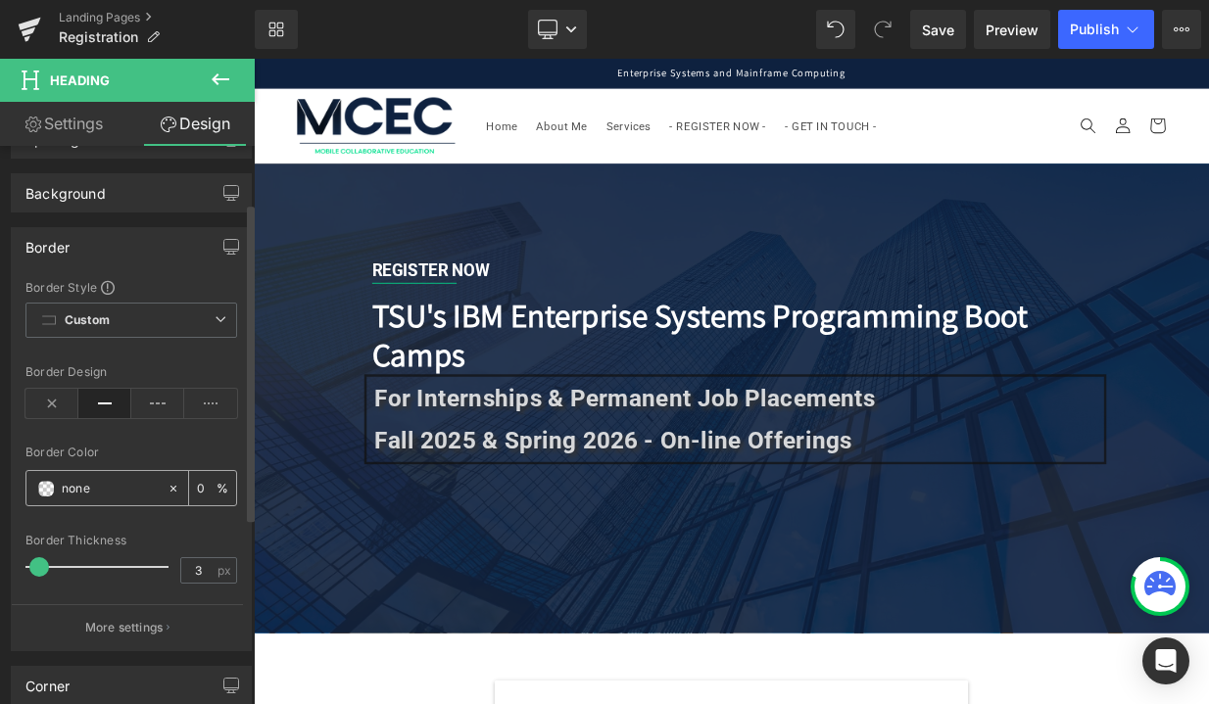
click at [170, 487] on icon at bounding box center [173, 488] width 6 height 6
click at [103, 486] on input "none" at bounding box center [110, 489] width 96 height 22
type input "n"
type input "fff"
type input "100"
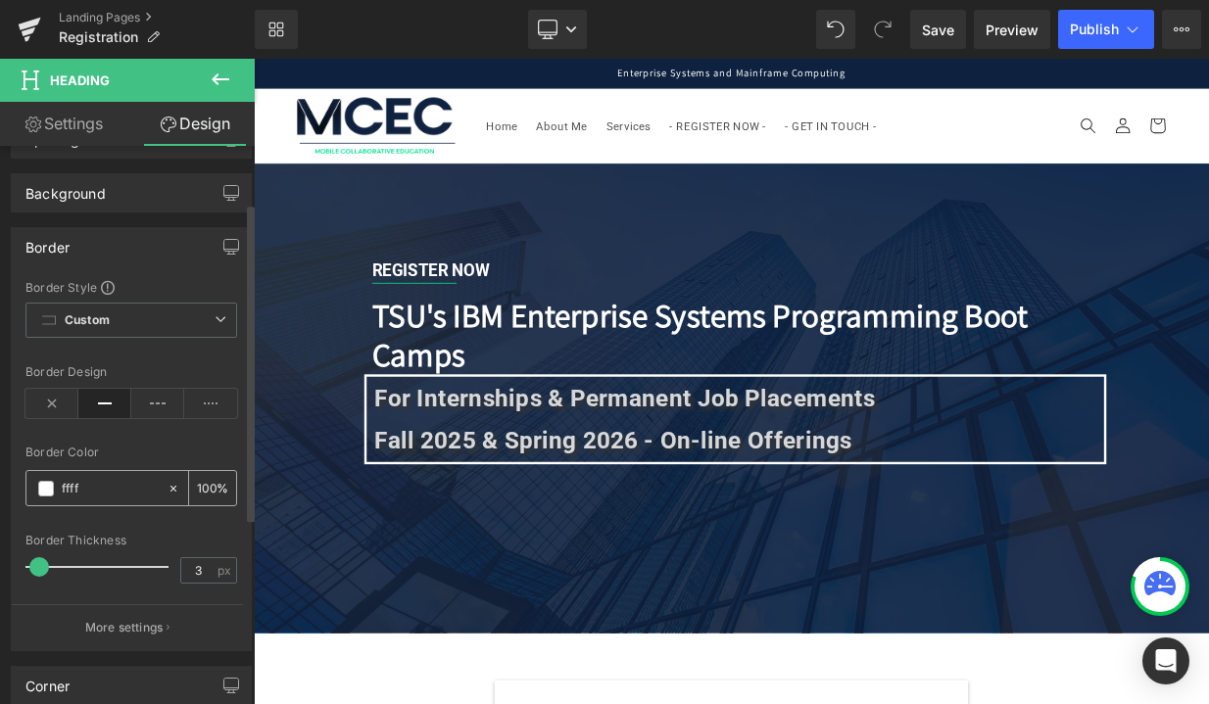
type input "fffff"
type input "0"
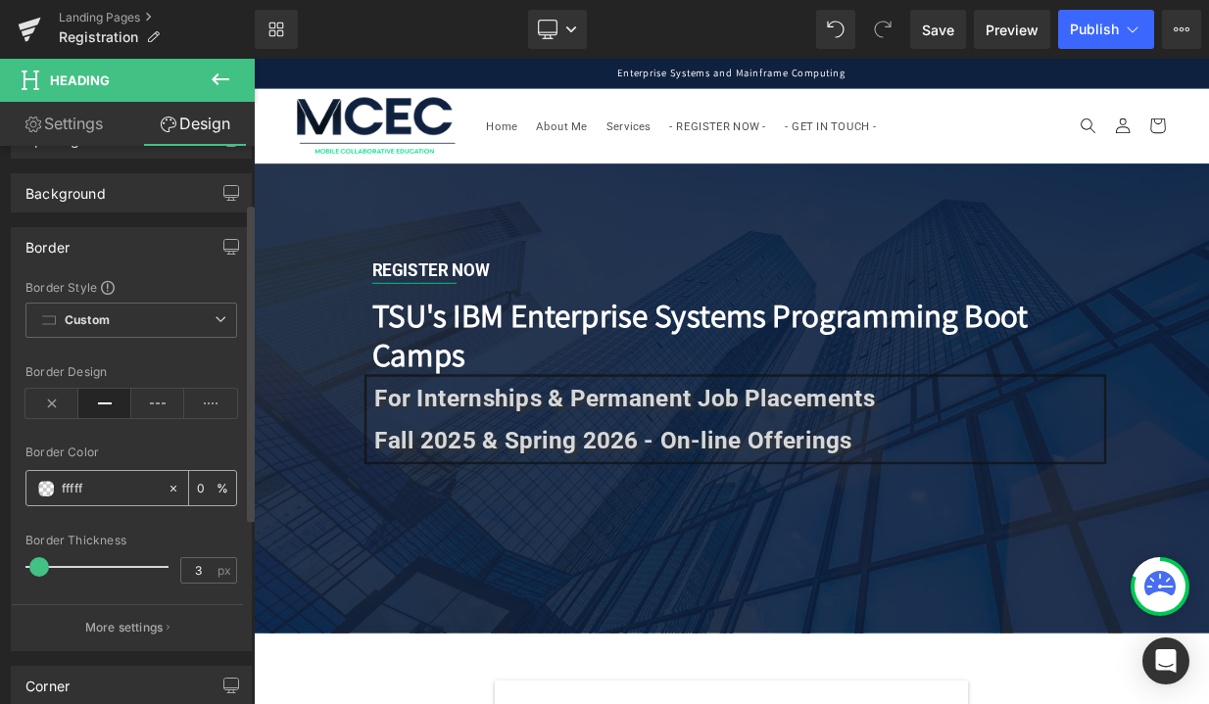
type input "ffff"
type input "100"
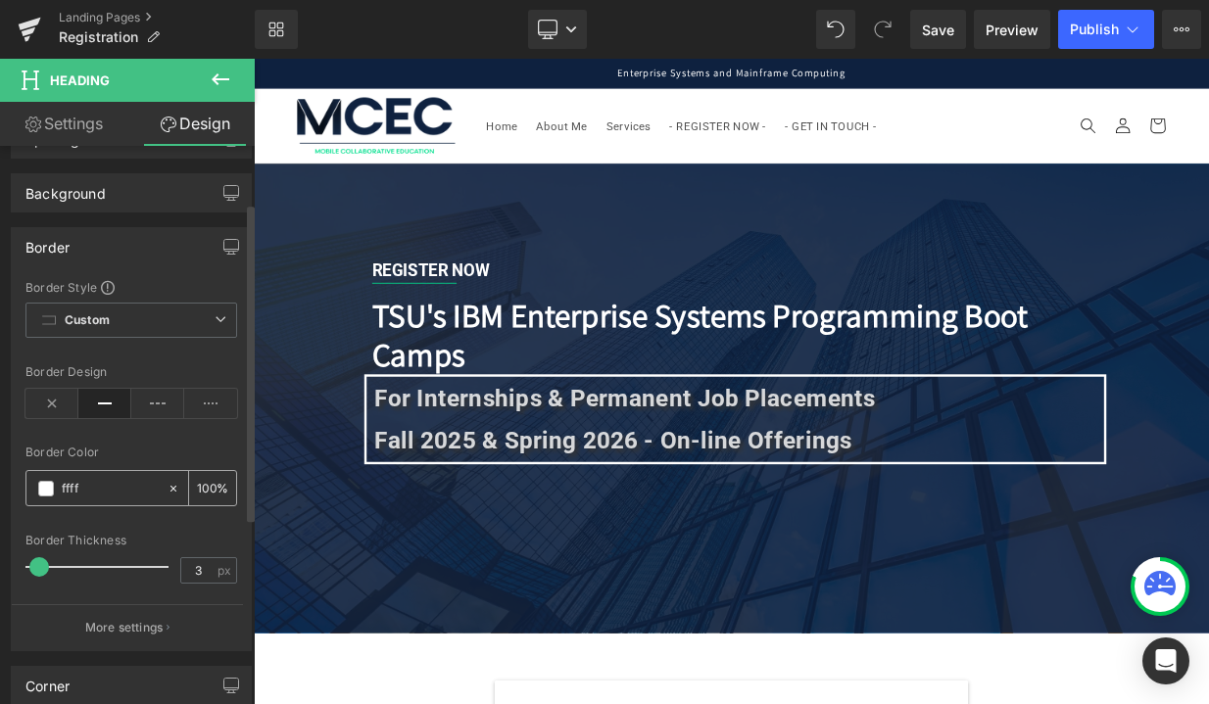
type input "fff"
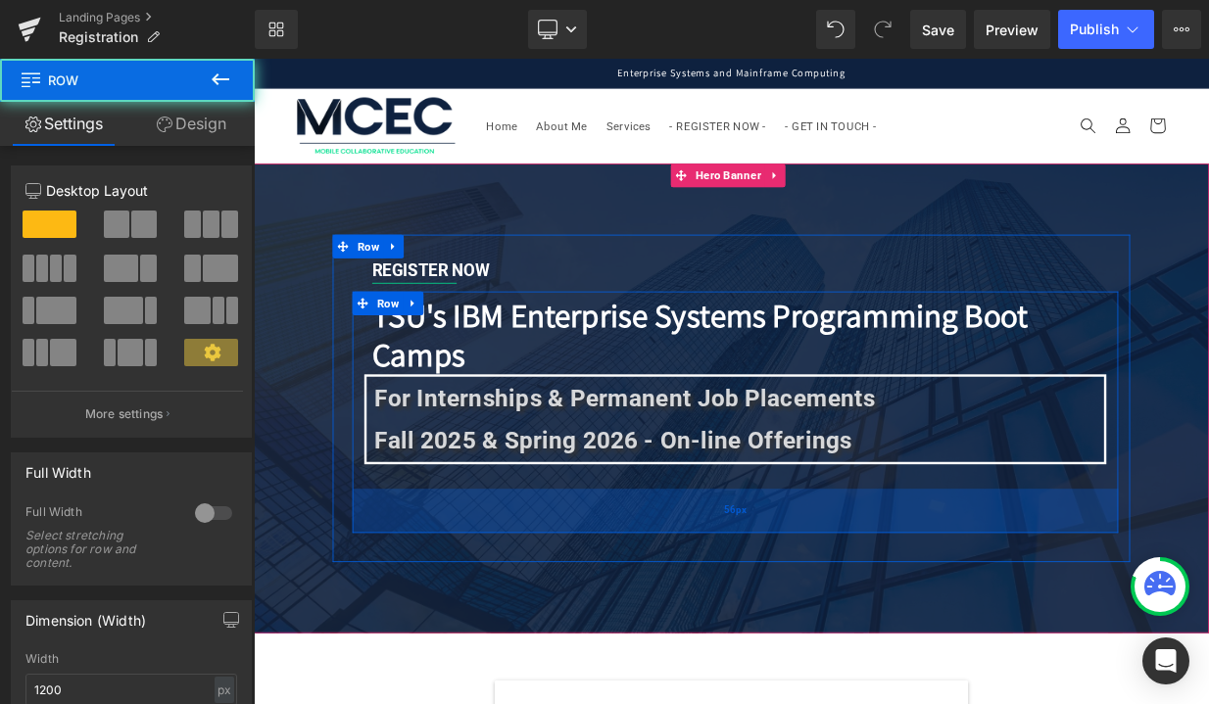
click at [524, 622] on div "56px" at bounding box center [851, 620] width 950 height 55
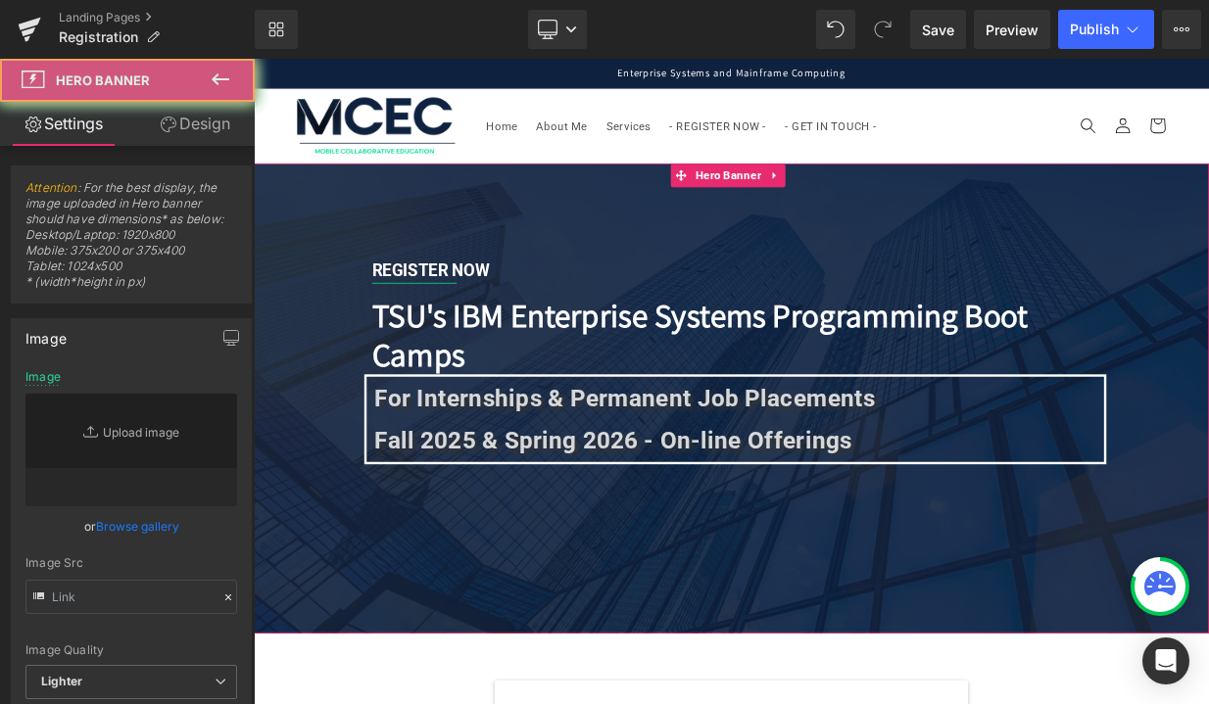
type input "[URL][DOMAIN_NAME]"
click at [496, 703] on div at bounding box center [846, 480] width 1185 height 583
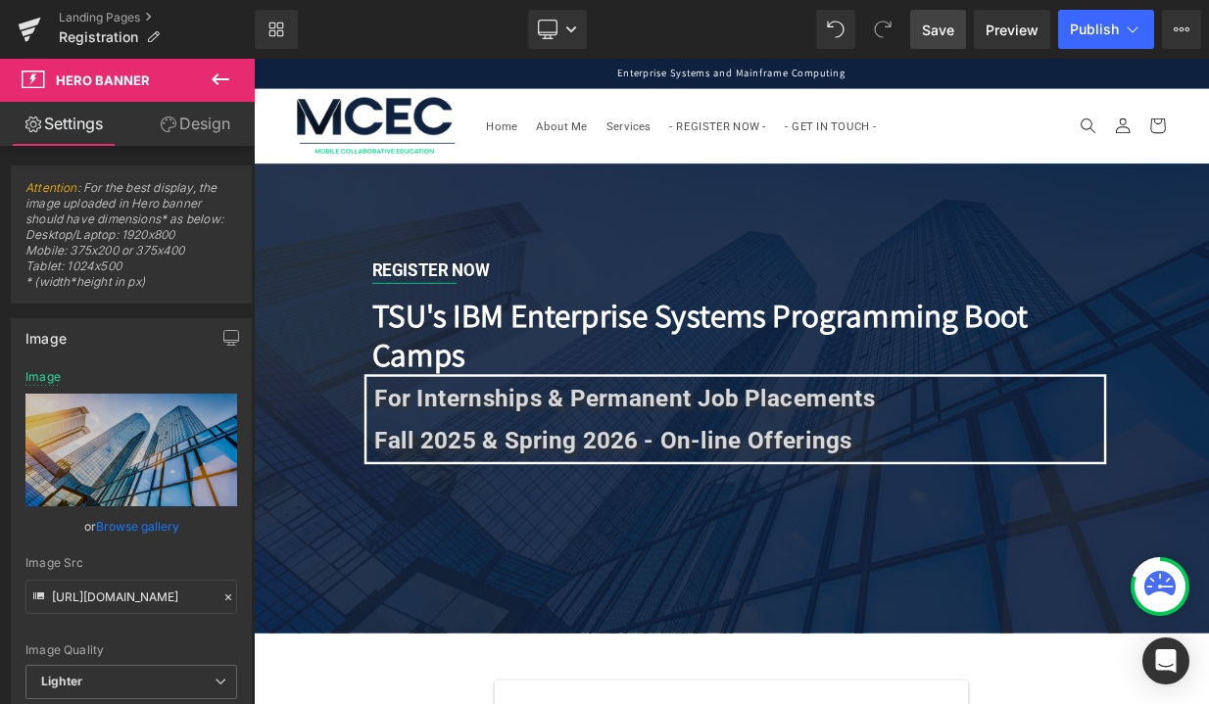
click at [938, 30] on span "Save" at bounding box center [938, 30] width 32 height 21
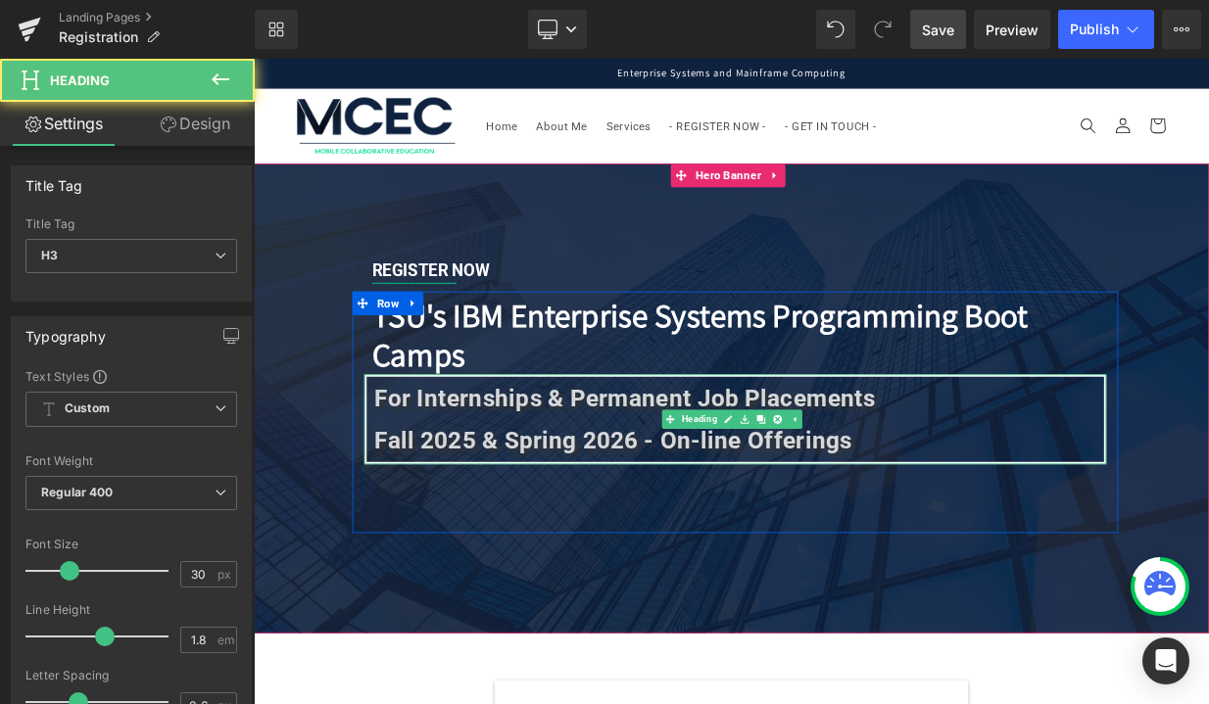
click at [827, 453] on div "For Internships & Permanent Job Placements Fall 2025 & Spring 2026 - On-line Of…" at bounding box center [851, 507] width 921 height 112
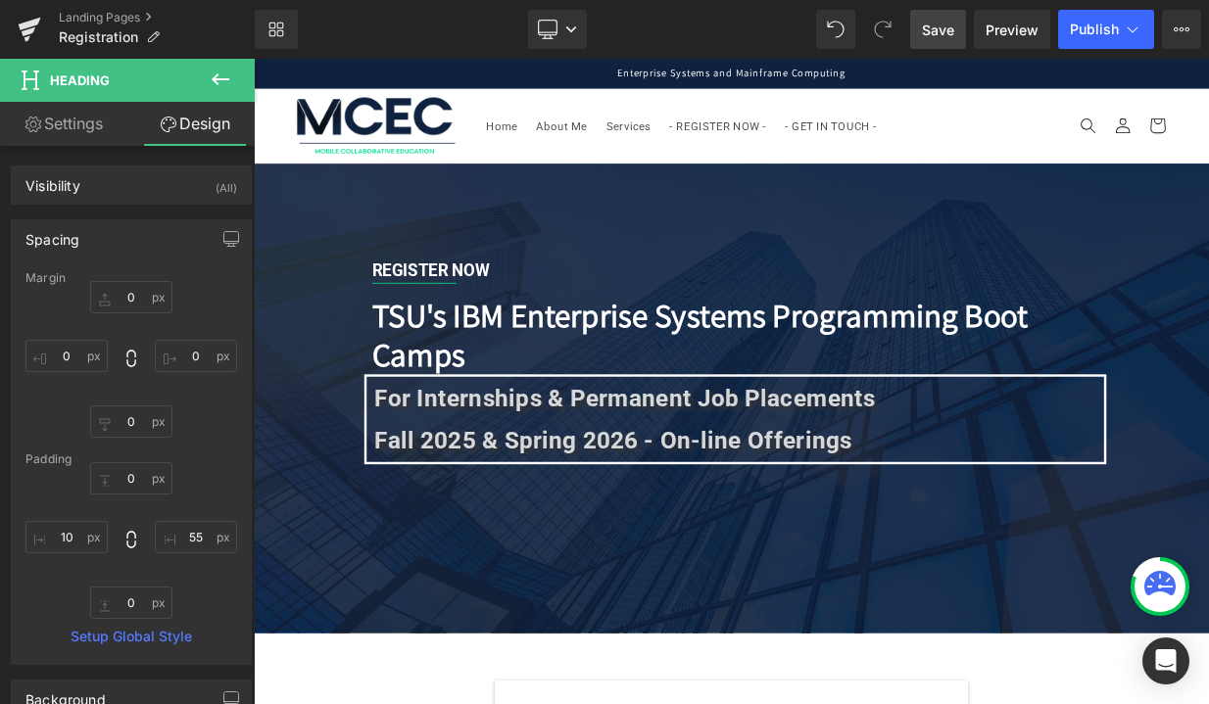
click at [79, 116] on link "Settings" at bounding box center [63, 124] width 127 height 44
type input "0"
type input "100"
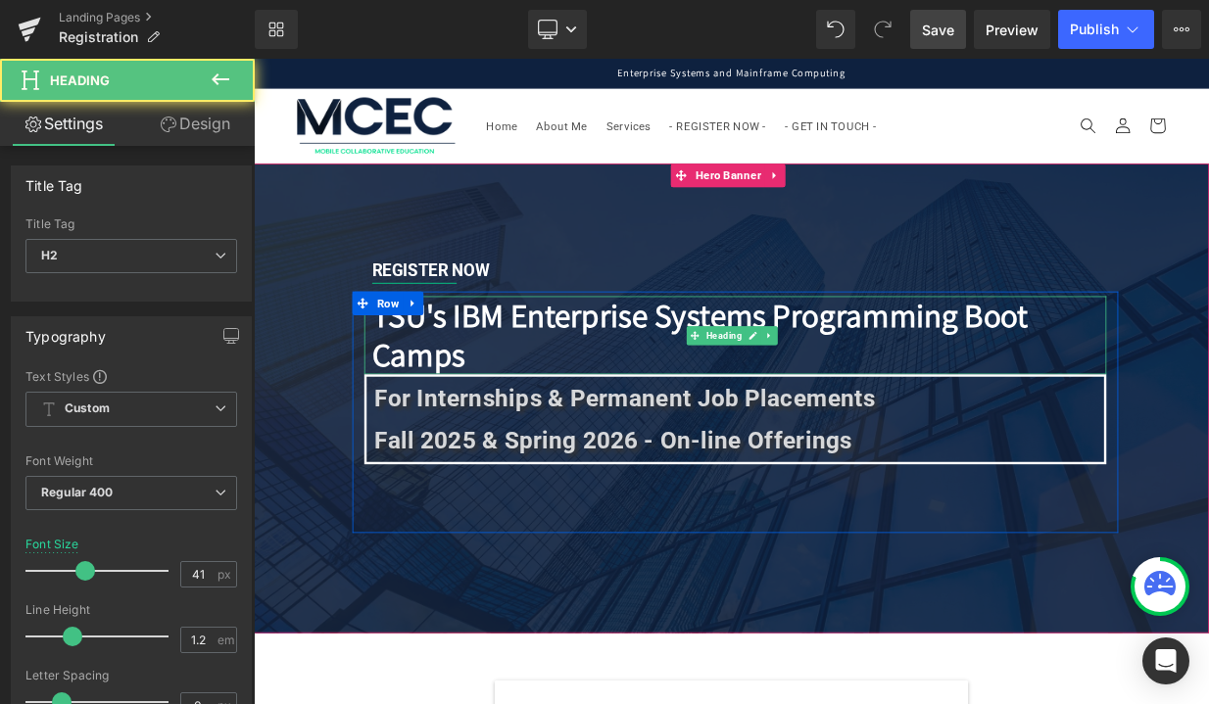
click at [495, 381] on b "TSU's IBM Enterprise Systems Programming Boot Camps" at bounding box center [808, 401] width 814 height 101
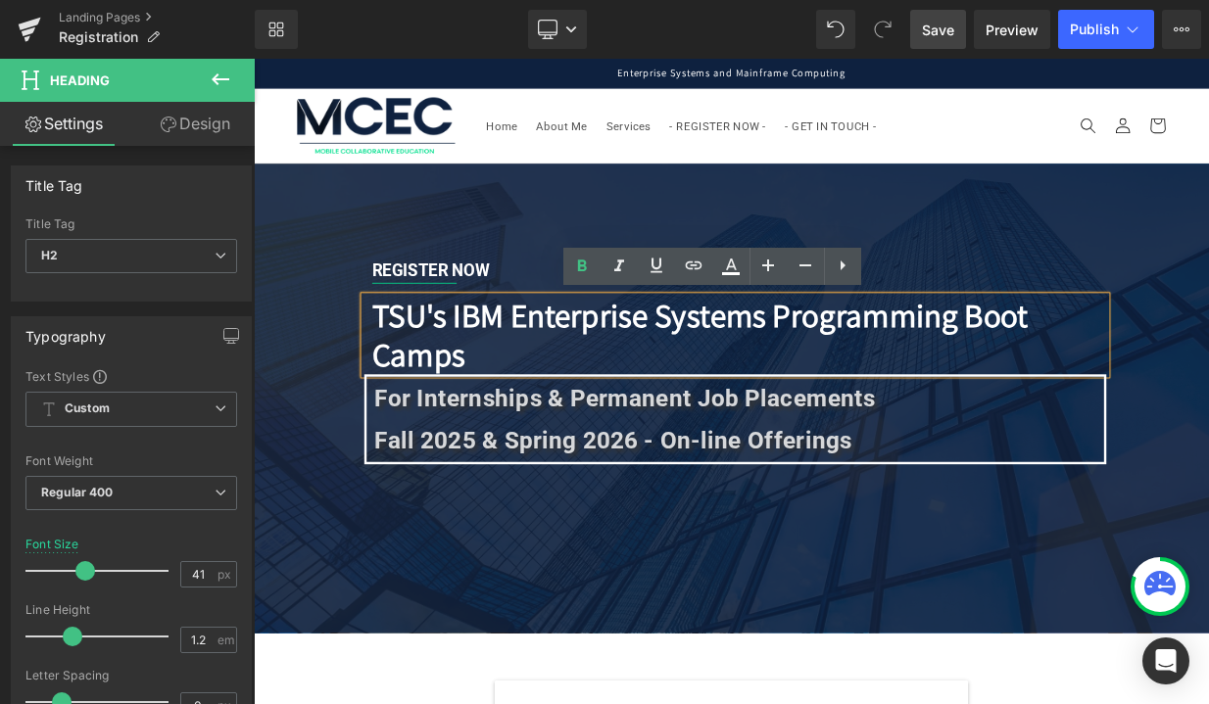
click at [920, 431] on b "TSU's IBM Enterprise Systems Programming Boot Camps" at bounding box center [808, 401] width 814 height 101
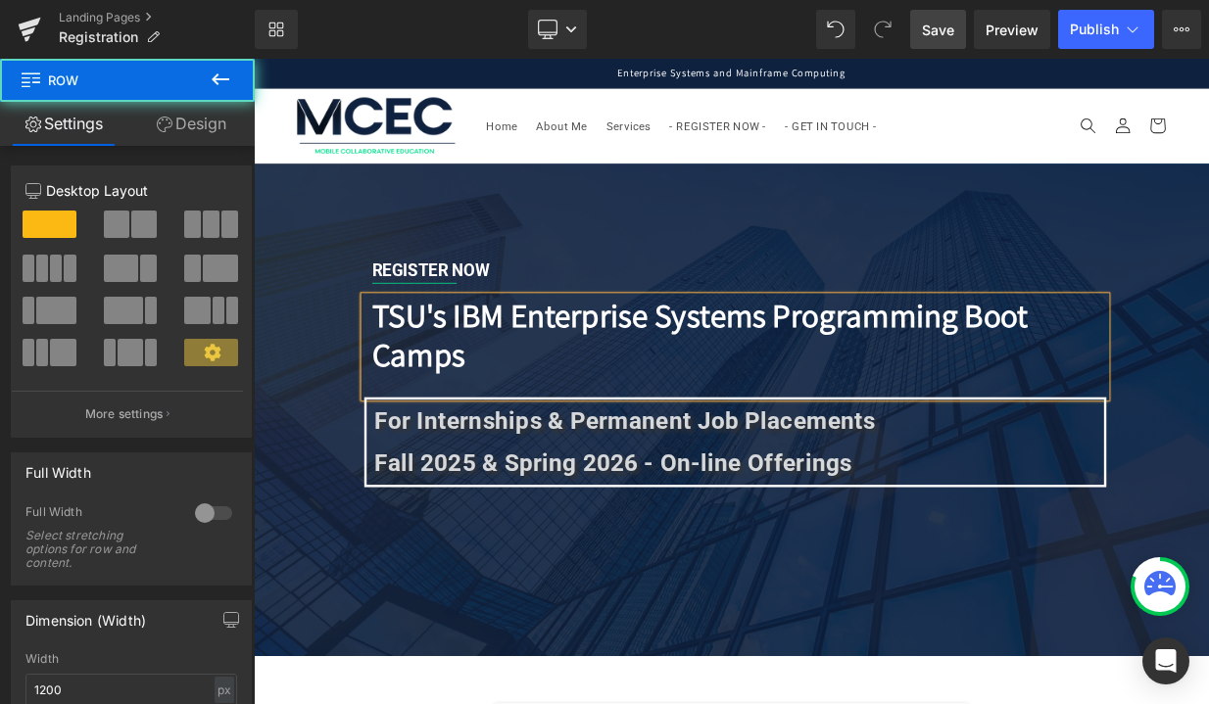
click at [547, 689] on div "REGISTER NOW Text Block Separator Row TSU's IBM Enterprise Systems Programming …" at bounding box center [846, 494] width 989 height 435
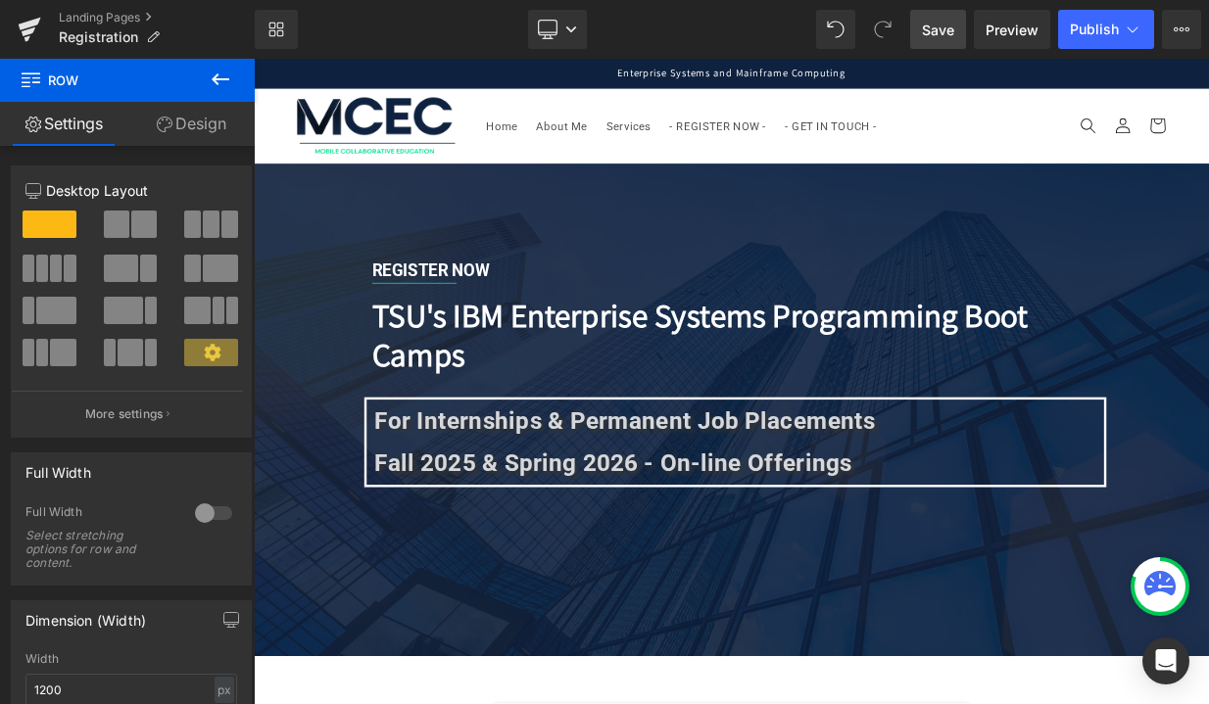
scroll to position [0, 0]
click at [936, 26] on span "Save" at bounding box center [938, 30] width 32 height 21
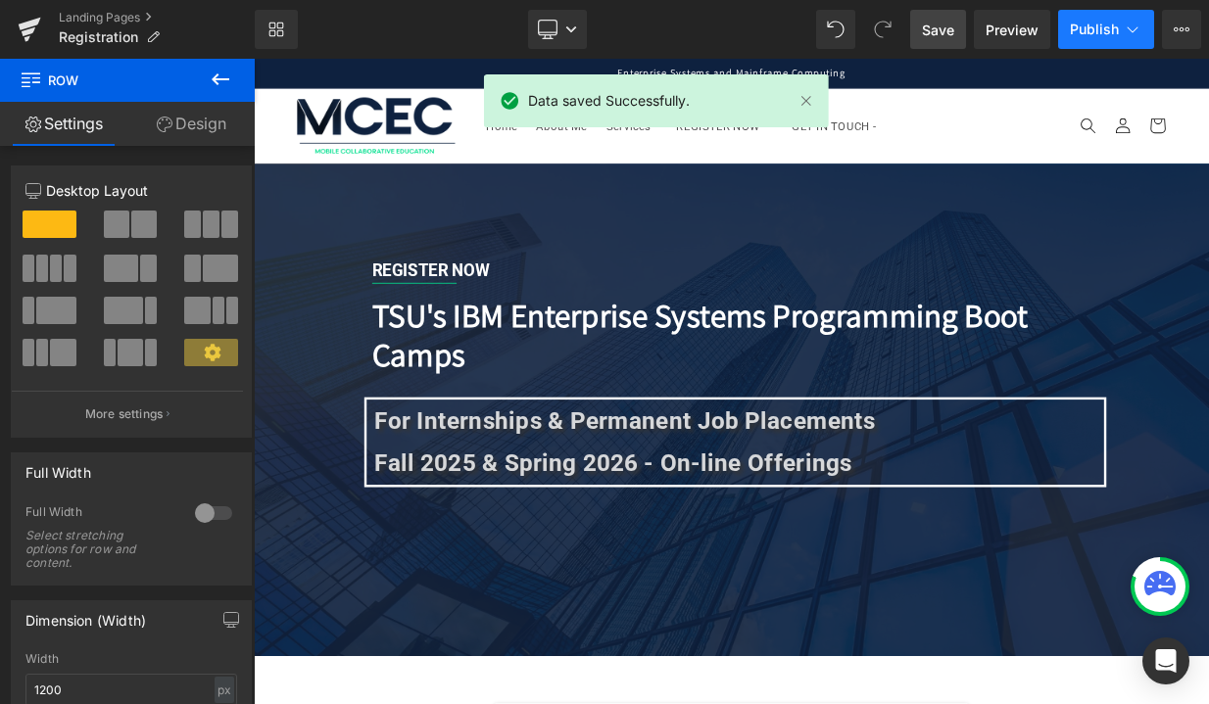
click at [1084, 25] on span "Publish" at bounding box center [1094, 30] width 49 height 16
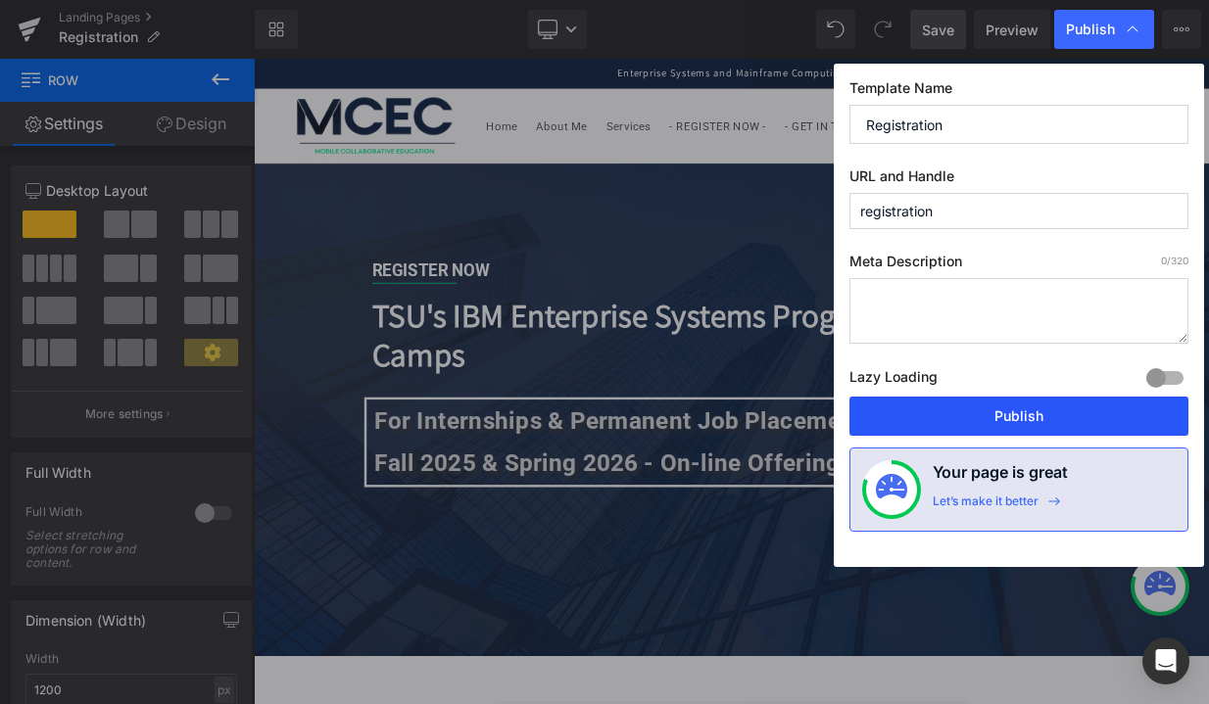
click at [965, 409] on button "Publish" at bounding box center [1018, 416] width 339 height 39
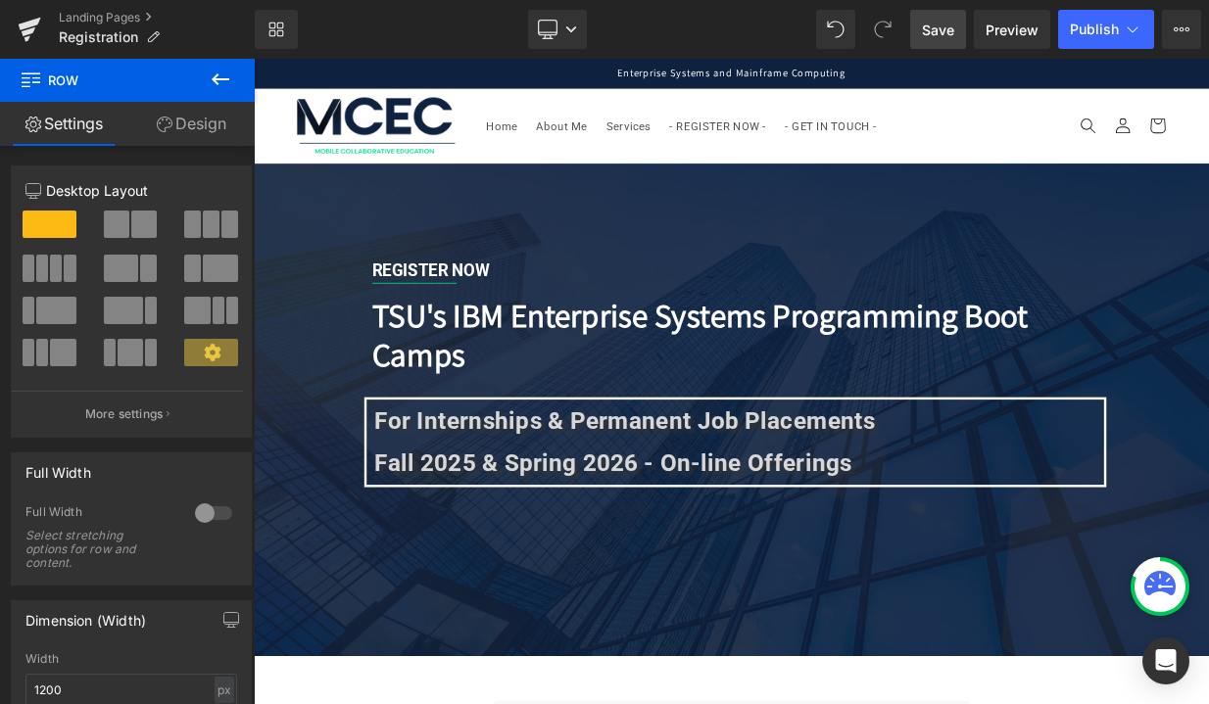
drag, startPoint x: 1390, startPoint y: 97, endPoint x: 1413, endPoint y: 91, distance: 23.3
click at [1027, 24] on span "Preview" at bounding box center [1012, 30] width 53 height 21
